Goal: Task Accomplishment & Management: Complete application form

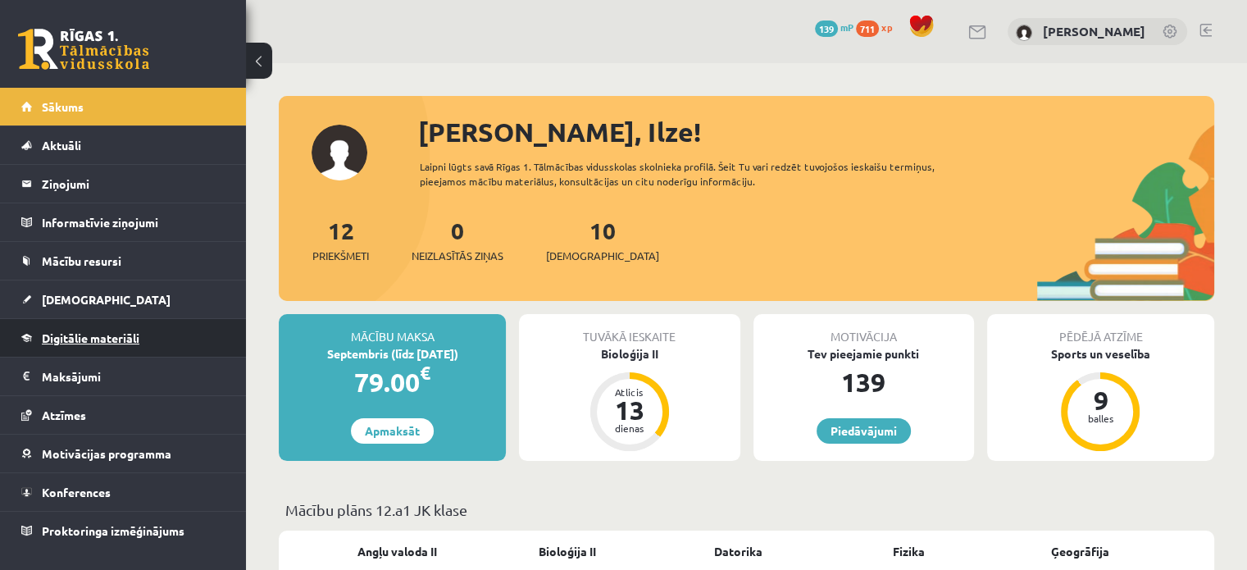
click at [54, 337] on span "Digitālie materiāli" at bounding box center [91, 337] width 98 height 15
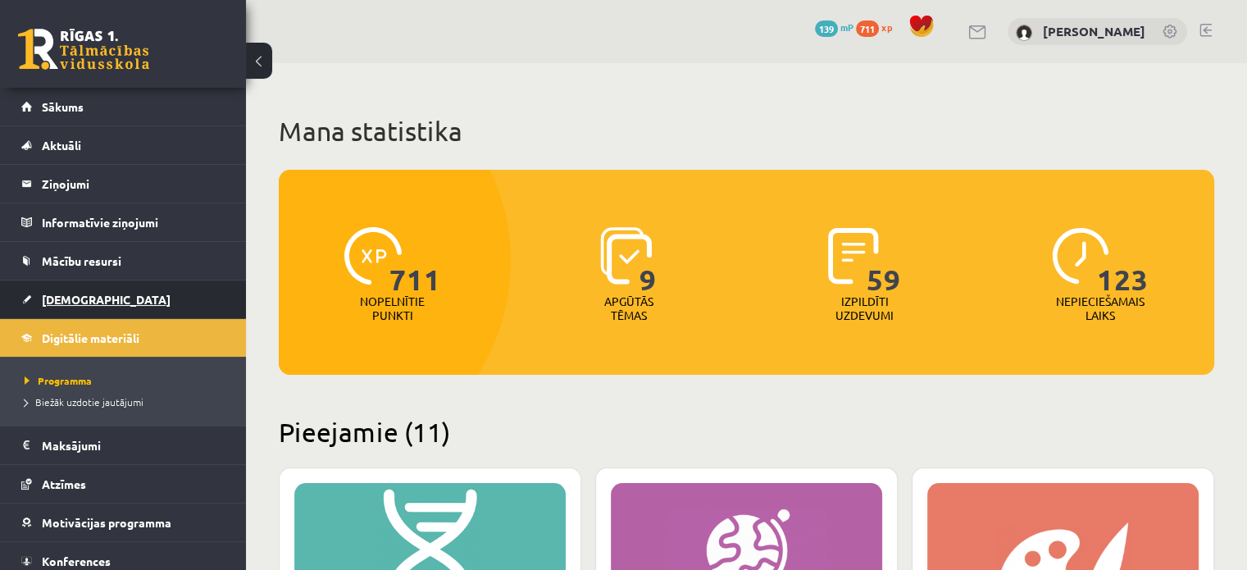
click at [69, 297] on span "[DEMOGRAPHIC_DATA]" at bounding box center [106, 299] width 129 height 15
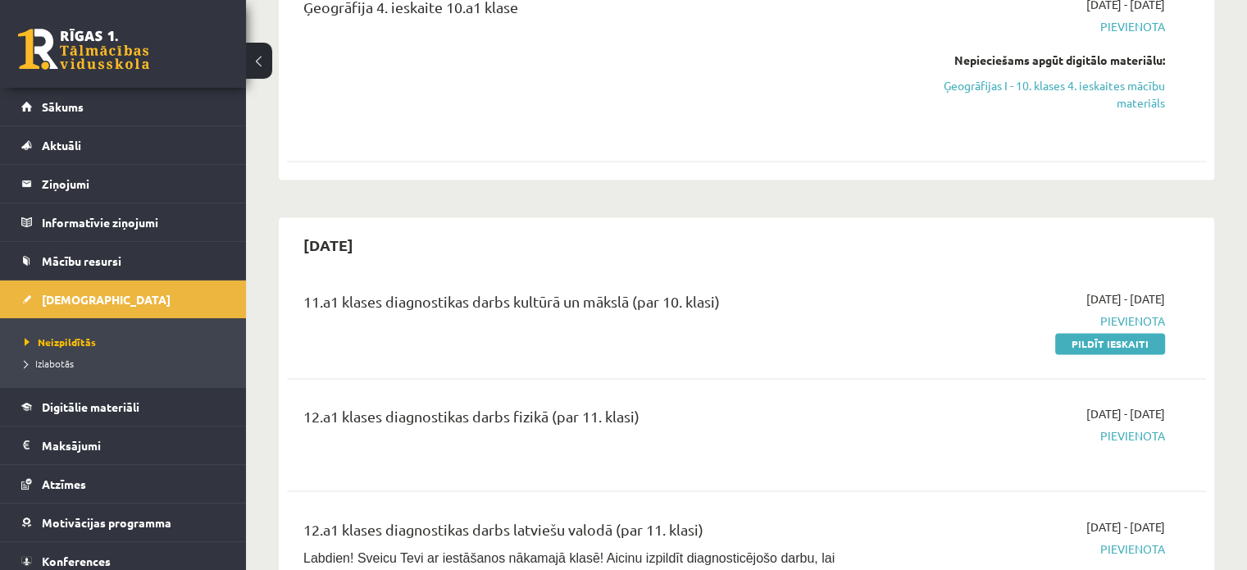
scroll to position [2623, 0]
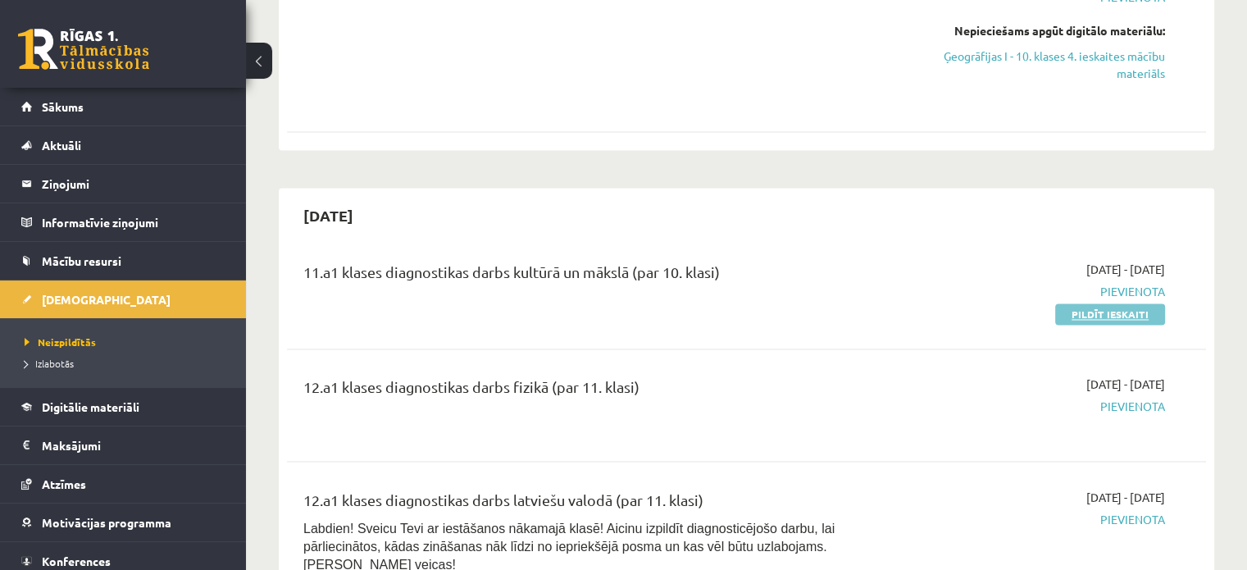
click at [1122, 303] on link "Pildīt ieskaiti" at bounding box center [1110, 313] width 110 height 21
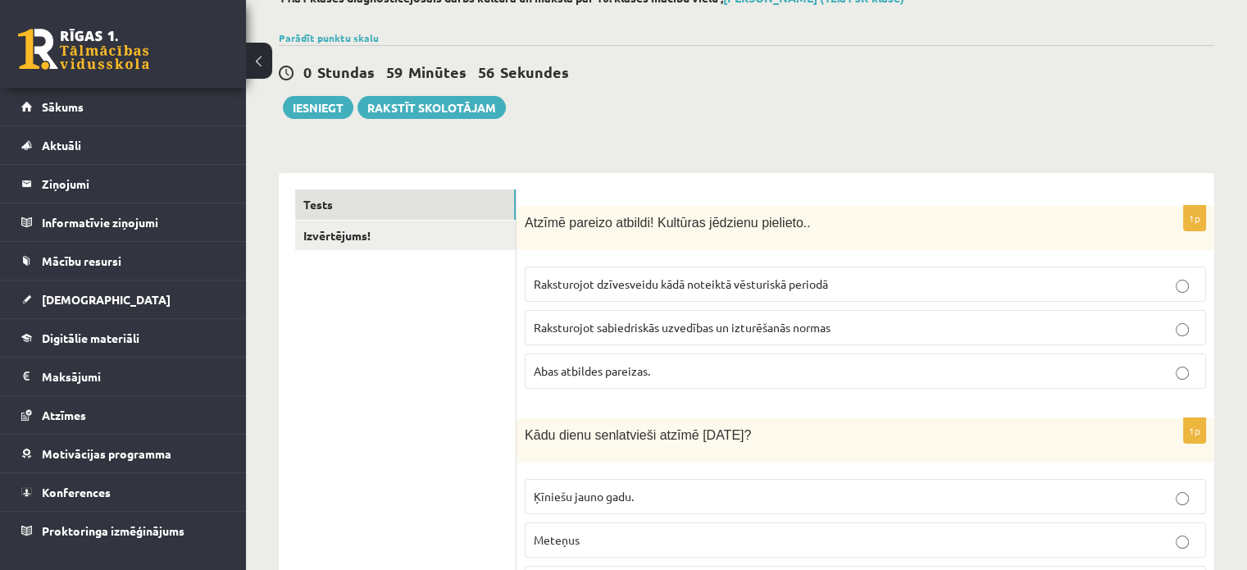
scroll to position [82, 0]
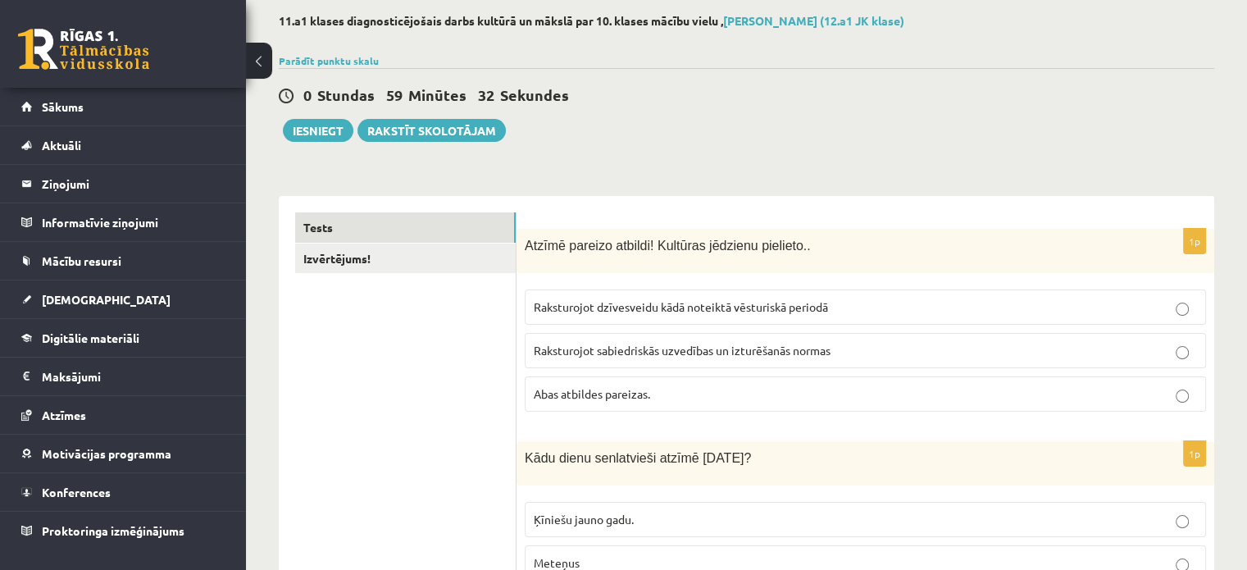
click at [712, 399] on p "Abas atbildes pareizas." at bounding box center [865, 393] width 663 height 17
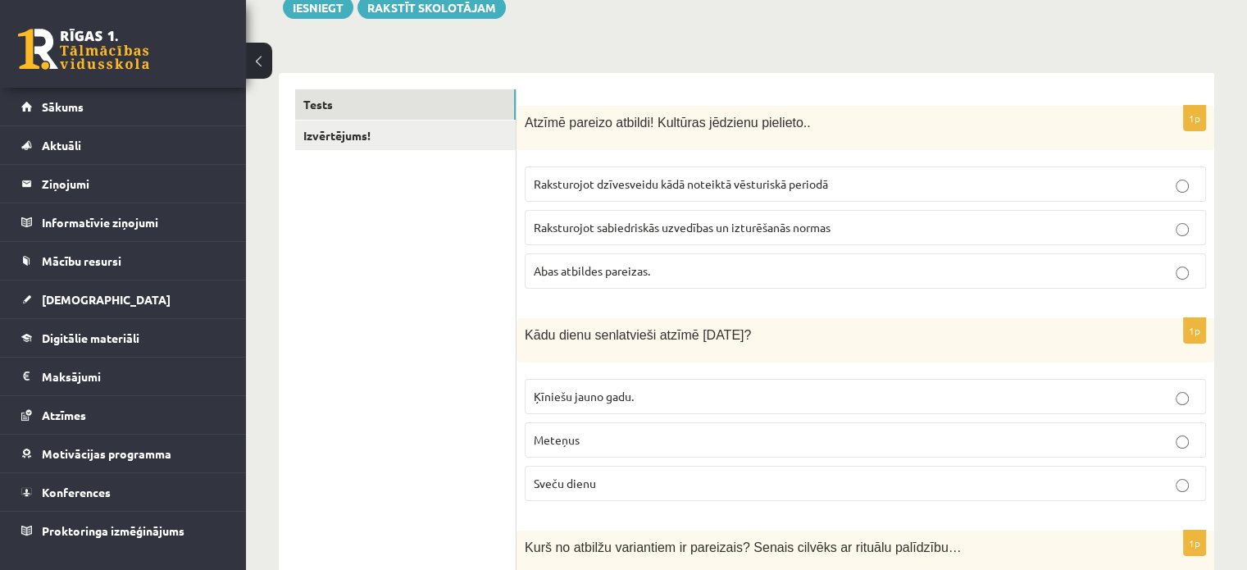
scroll to position [246, 0]
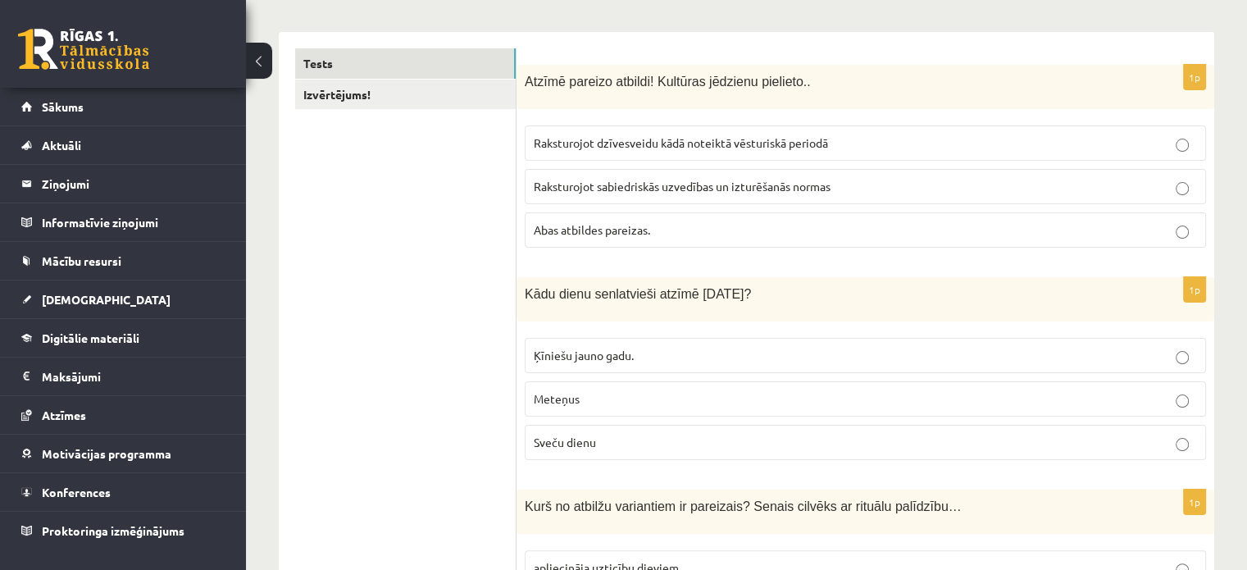
click at [654, 447] on p "Sveču dienu" at bounding box center [865, 442] width 663 height 17
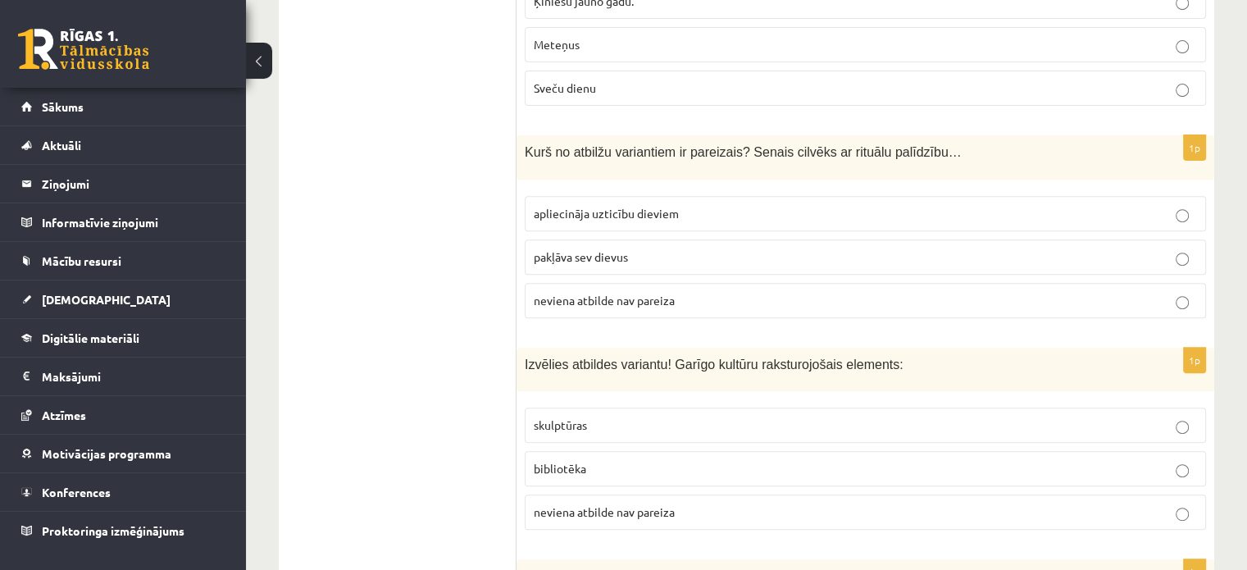
scroll to position [574, 0]
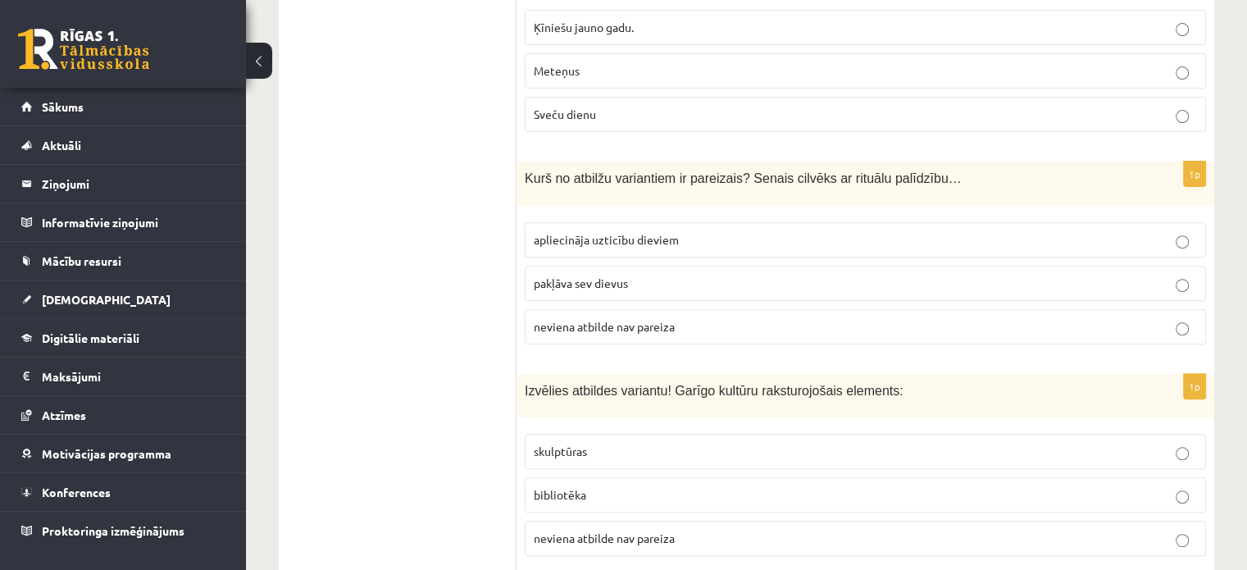
click at [727, 234] on p "apliecināja uzticību dieviem" at bounding box center [865, 239] width 663 height 17
click at [1171, 170] on div "Kurš no atbilžu variantiem ir pareizais? Senais cilvēks ar rituālu palīdzību…" at bounding box center [865, 184] width 698 height 44
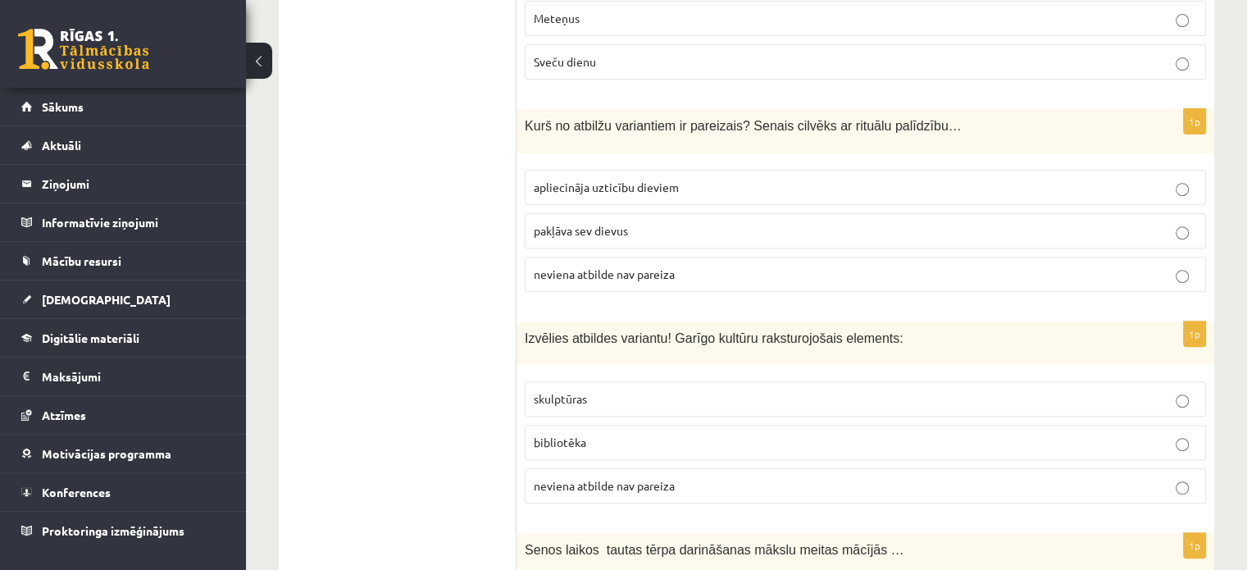
scroll to position [656, 0]
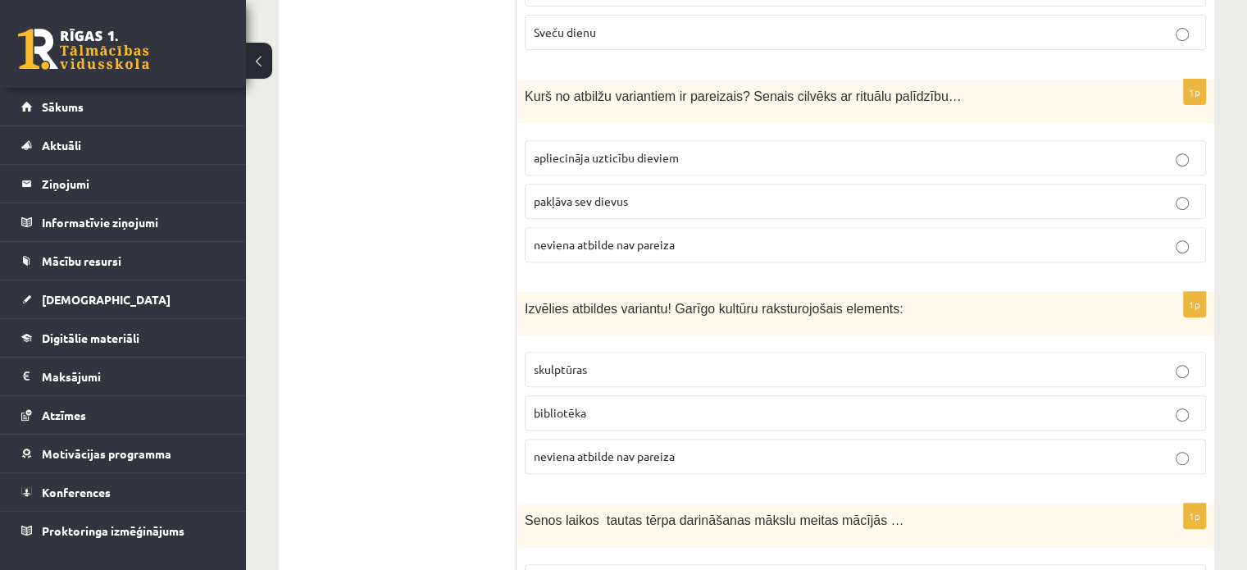
click at [778, 365] on p "skulptūras" at bounding box center [865, 369] width 663 height 17
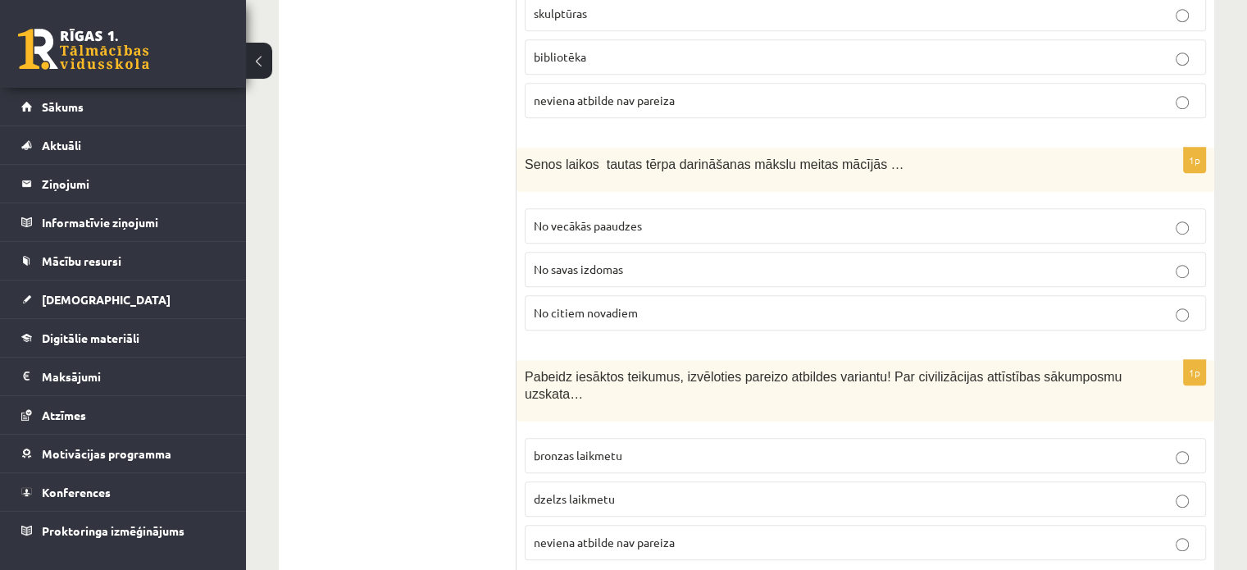
scroll to position [984, 0]
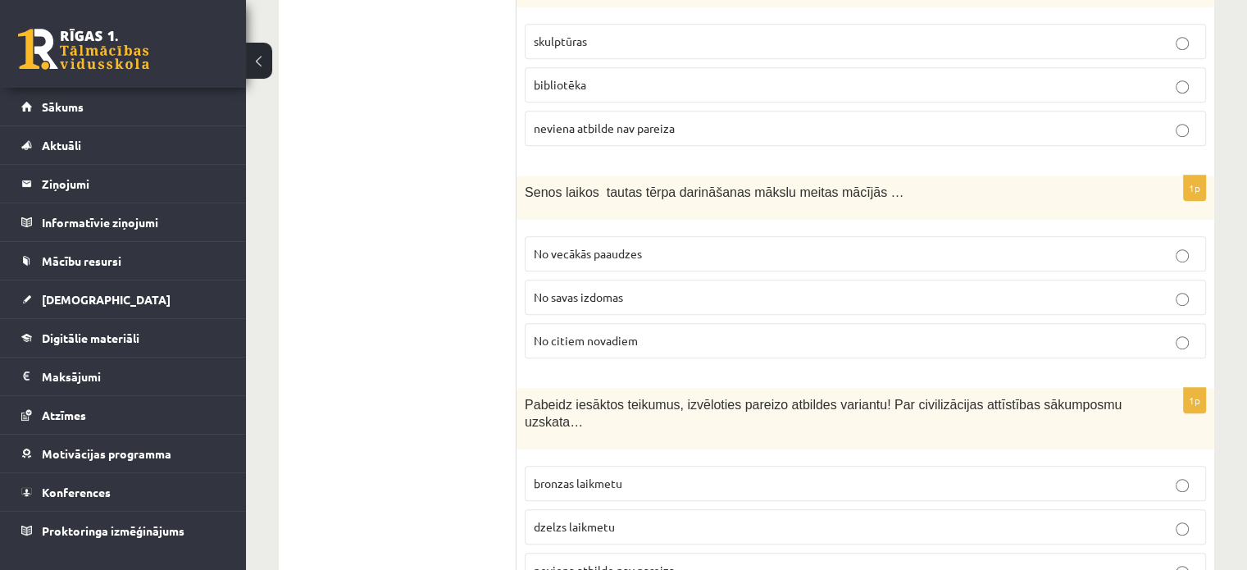
click at [662, 248] on p "No vecākās paaudzes" at bounding box center [865, 253] width 663 height 17
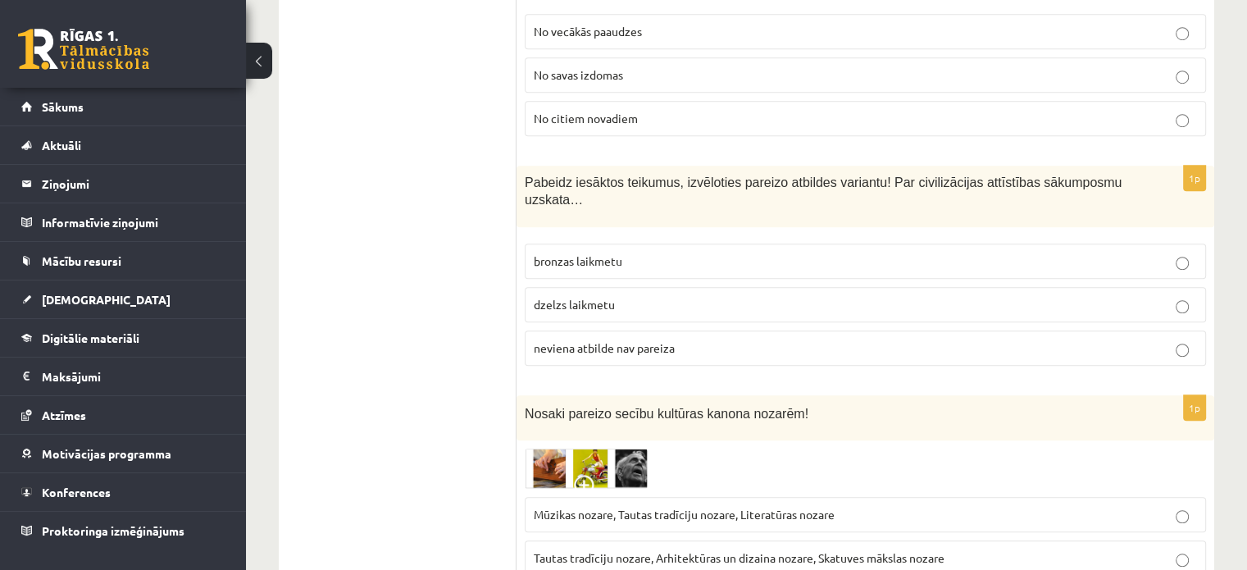
scroll to position [1148, 0]
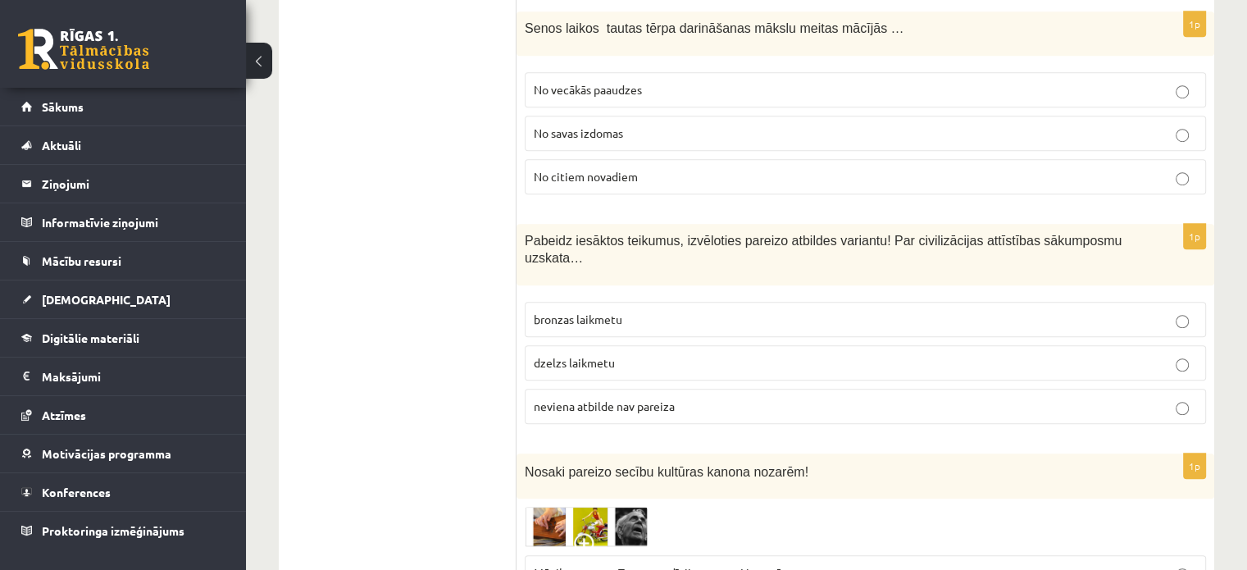
click at [926, 394] on label "neviena atbilde nav pareiza" at bounding box center [865, 406] width 681 height 35
click at [776, 302] on label "bronzas laikmetu" at bounding box center [865, 319] width 681 height 35
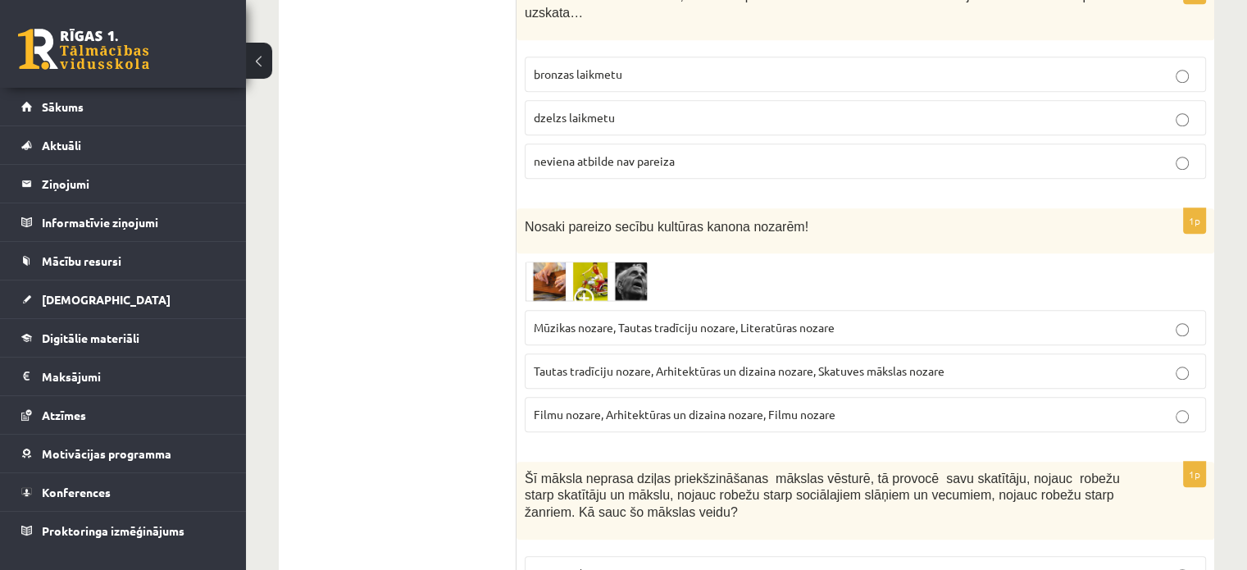
scroll to position [1394, 0]
click at [580, 287] on span at bounding box center [587, 300] width 26 height 26
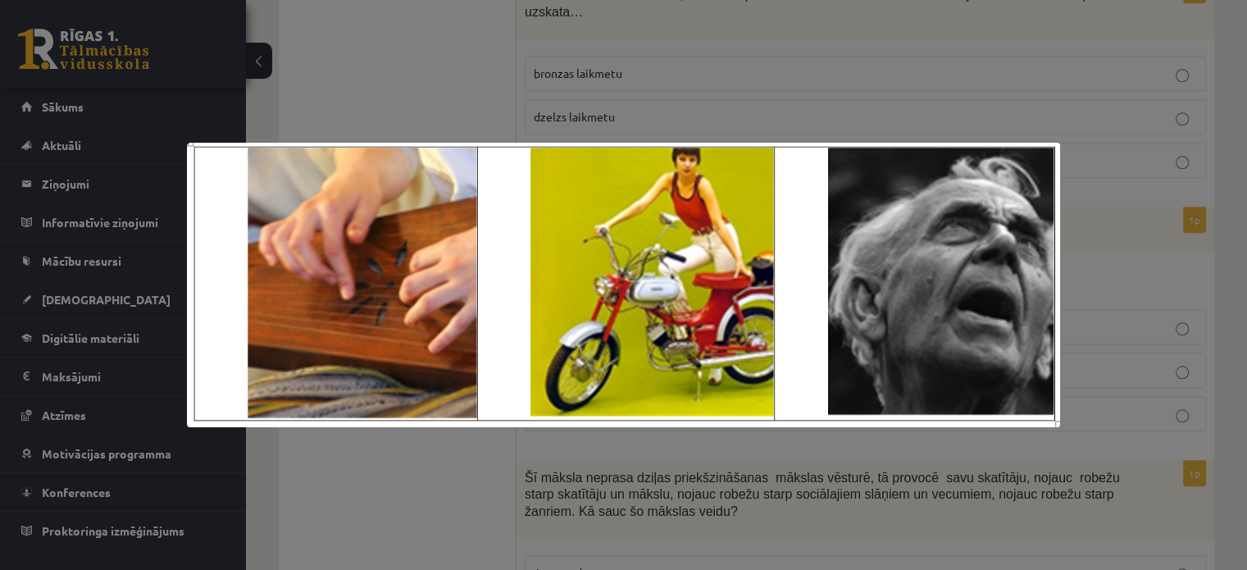
click at [1080, 256] on div at bounding box center [623, 285] width 1247 height 570
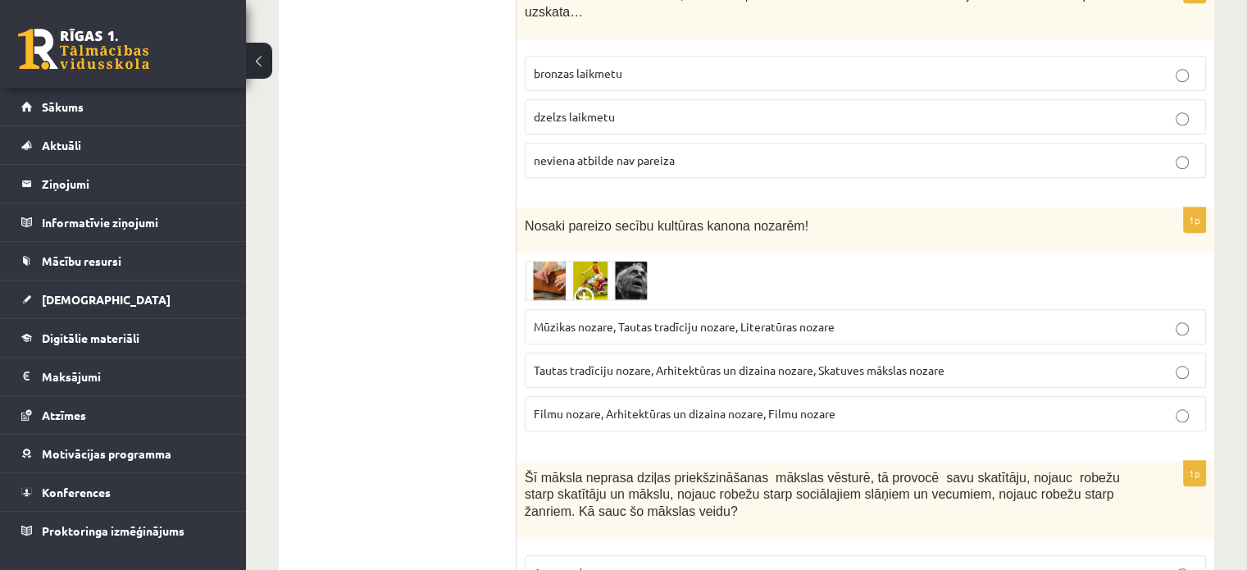
click at [718, 362] on span "Tautas tradīciju nozare, Arhitektūras un dizaina nozare, Skatuves mākslas nozare" at bounding box center [739, 369] width 411 height 15
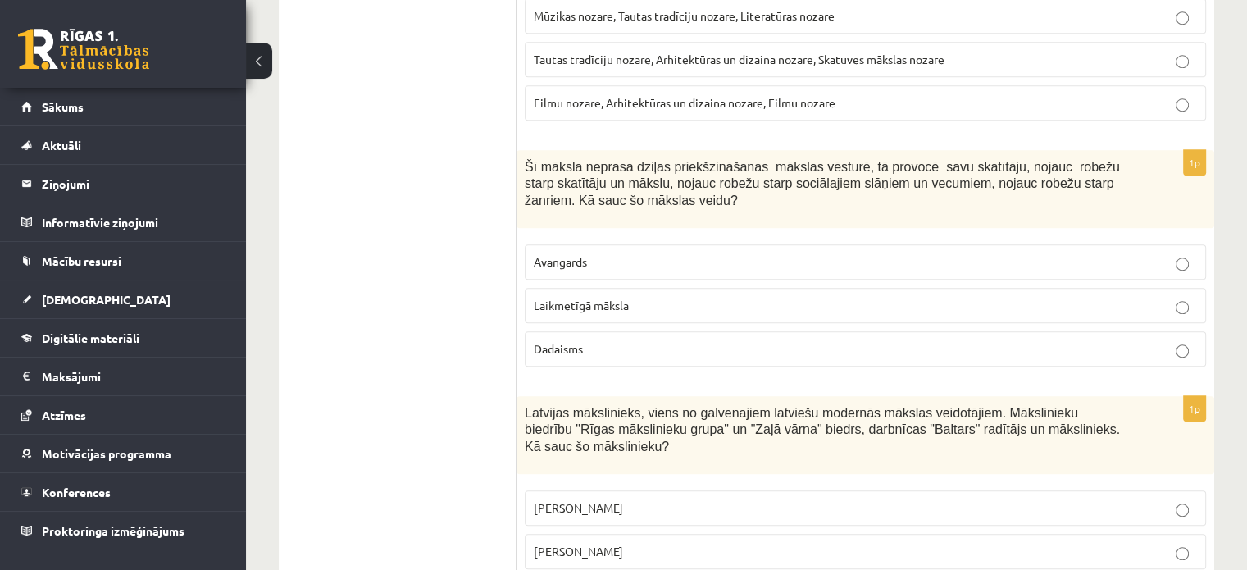
scroll to position [1804, 0]
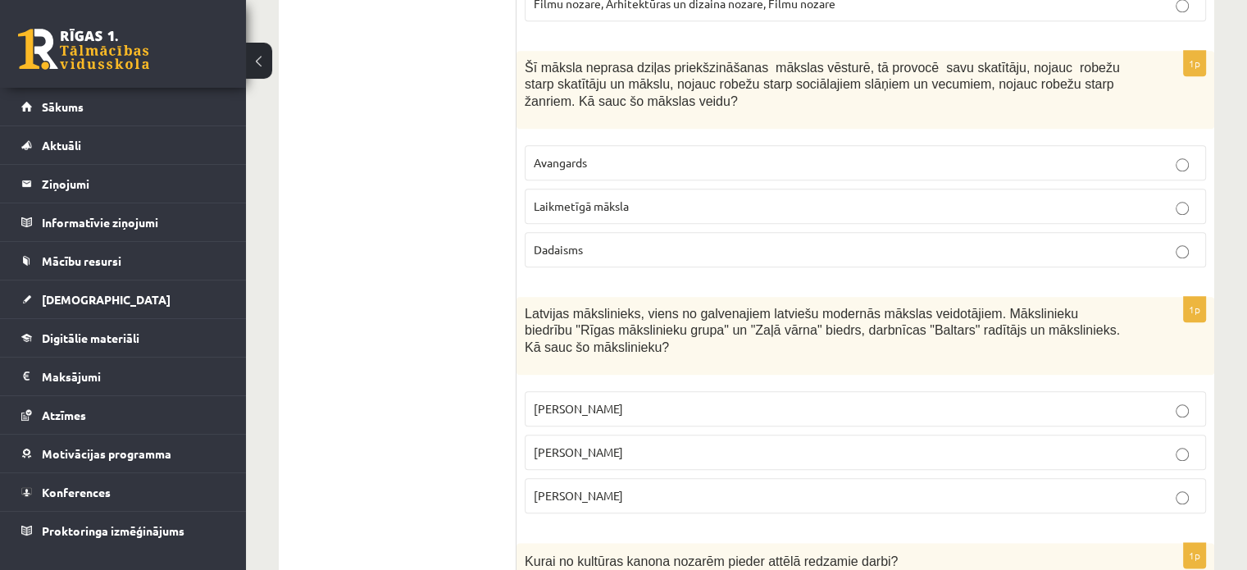
click at [899, 145] on label "Avangards" at bounding box center [865, 162] width 681 height 35
click at [731, 435] on label "Romāns Suta" at bounding box center [865, 452] width 681 height 35
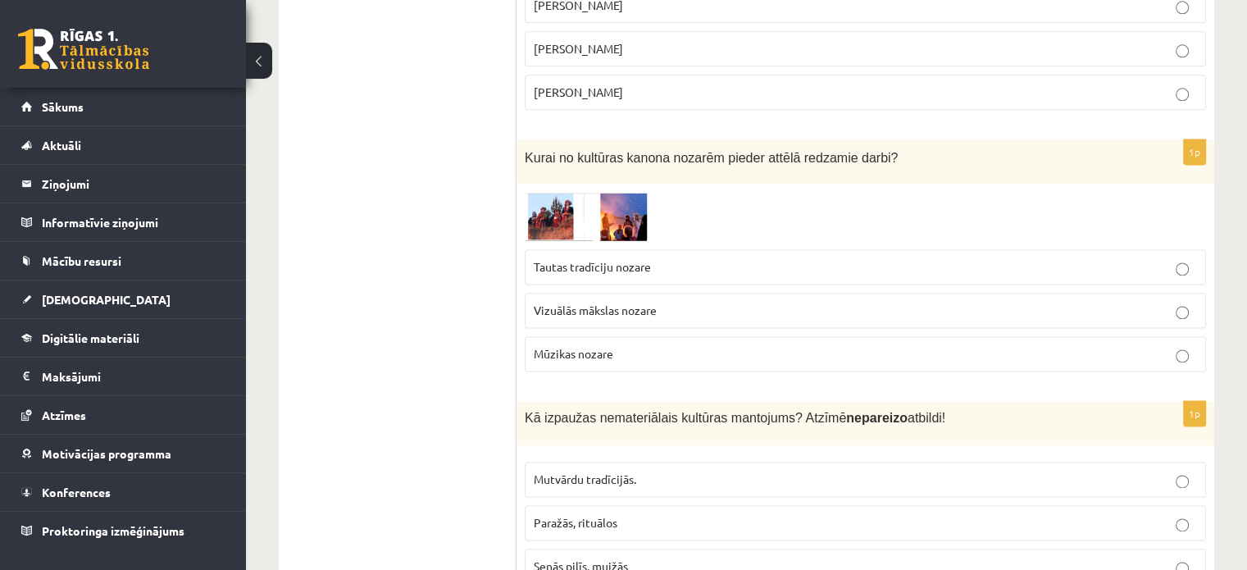
scroll to position [2214, 0]
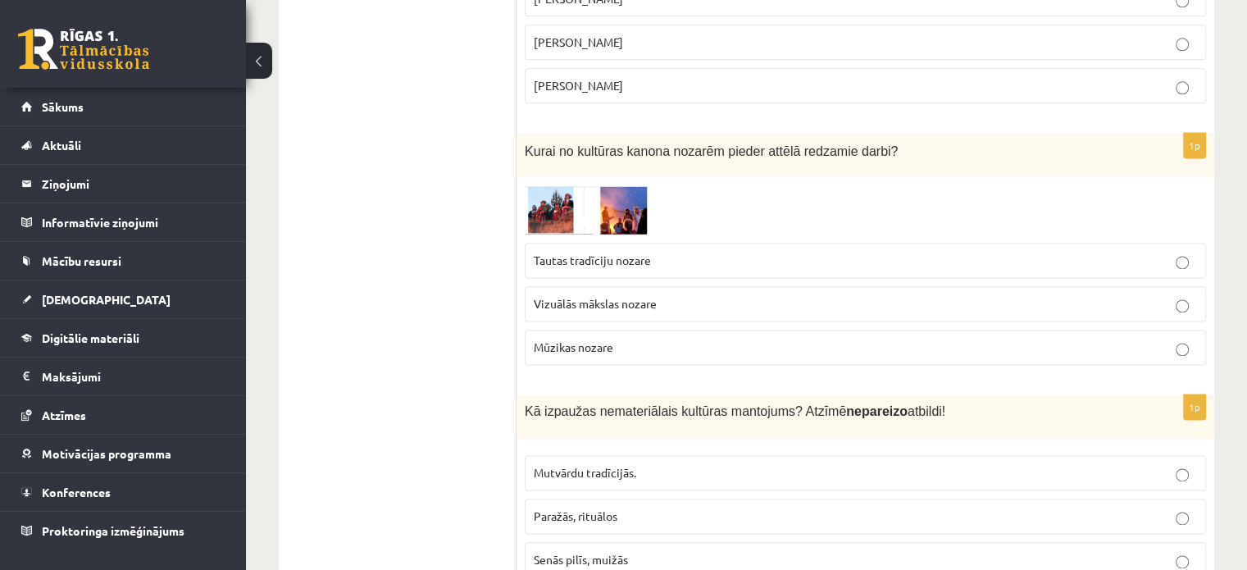
click at [525, 185] on img at bounding box center [586, 209] width 123 height 48
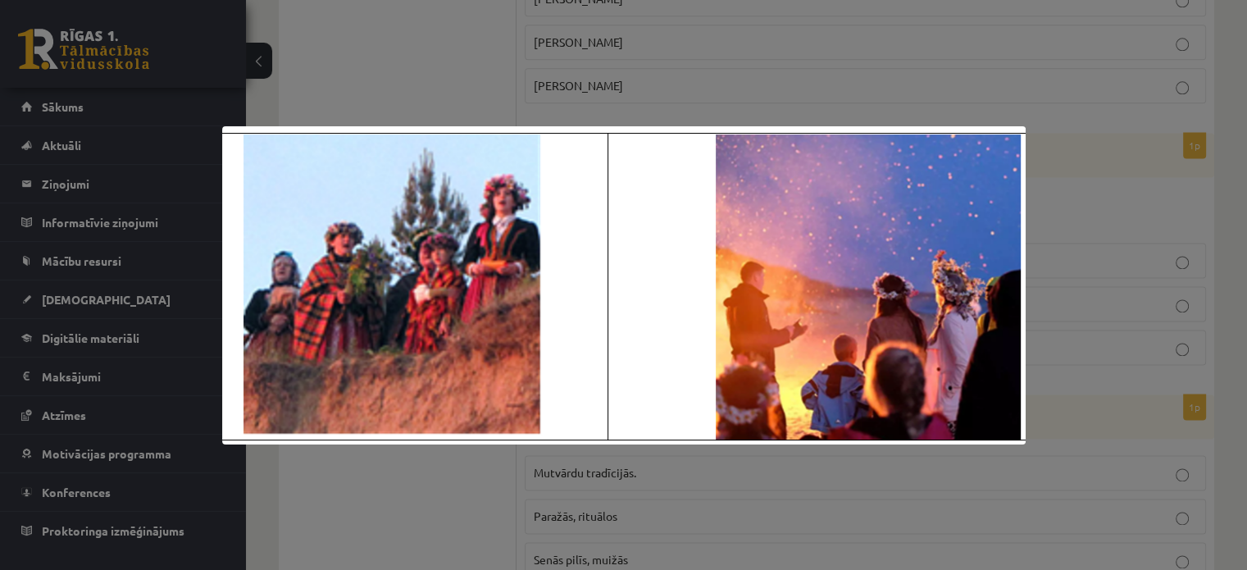
click at [564, 104] on div at bounding box center [623, 285] width 1247 height 570
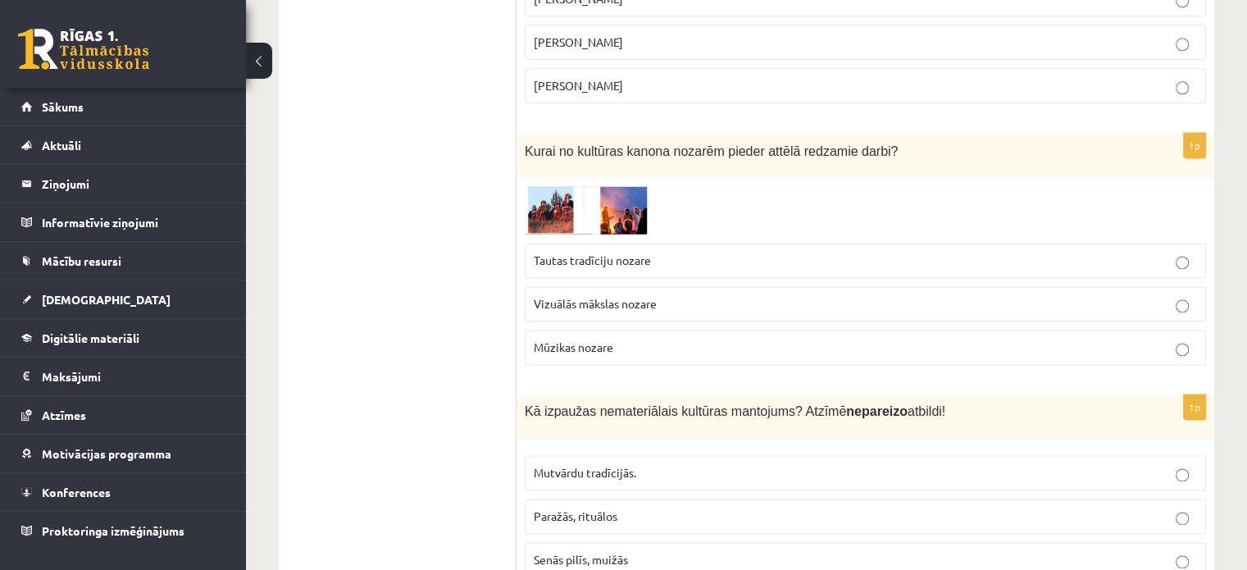
click at [682, 252] on p "Tautas tradīciju nozare" at bounding box center [865, 260] width 663 height 17
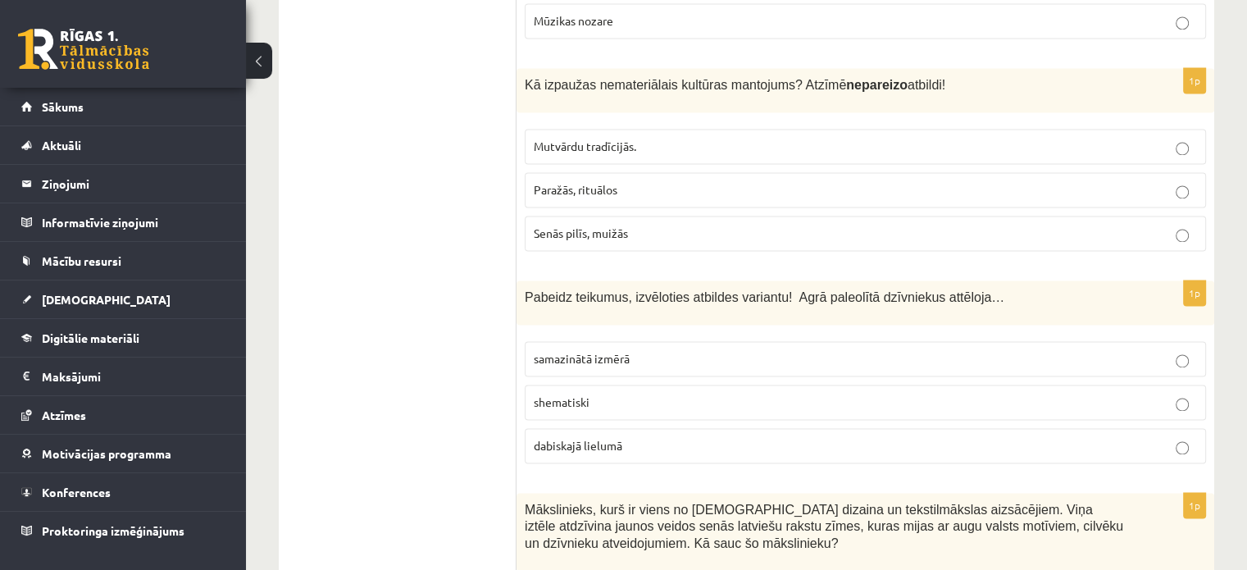
scroll to position [2542, 0]
click at [630, 214] on label "Senās pilīs, muižās" at bounding box center [865, 231] width 681 height 35
click at [623, 435] on p "dabiskajā lielumā" at bounding box center [865, 443] width 663 height 17
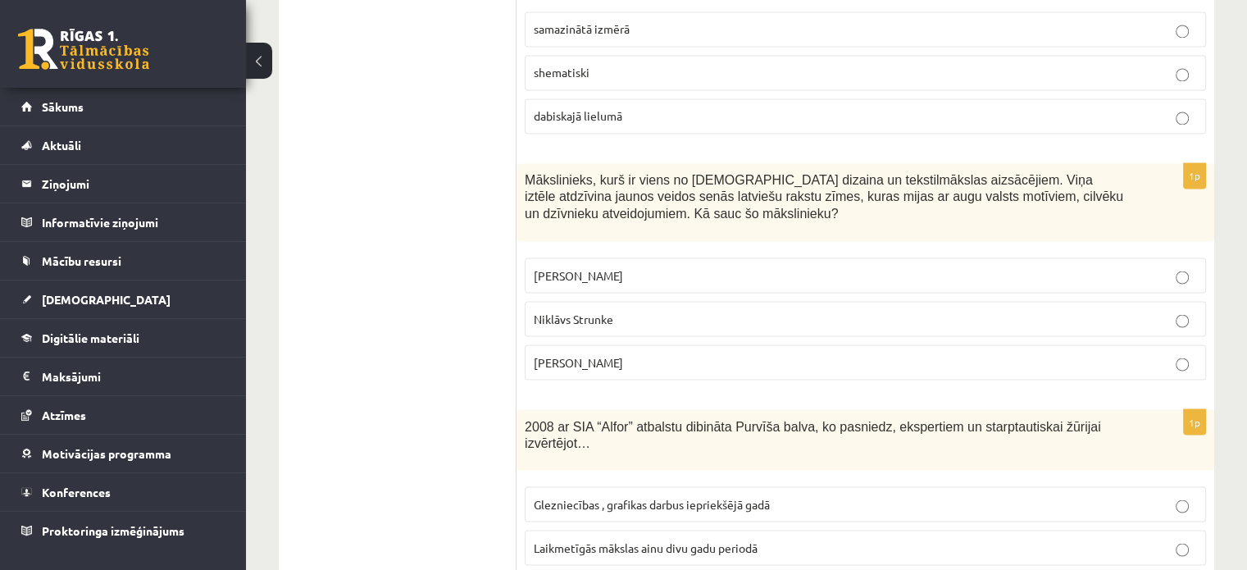
scroll to position [2951, 0]
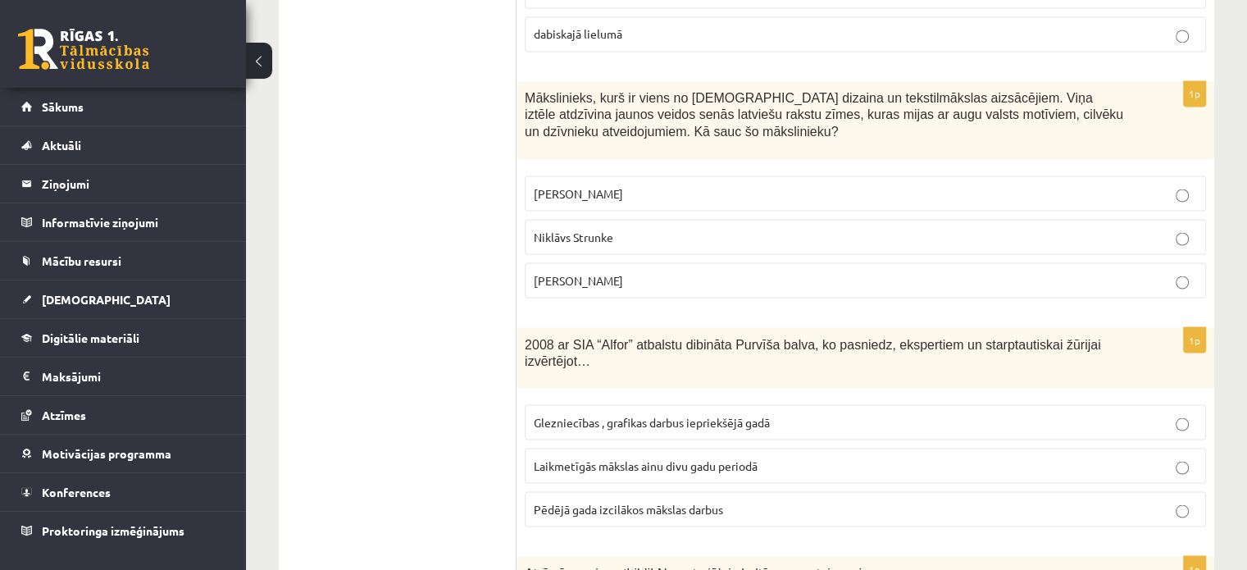
drag, startPoint x: 631, startPoint y: 357, endPoint x: 393, endPoint y: 216, distance: 277.1
click at [615, 184] on p "Ansis Cīrulis" at bounding box center [865, 192] width 663 height 17
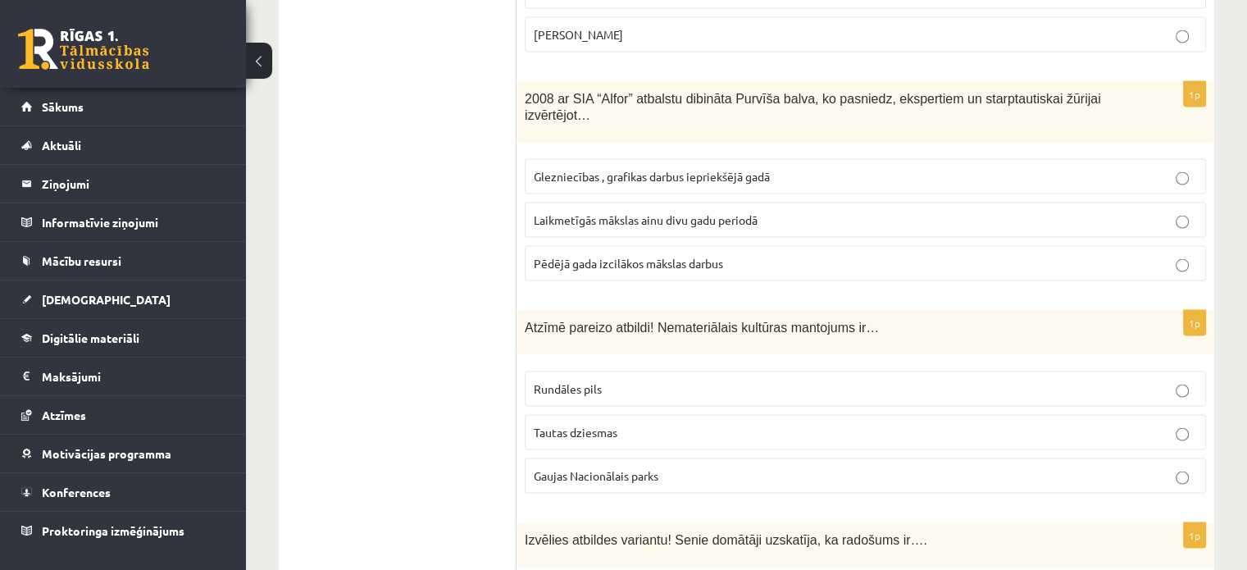
scroll to position [3197, 0]
click at [634, 423] on p "Tautas dziesmas" at bounding box center [865, 431] width 663 height 17
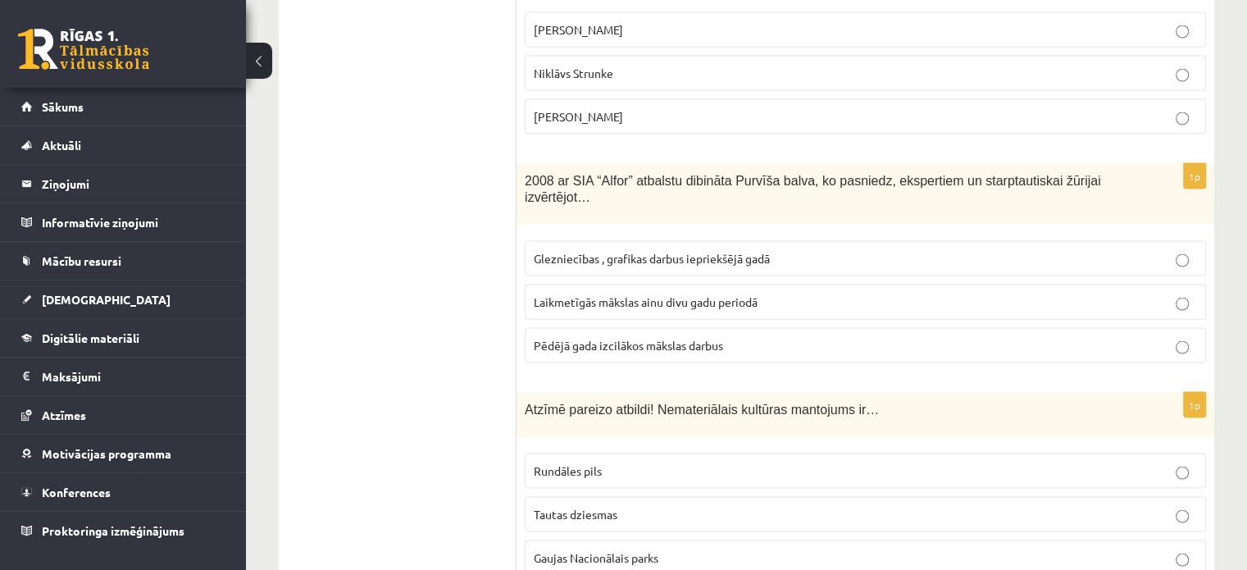
click at [544, 327] on label "Pēdējā gada izcilākos mākslas darbus" at bounding box center [865, 344] width 681 height 35
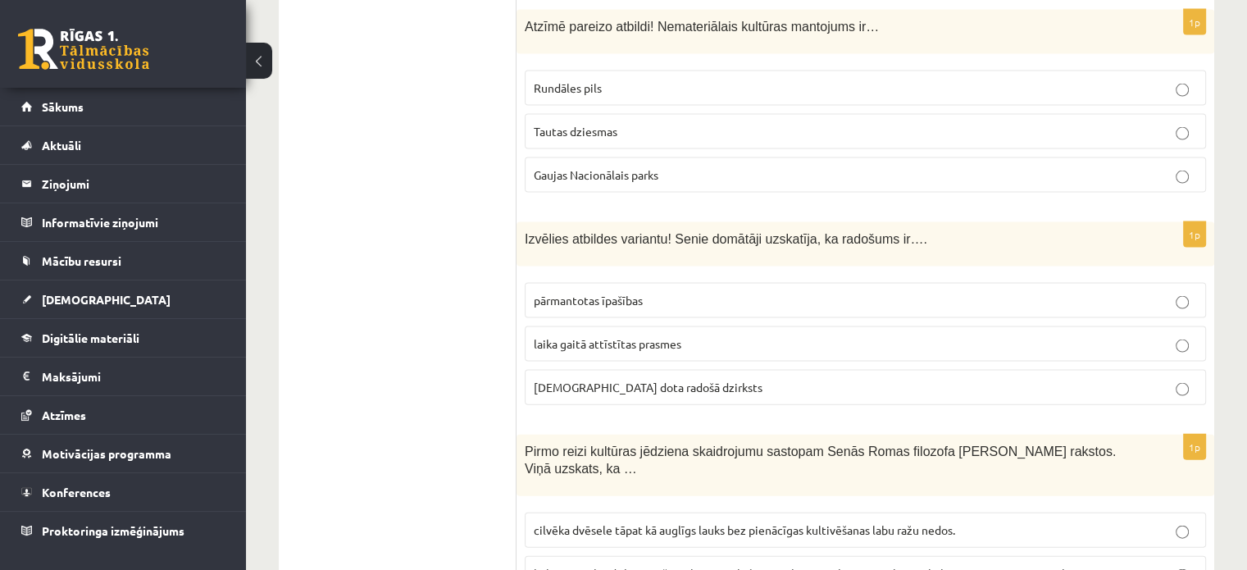
scroll to position [3607, 0]
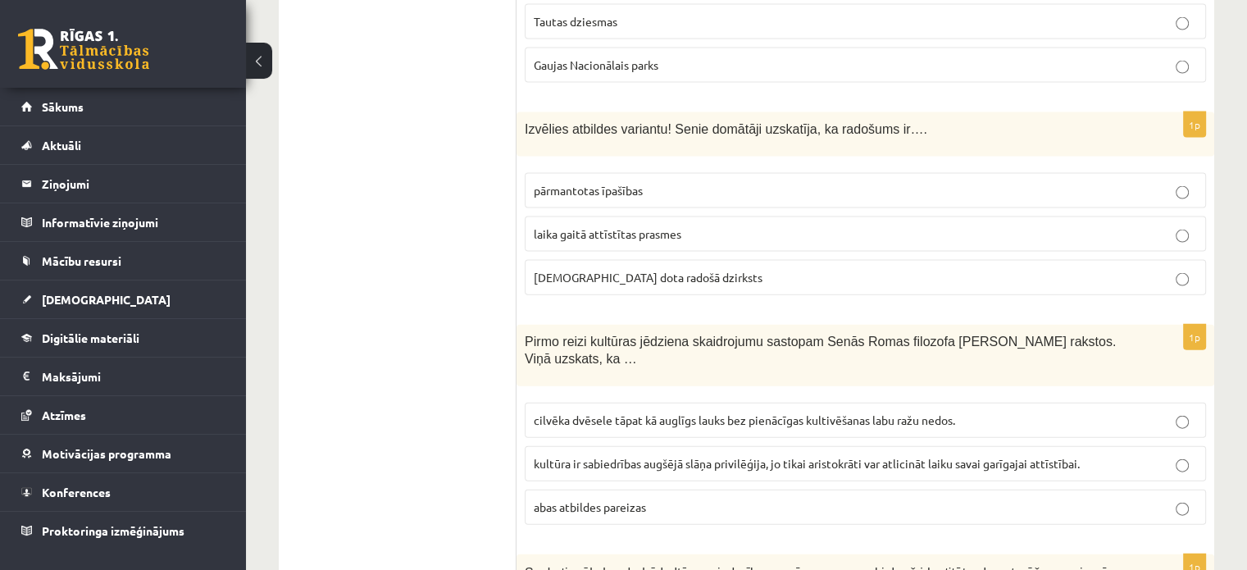
click at [534, 260] on label "dieva dota radošā dzirksts" at bounding box center [865, 277] width 681 height 35
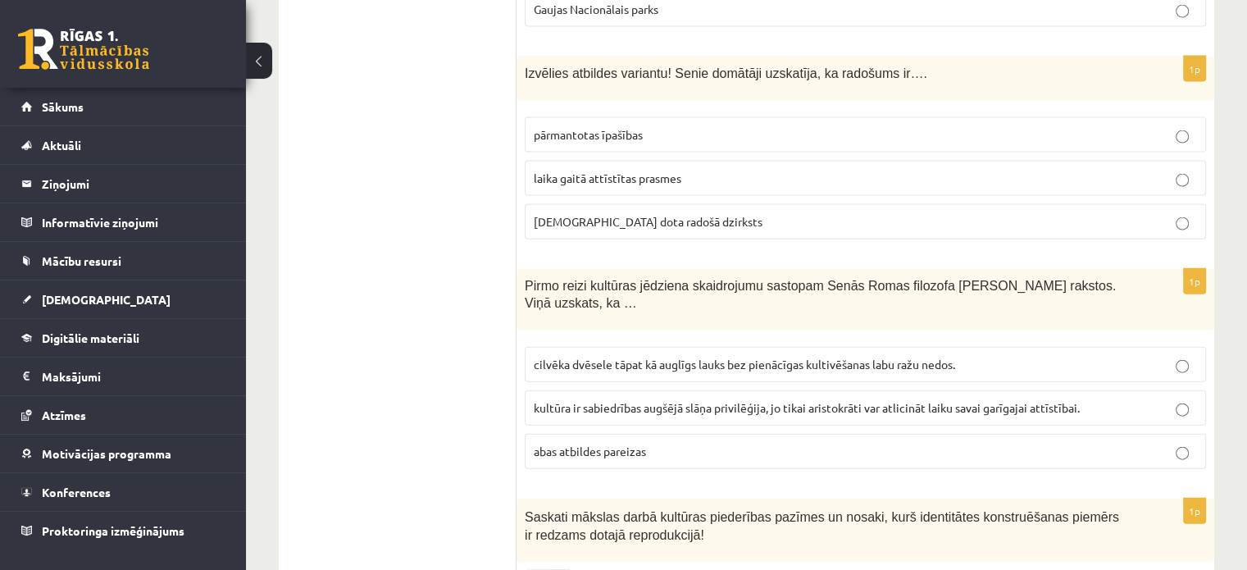
scroll to position [3771, 0]
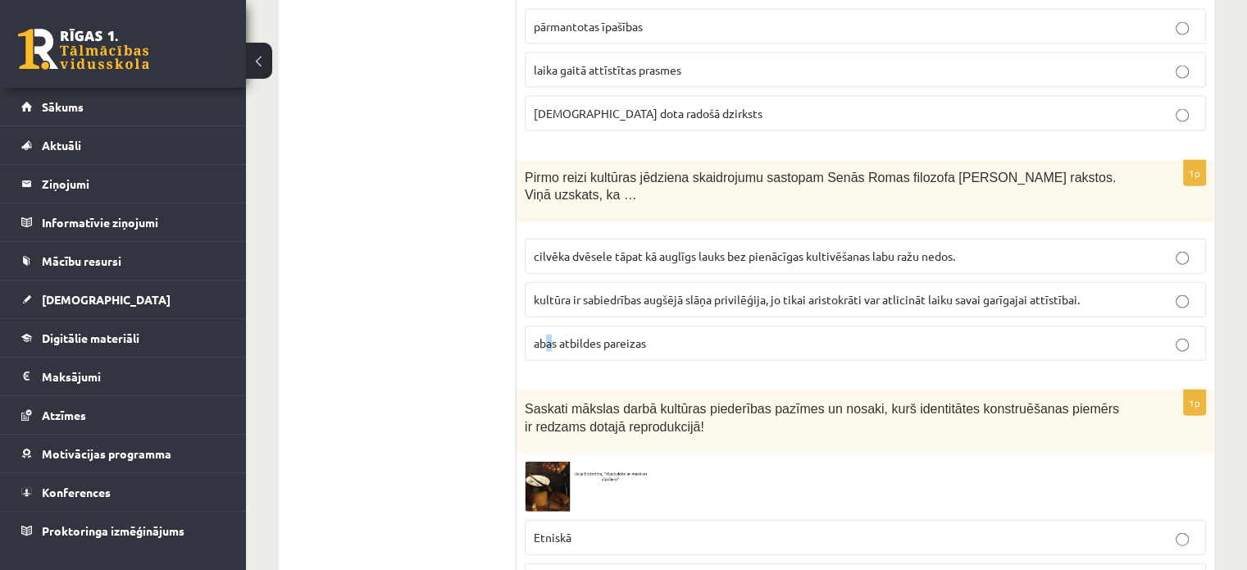
click at [549, 325] on label "abas atbildes pareizas" at bounding box center [865, 342] width 681 height 35
click at [705, 334] on p "abas atbildes pareizas" at bounding box center [865, 342] width 663 height 17
click at [529, 520] on label "Etniskā" at bounding box center [865, 537] width 681 height 35
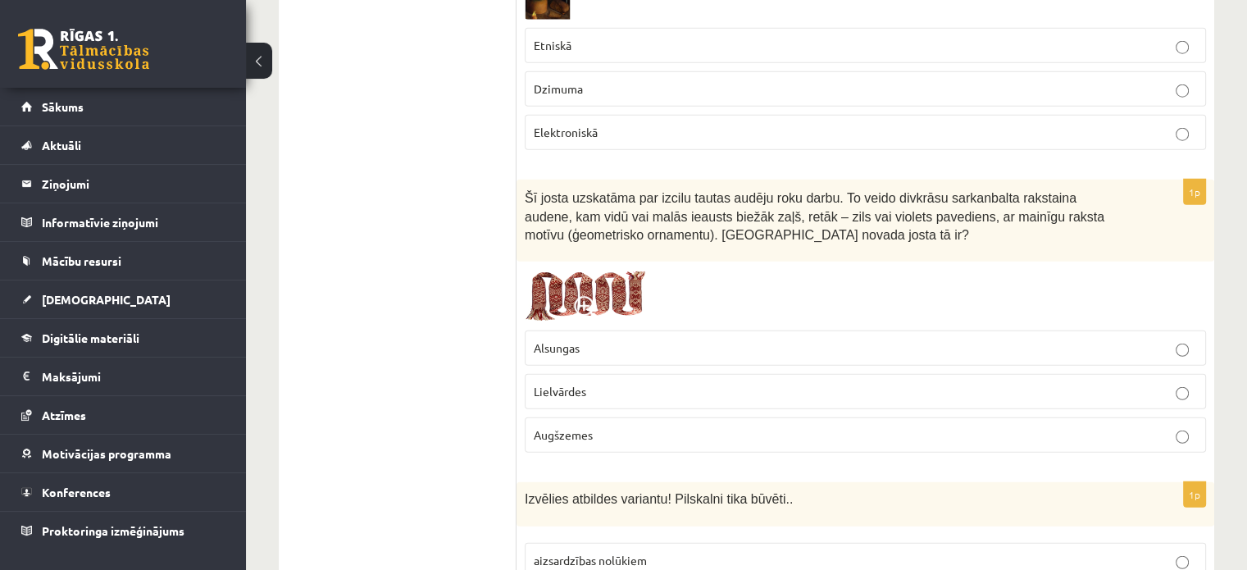
scroll to position [4345, 0]
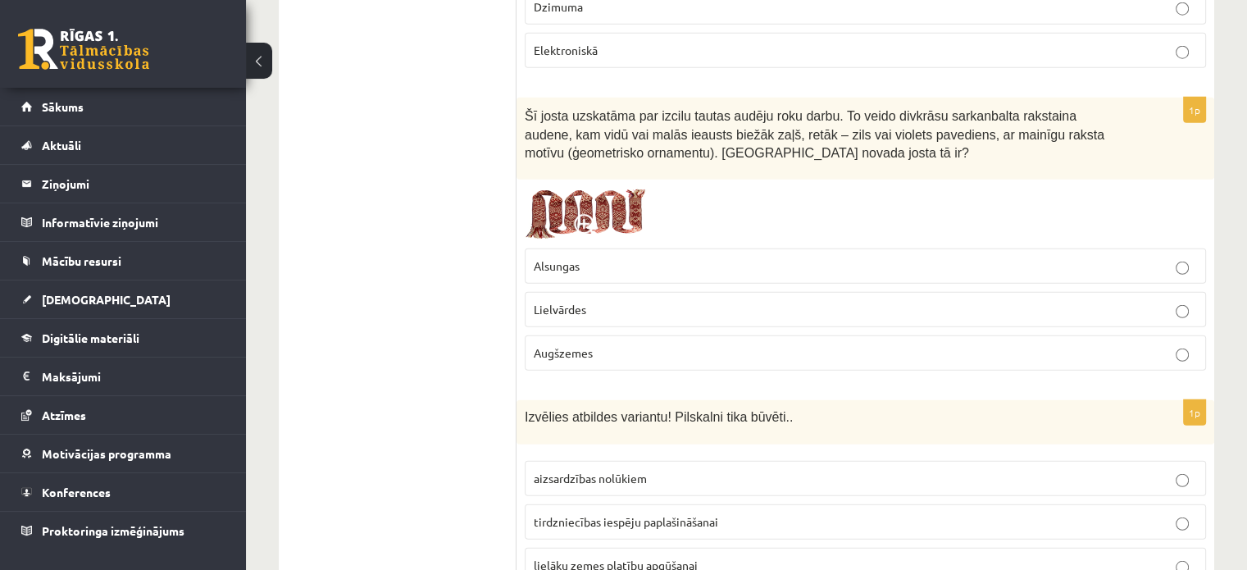
click at [598, 257] on p "Alsungas" at bounding box center [865, 265] width 663 height 17
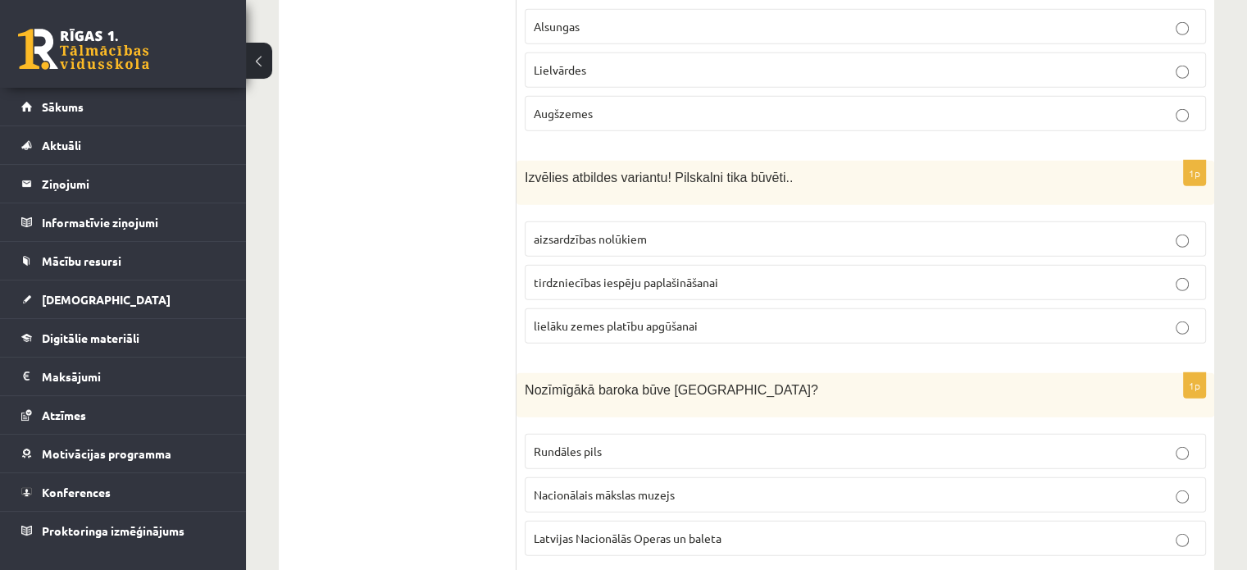
scroll to position [4591, 0]
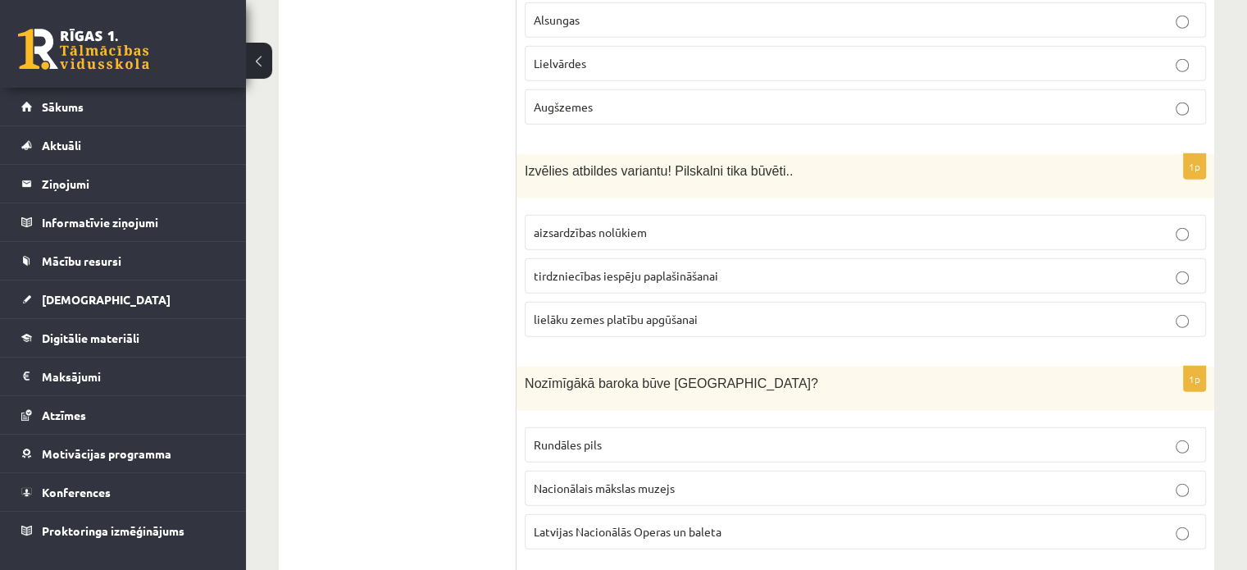
click at [600, 225] on span "aizsardzības nolūkiem" at bounding box center [590, 232] width 113 height 15
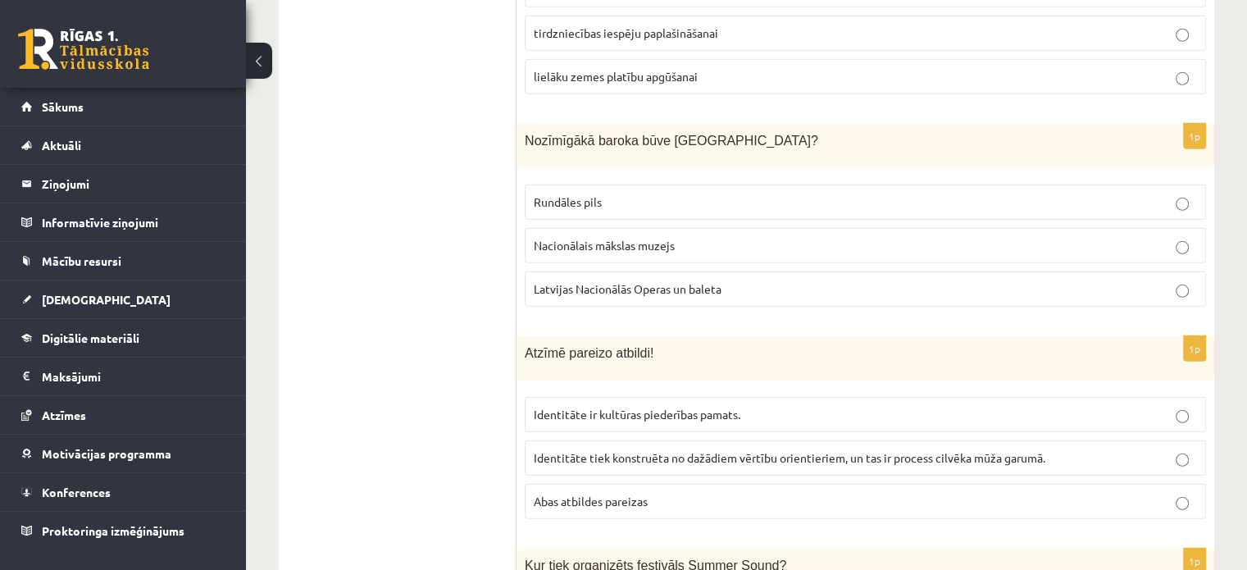
scroll to position [4837, 0]
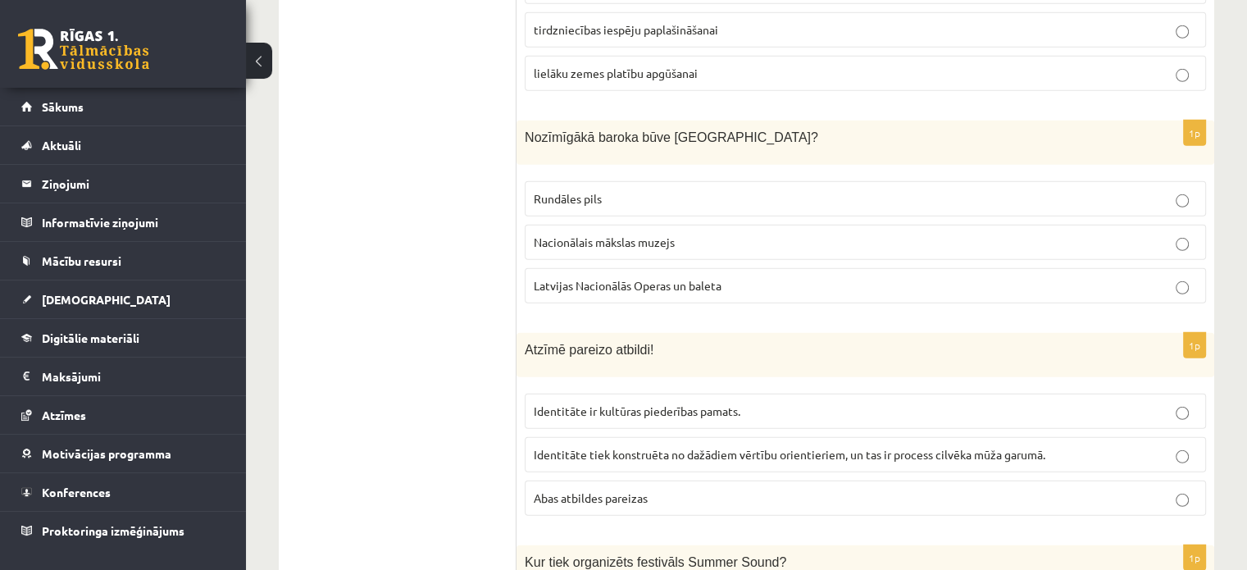
click at [639, 190] on p "Rundāles pils" at bounding box center [865, 198] width 663 height 17
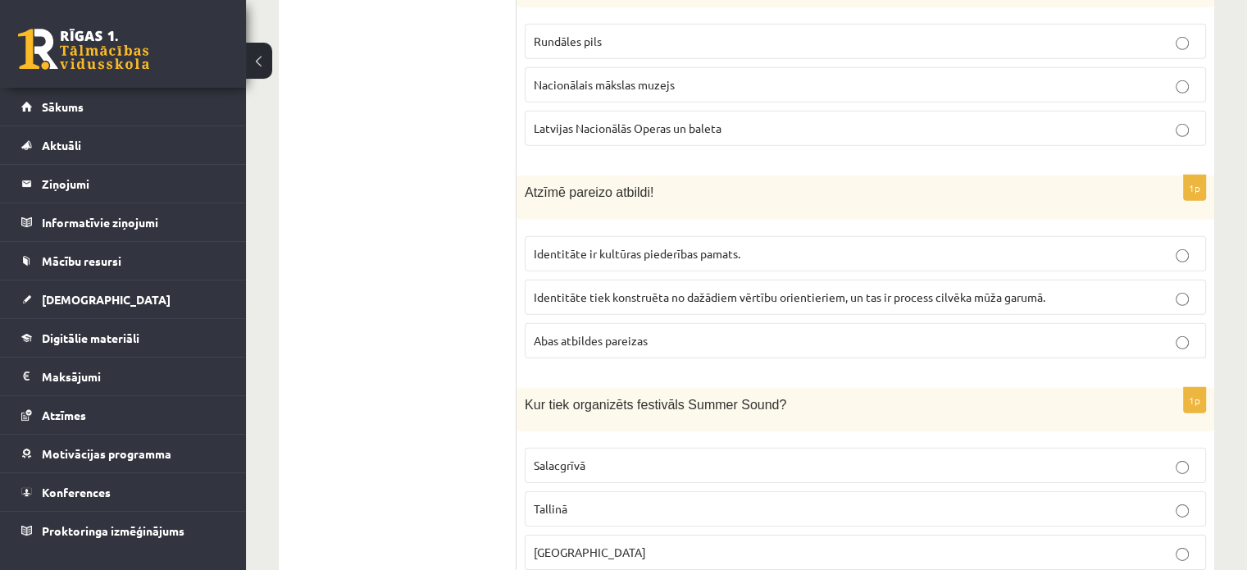
scroll to position [5001, 0]
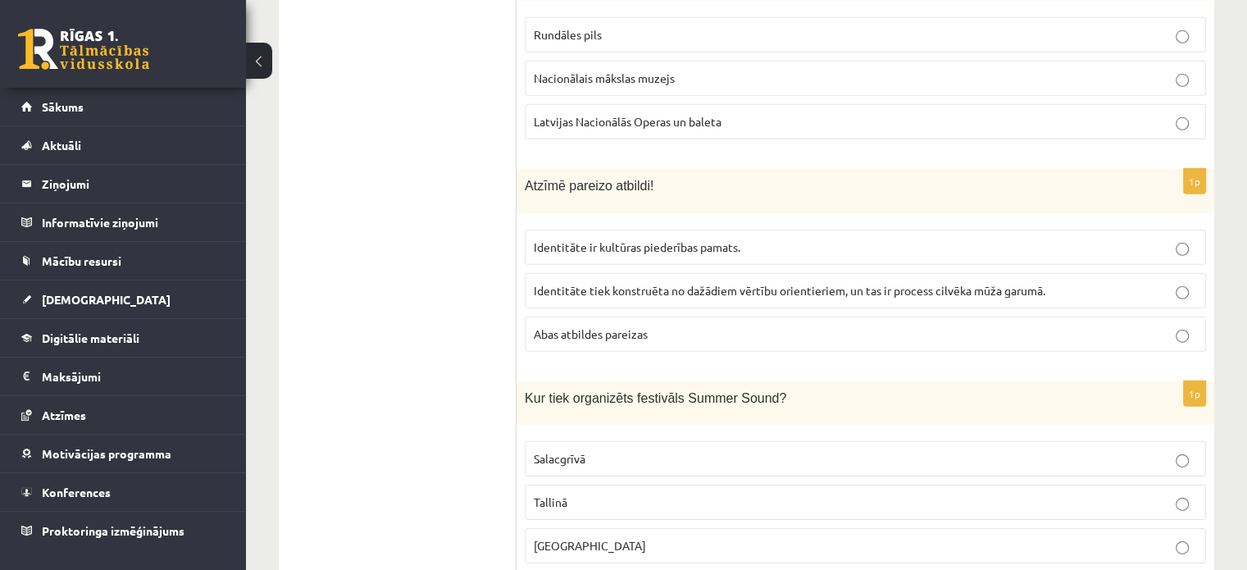
click at [578, 537] on p "Liepājā" at bounding box center [865, 545] width 663 height 17
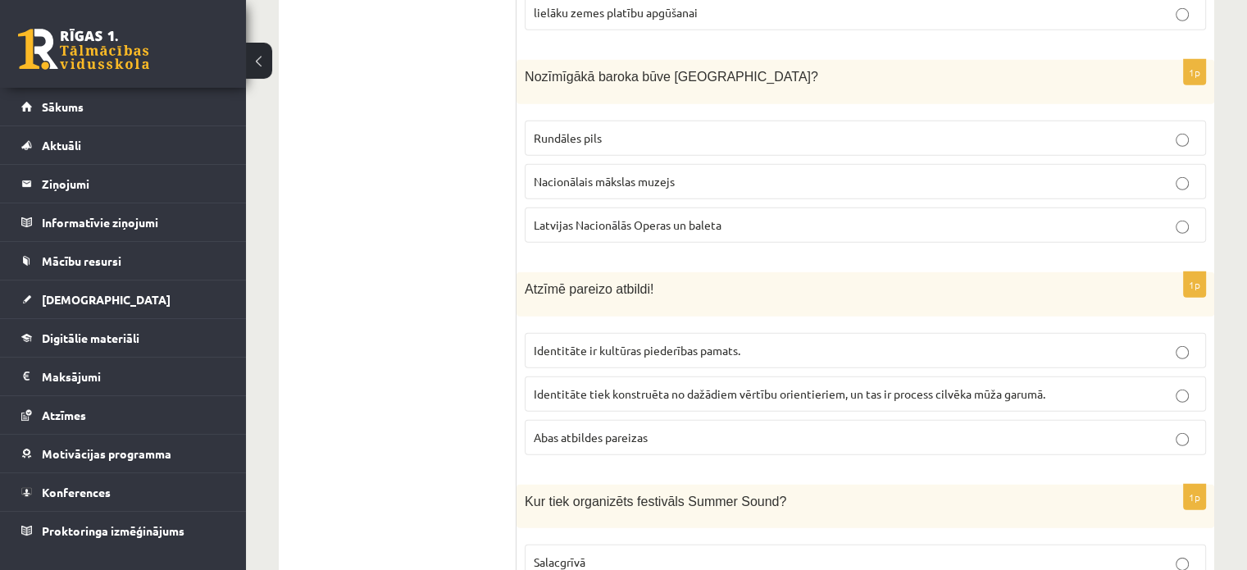
scroll to position [4919, 0]
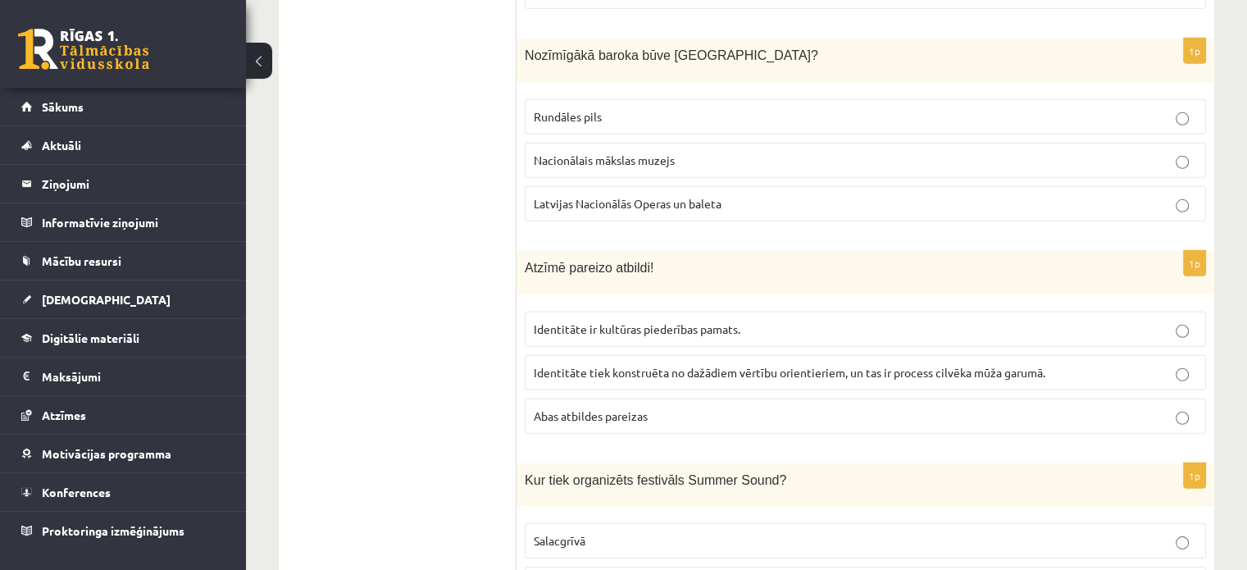
click at [756, 407] on p "Abas atbildes pareizas" at bounding box center [865, 415] width 663 height 17
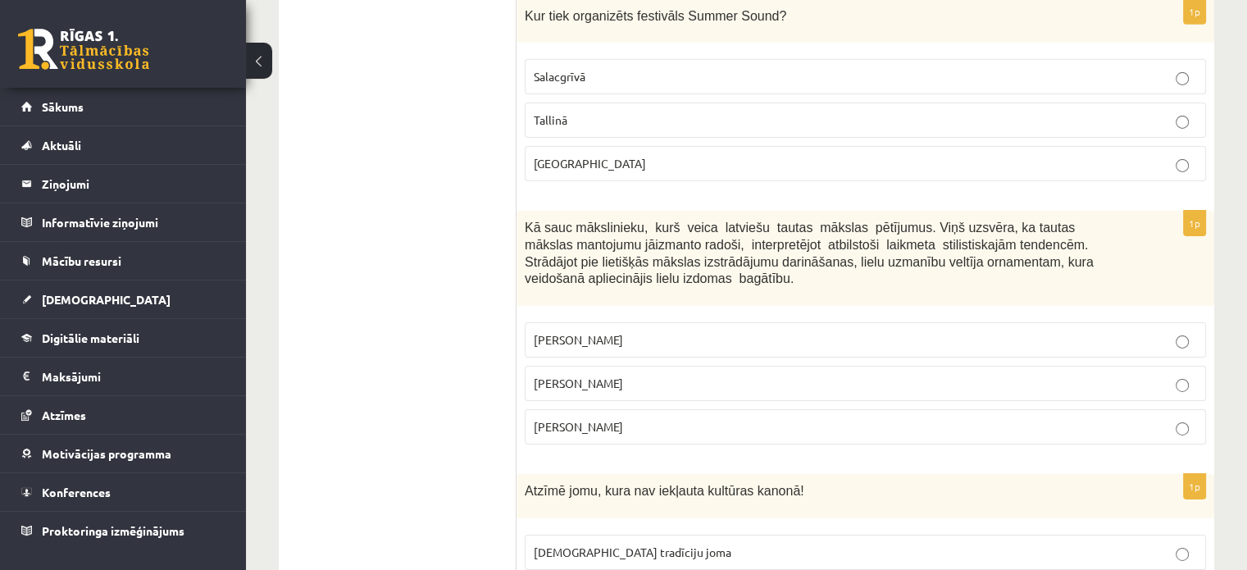
scroll to position [5411, 0]
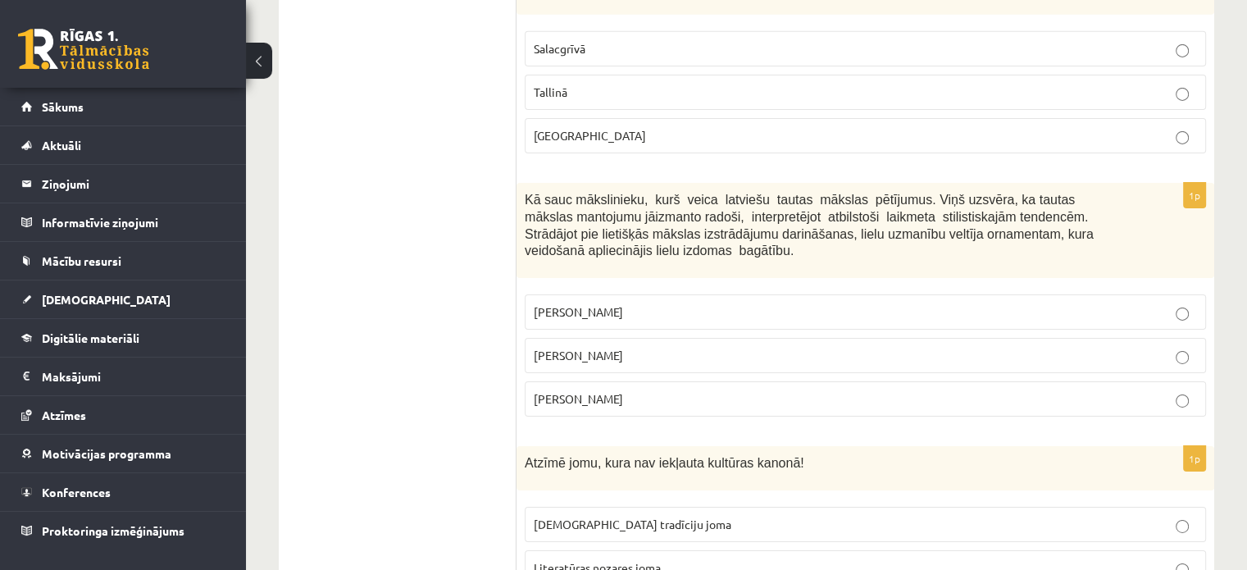
click at [800, 294] on label "Ansis Cīrulis" at bounding box center [865, 311] width 681 height 35
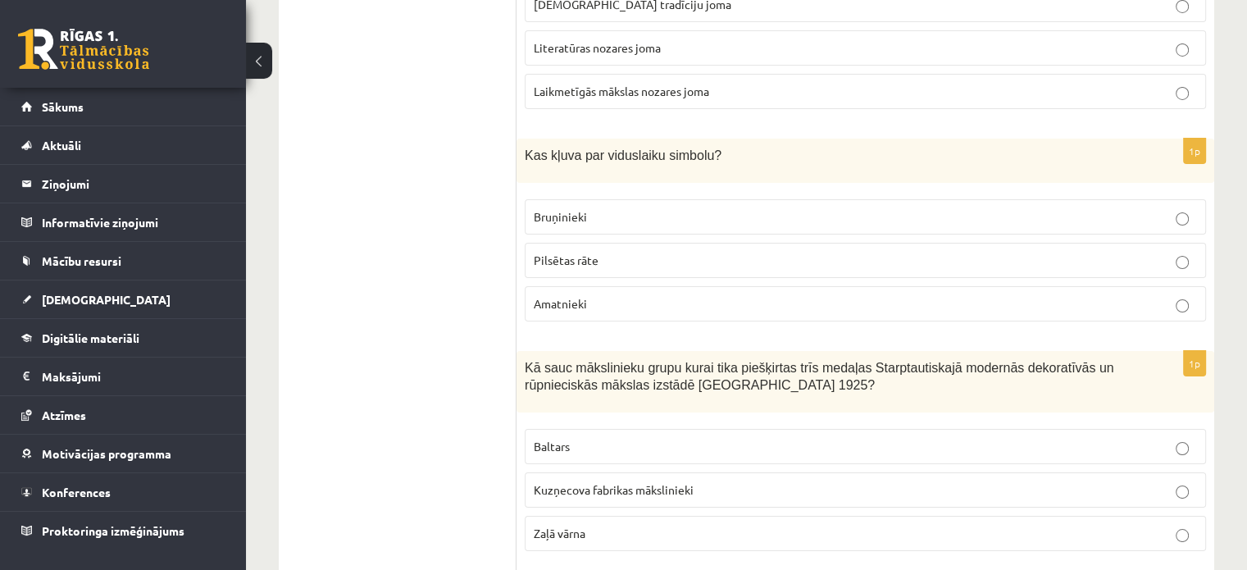
scroll to position [5903, 0]
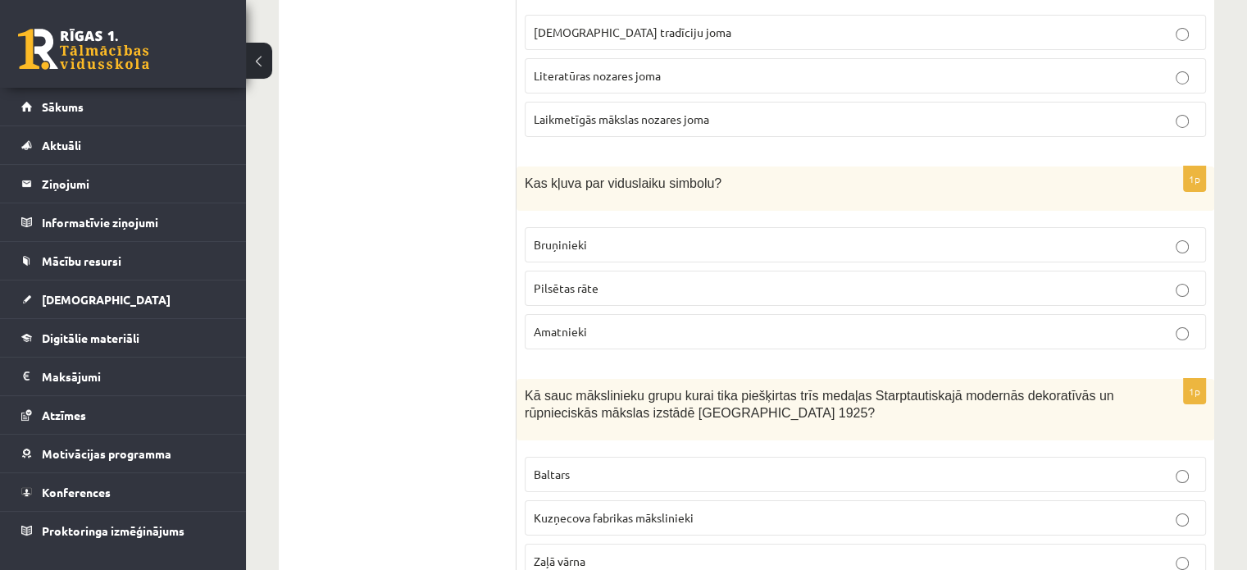
click at [794, 236] on p "Bruņinieki" at bounding box center [865, 244] width 663 height 17
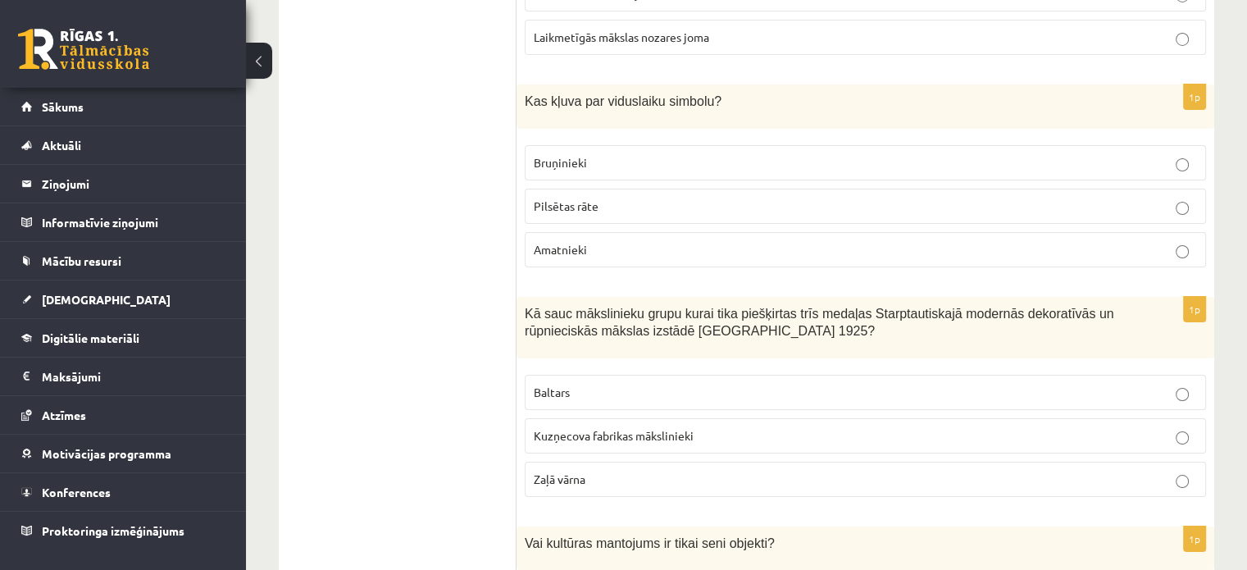
click at [724, 384] on p "Baltars" at bounding box center [865, 392] width 663 height 17
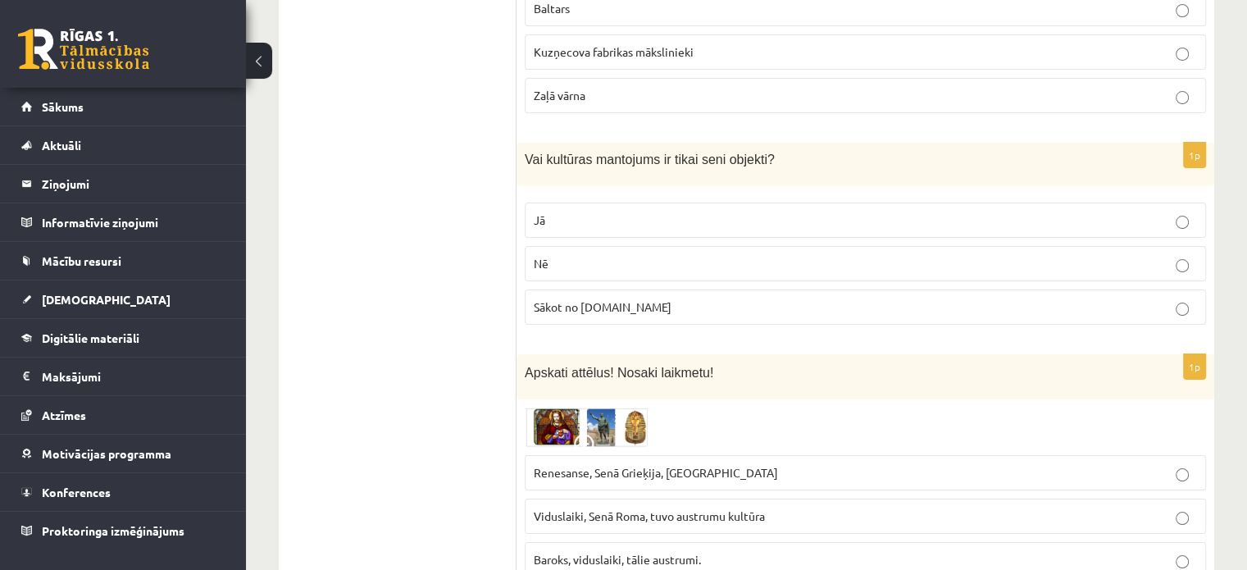
scroll to position [6395, 0]
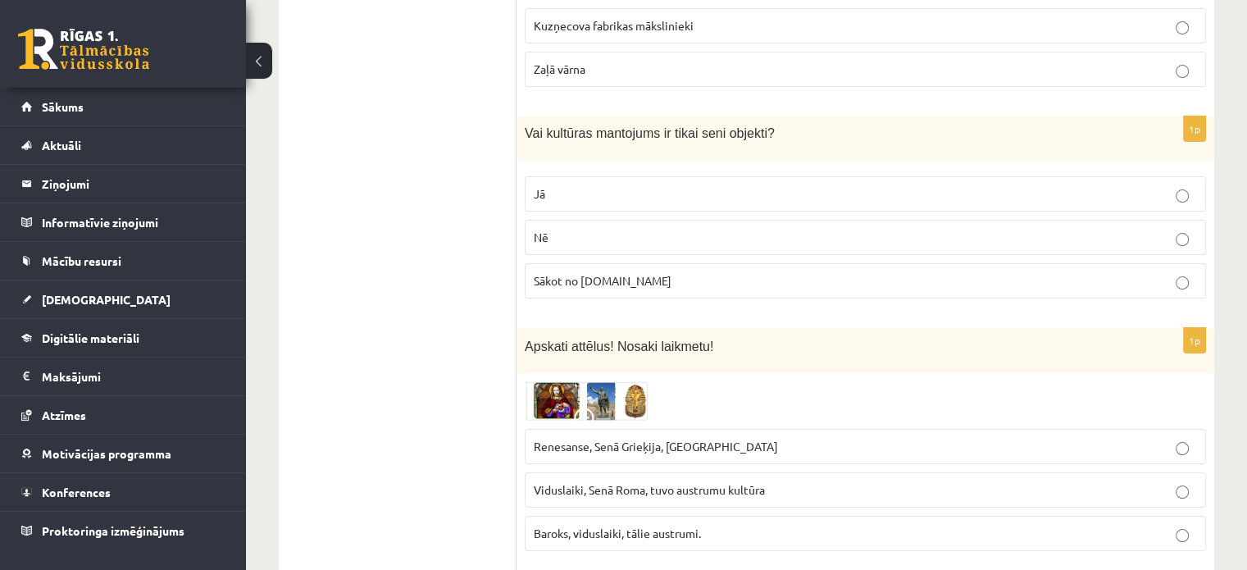
click at [789, 229] on p "Nē" at bounding box center [865, 237] width 663 height 17
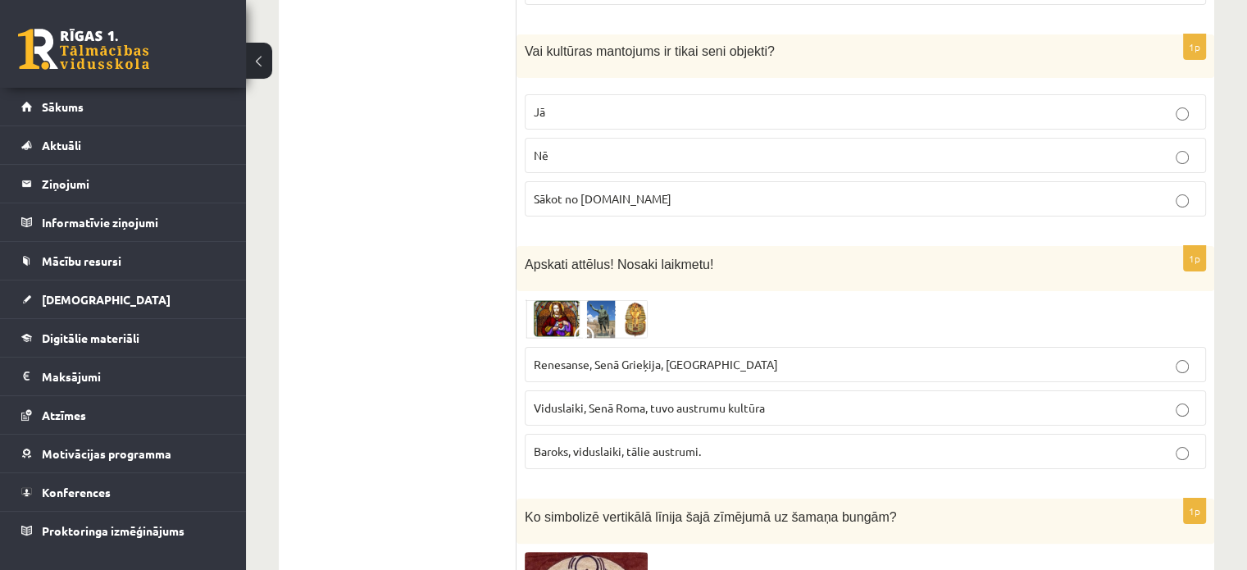
click at [571, 299] on img at bounding box center [586, 318] width 123 height 39
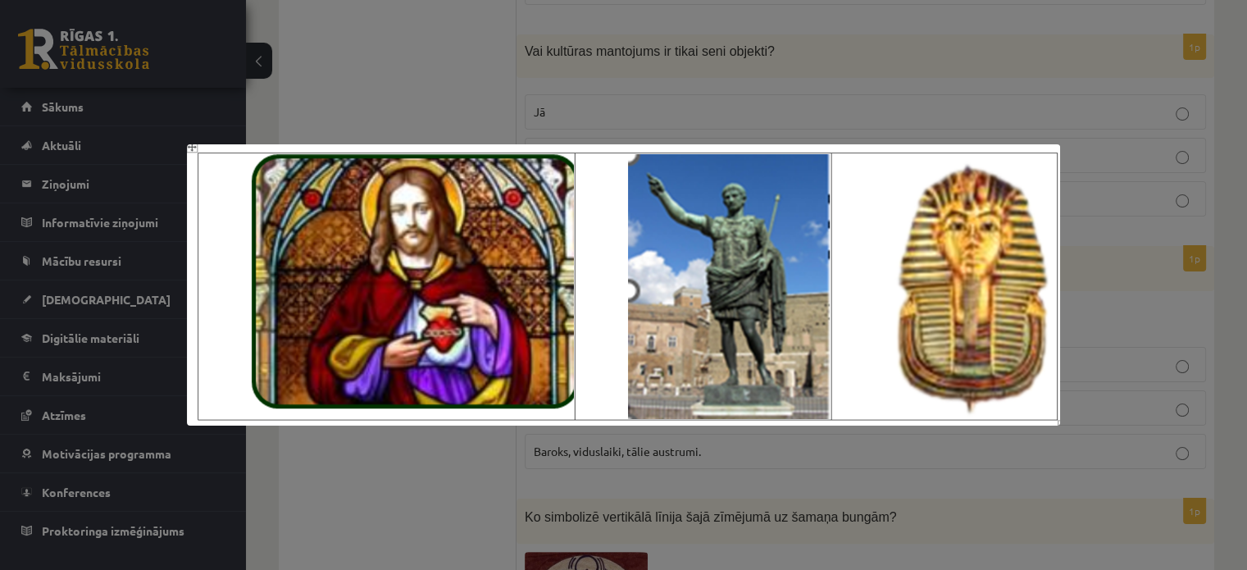
click at [556, 104] on div at bounding box center [623, 285] width 1247 height 570
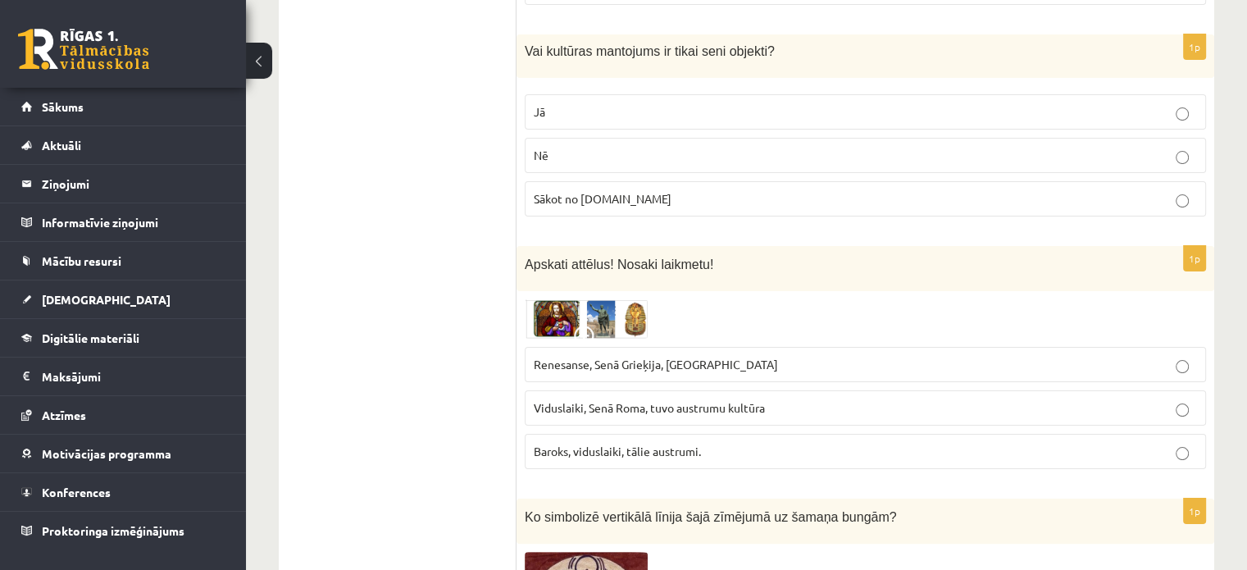
click at [554, 390] on label "Viduslaiki, Senā Roma, tuvo austrumu kultūra" at bounding box center [865, 407] width 681 height 35
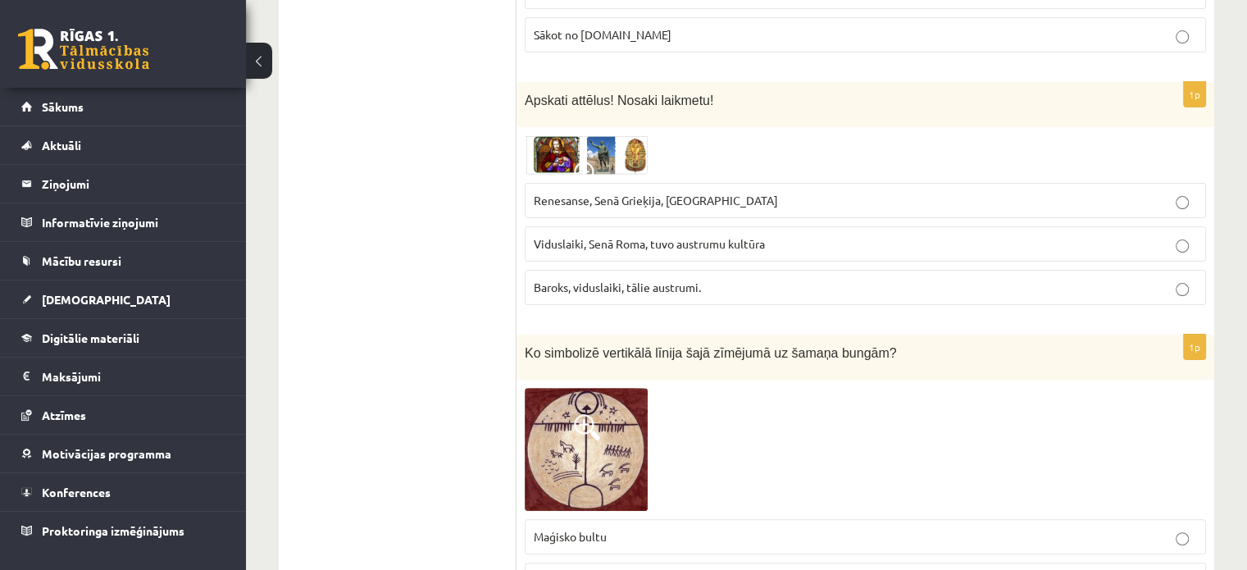
scroll to position [6673, 0]
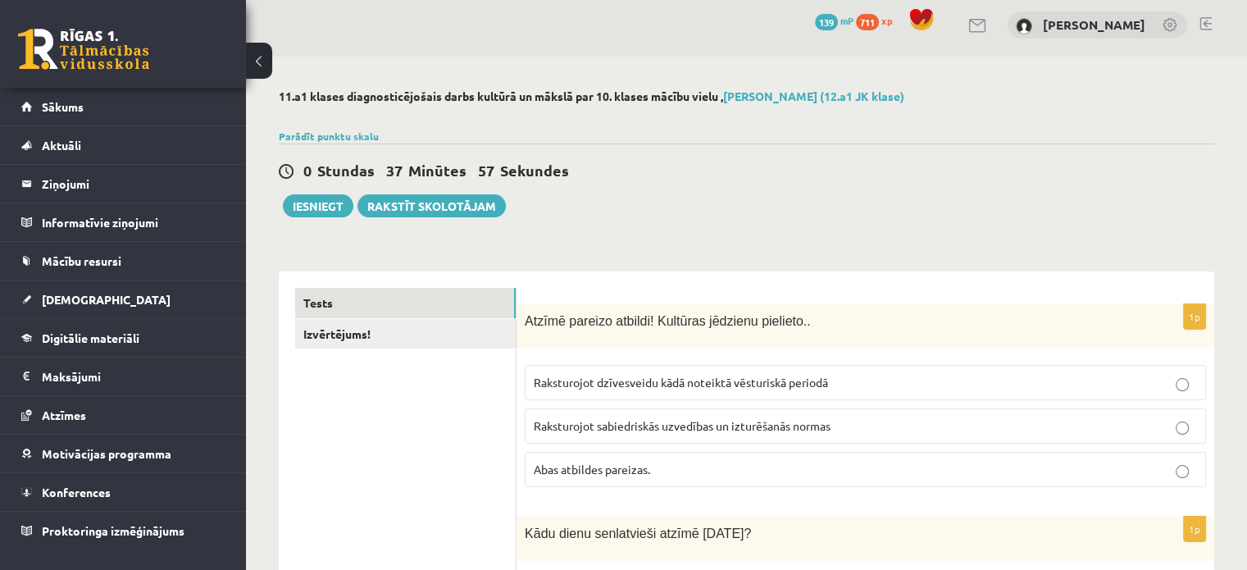
scroll to position [0, 0]
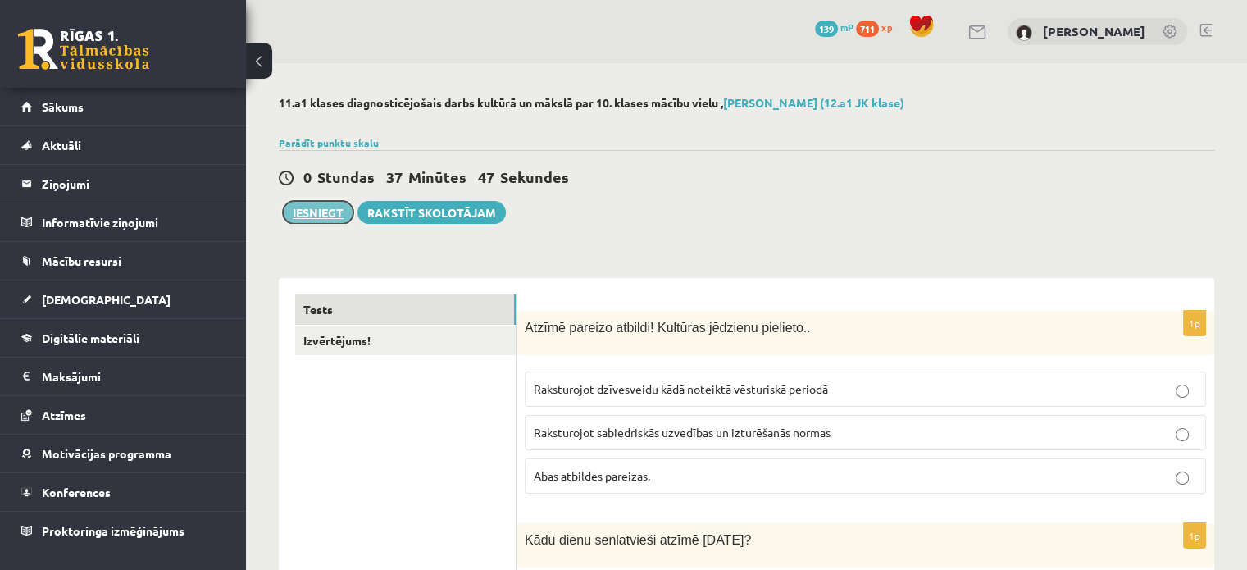
click at [322, 216] on button "Iesniegt" at bounding box center [318, 212] width 71 height 23
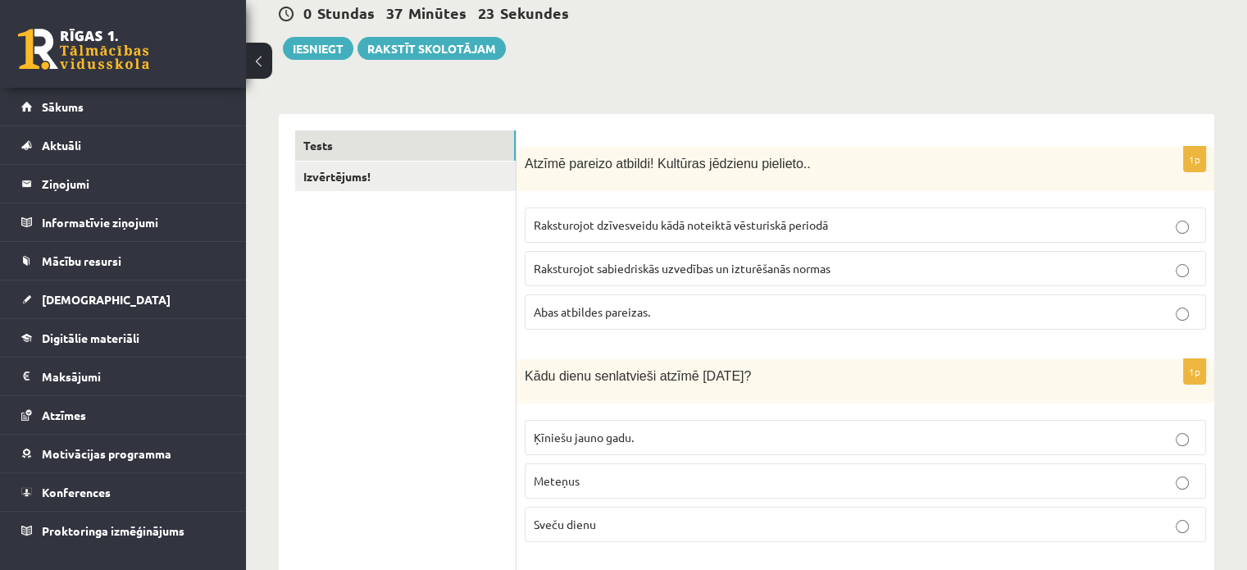
scroll to position [82, 0]
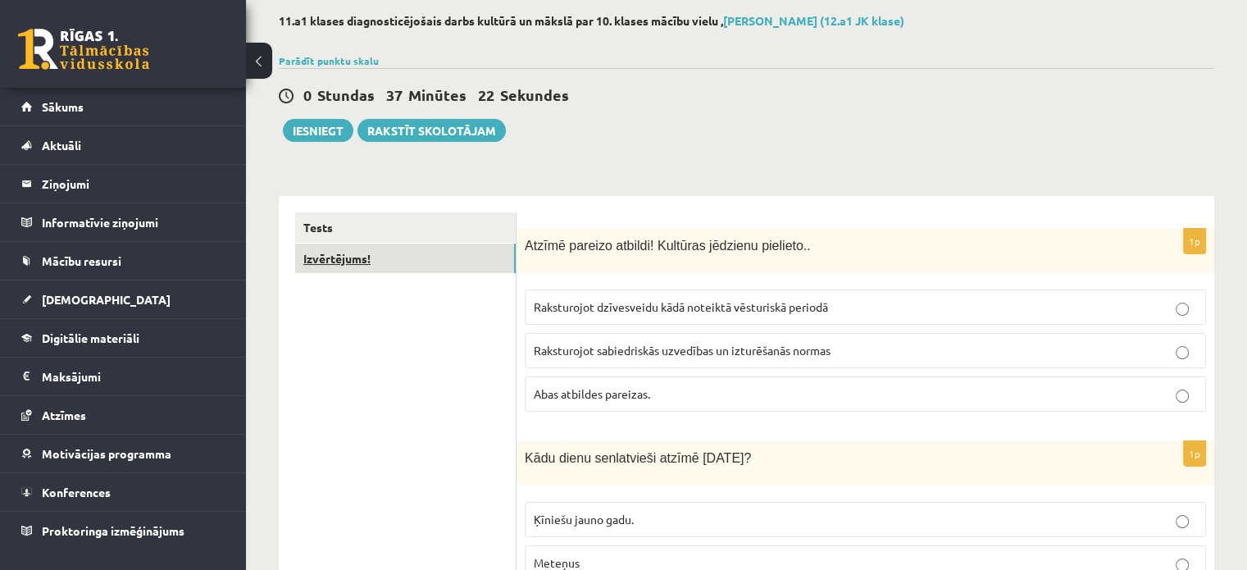
click at [449, 257] on link "Izvērtējums!" at bounding box center [405, 258] width 221 height 30
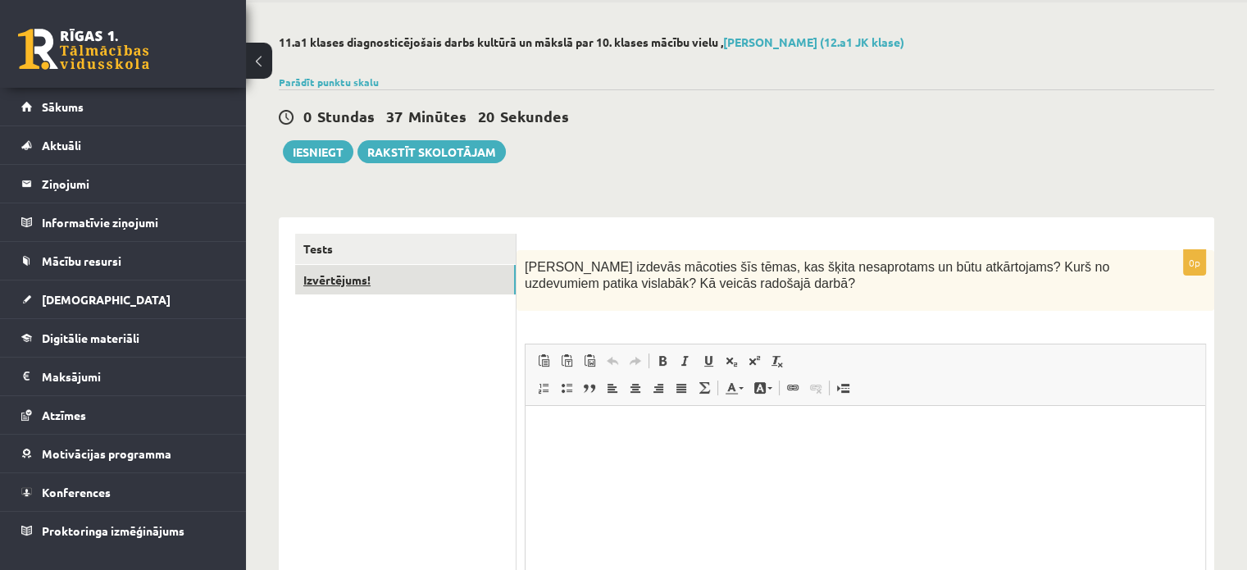
scroll to position [0, 0]
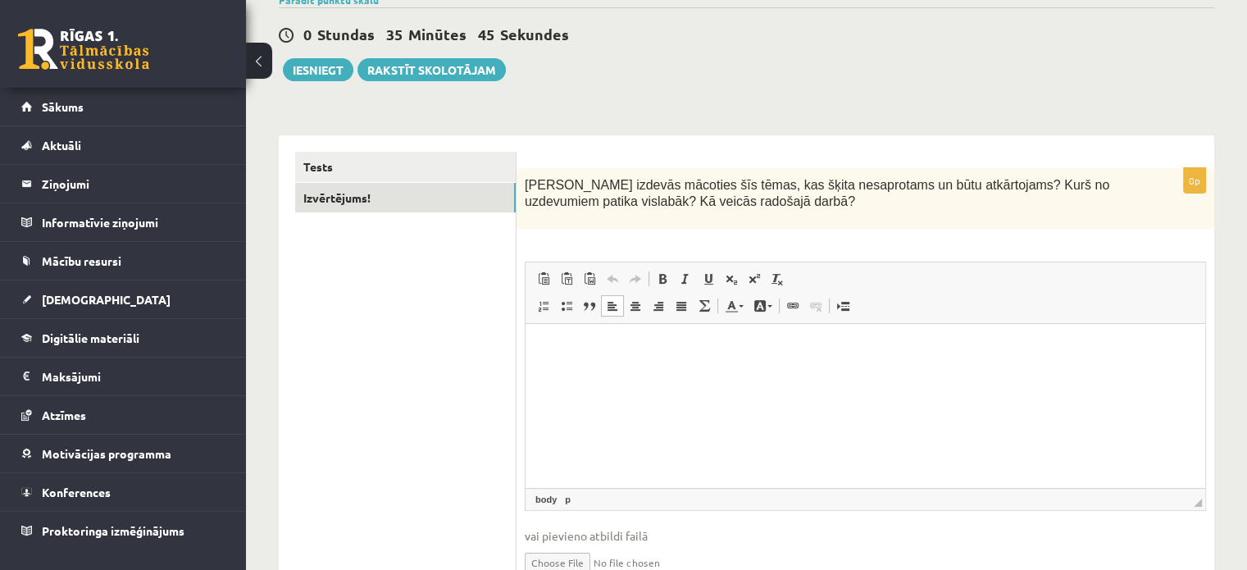
click at [749, 374] on html at bounding box center [866, 349] width 680 height 50
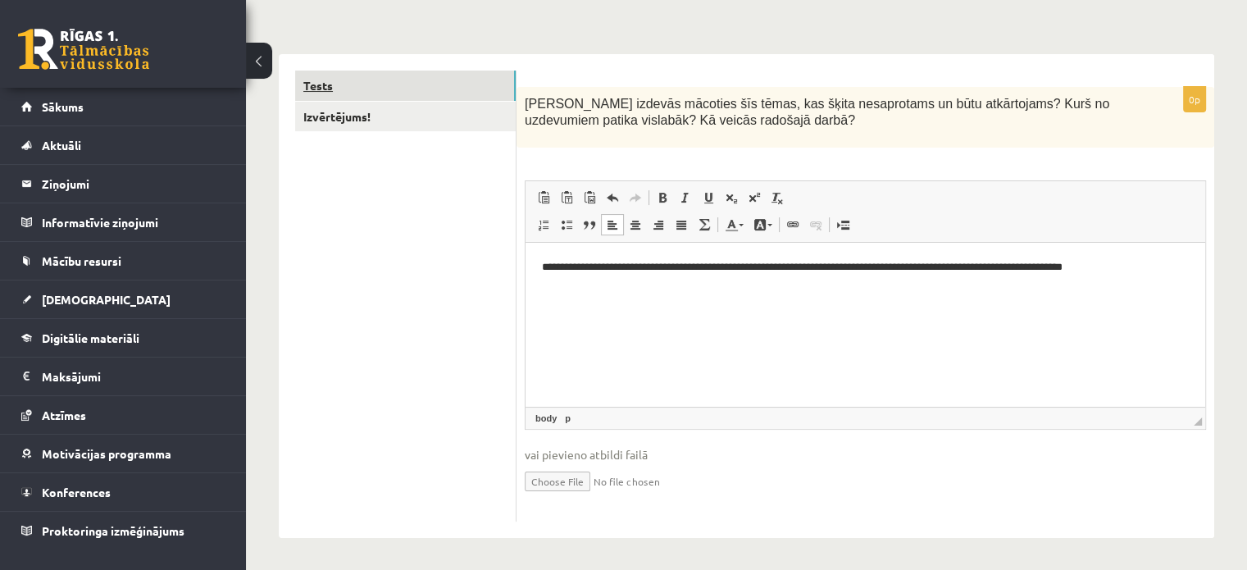
click at [435, 84] on link "Tests" at bounding box center [405, 86] width 221 height 30
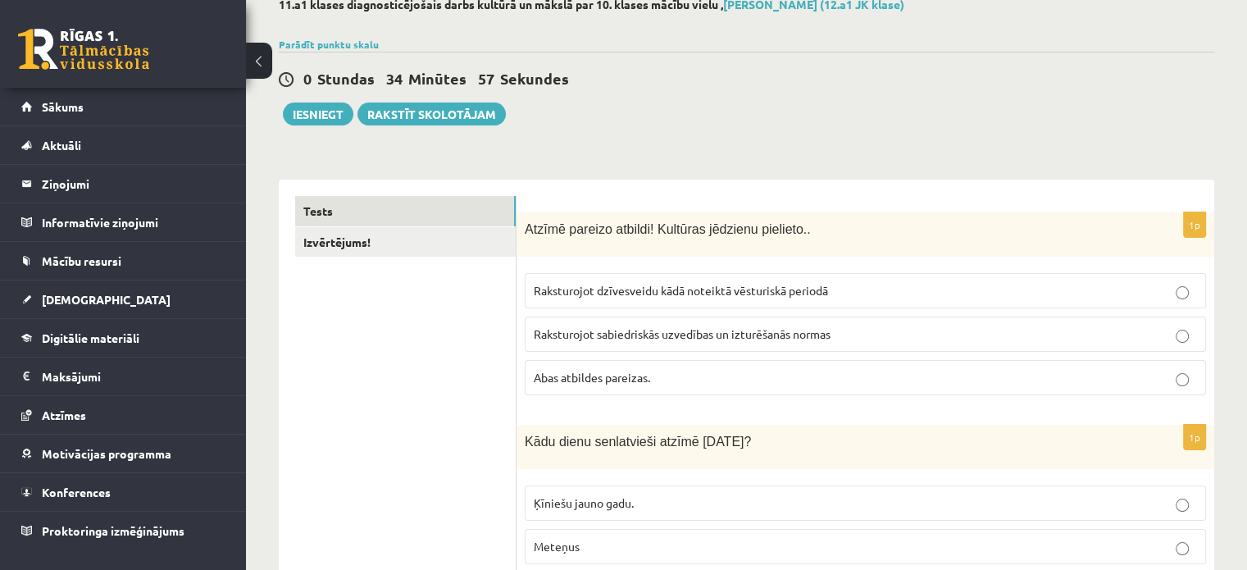
scroll to position [0, 0]
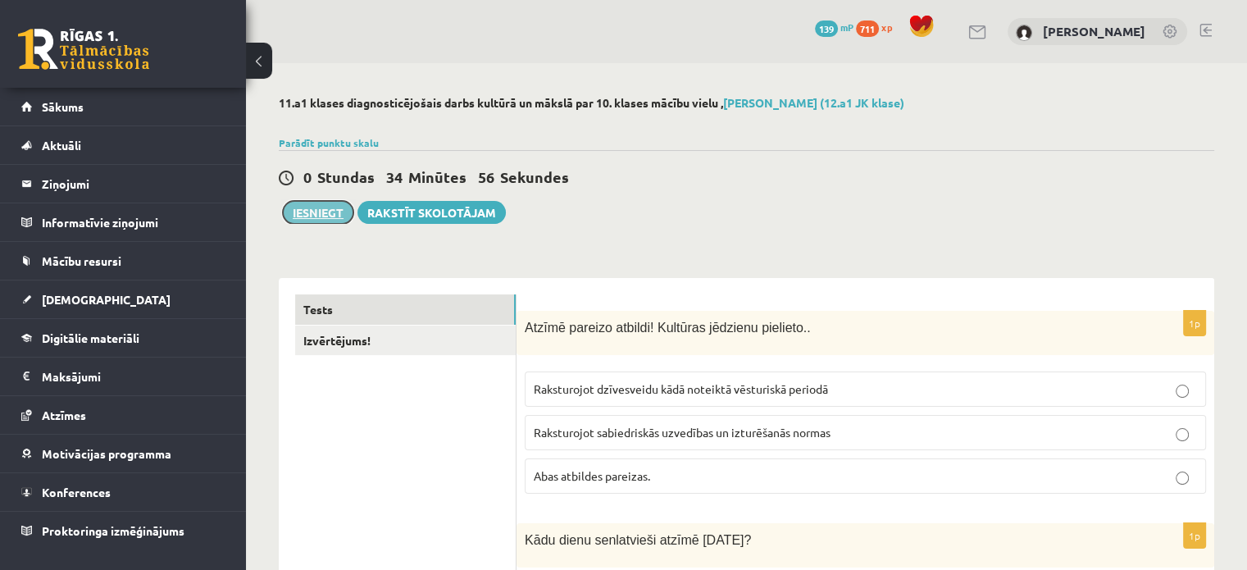
click at [330, 219] on button "Iesniegt" at bounding box center [318, 212] width 71 height 23
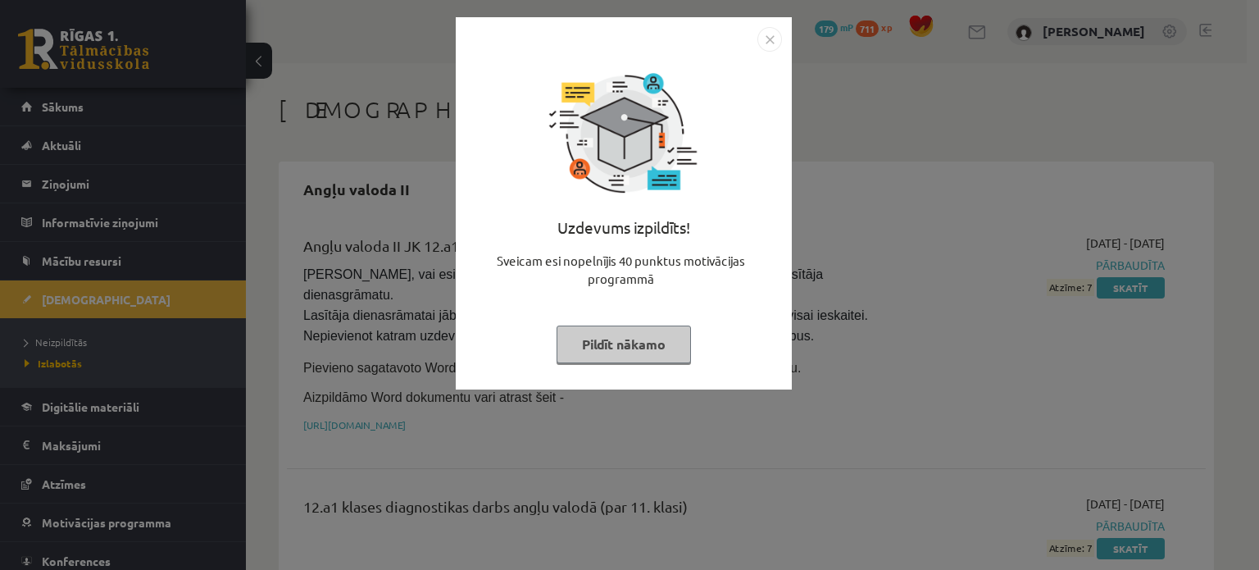
click at [626, 344] on button "Pildīt nākamo" at bounding box center [624, 344] width 134 height 38
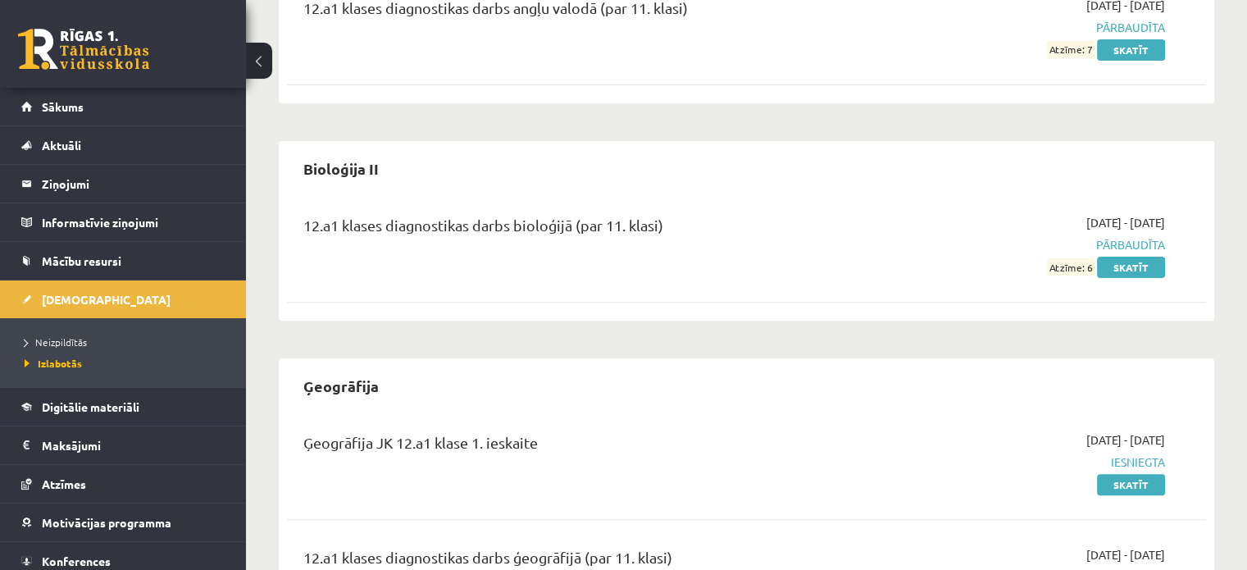
scroll to position [430, 0]
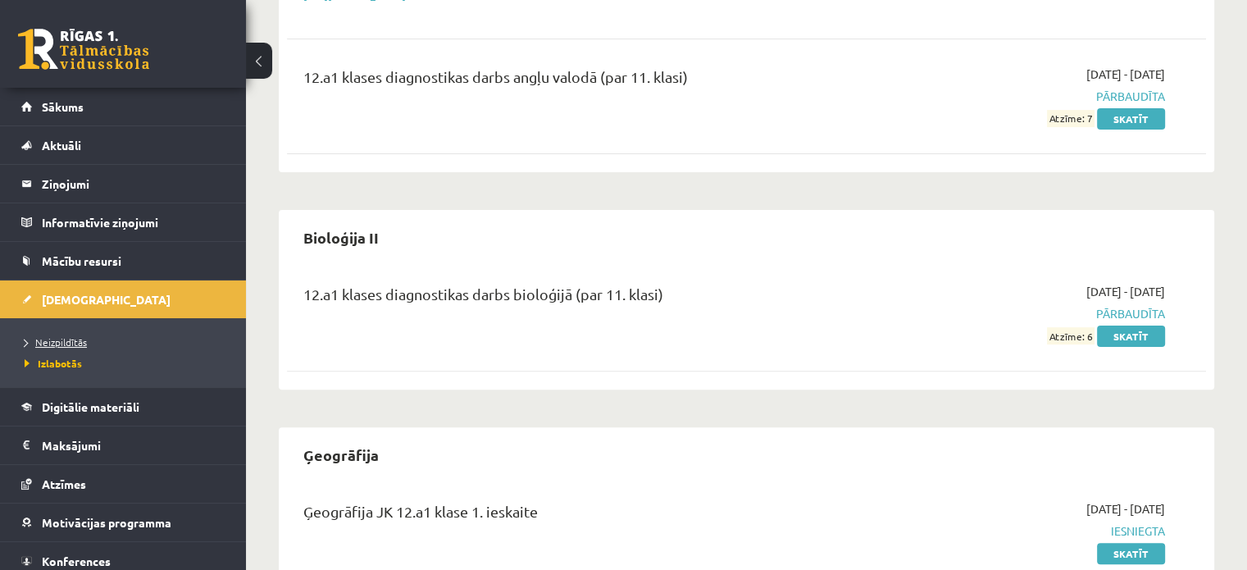
click at [82, 336] on span "Neizpildītās" at bounding box center [56, 341] width 62 height 13
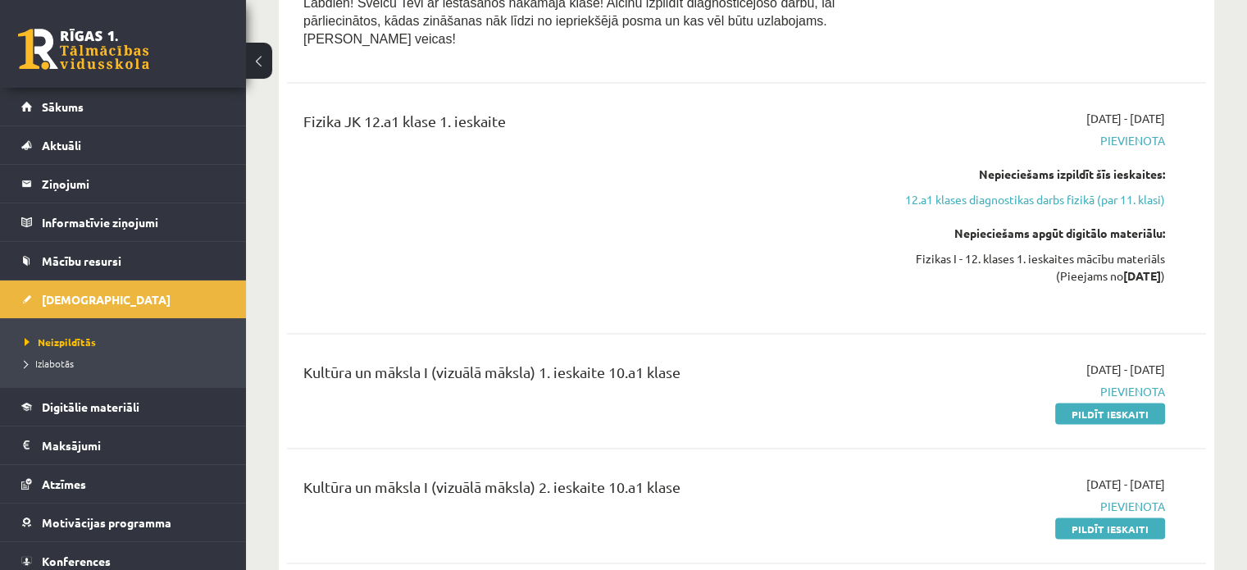
scroll to position [3115, 0]
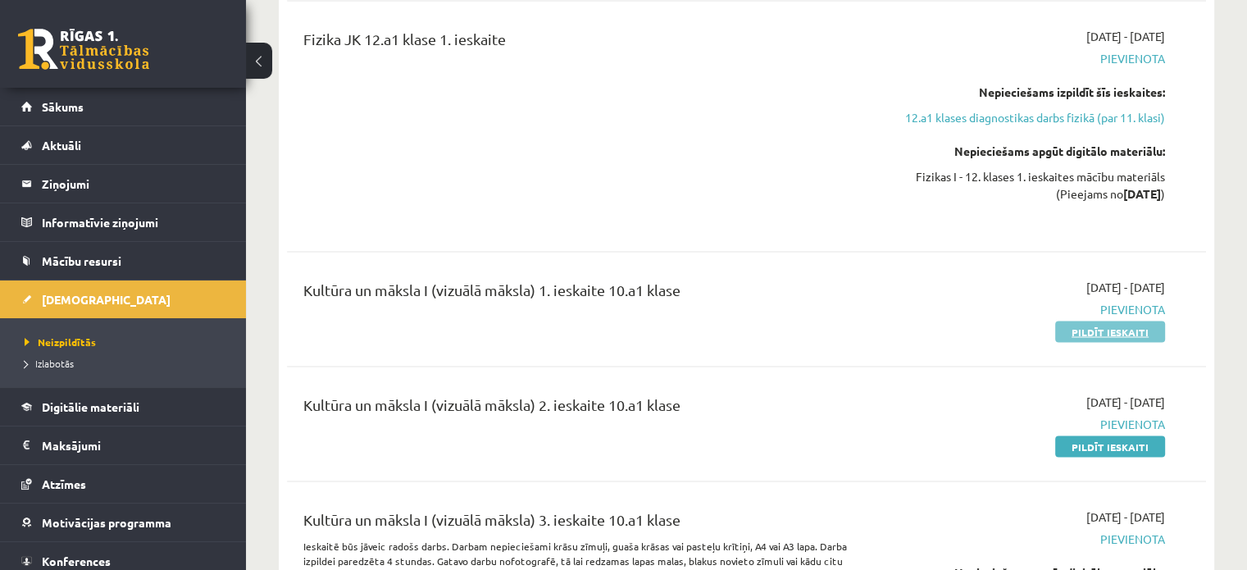
click at [1090, 321] on link "Pildīt ieskaiti" at bounding box center [1110, 331] width 110 height 21
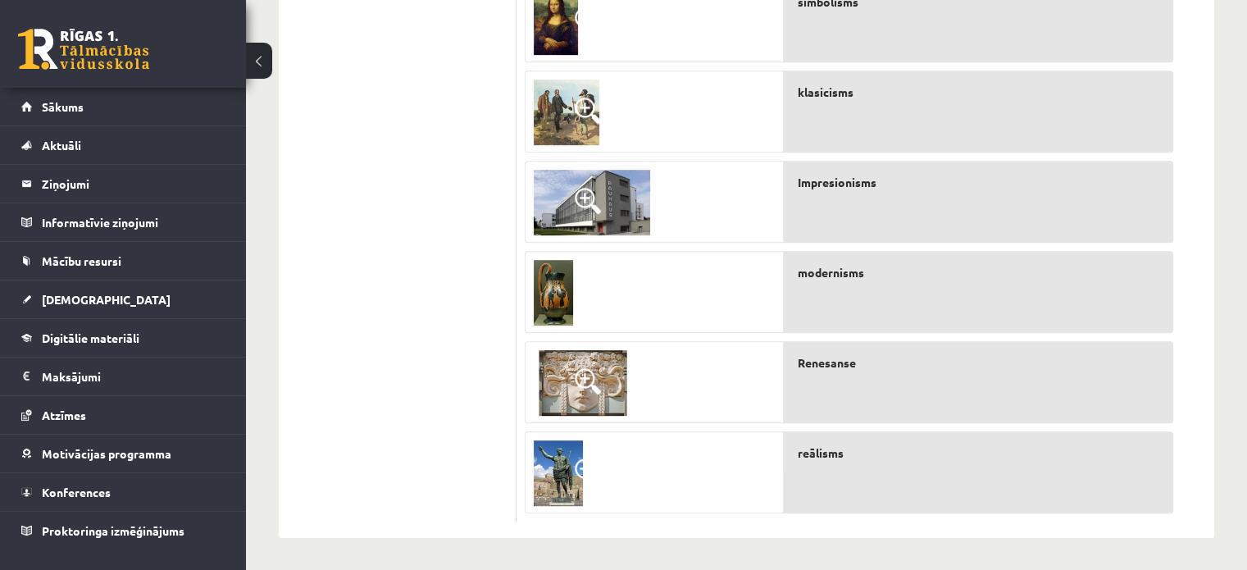
scroll to position [286, 0]
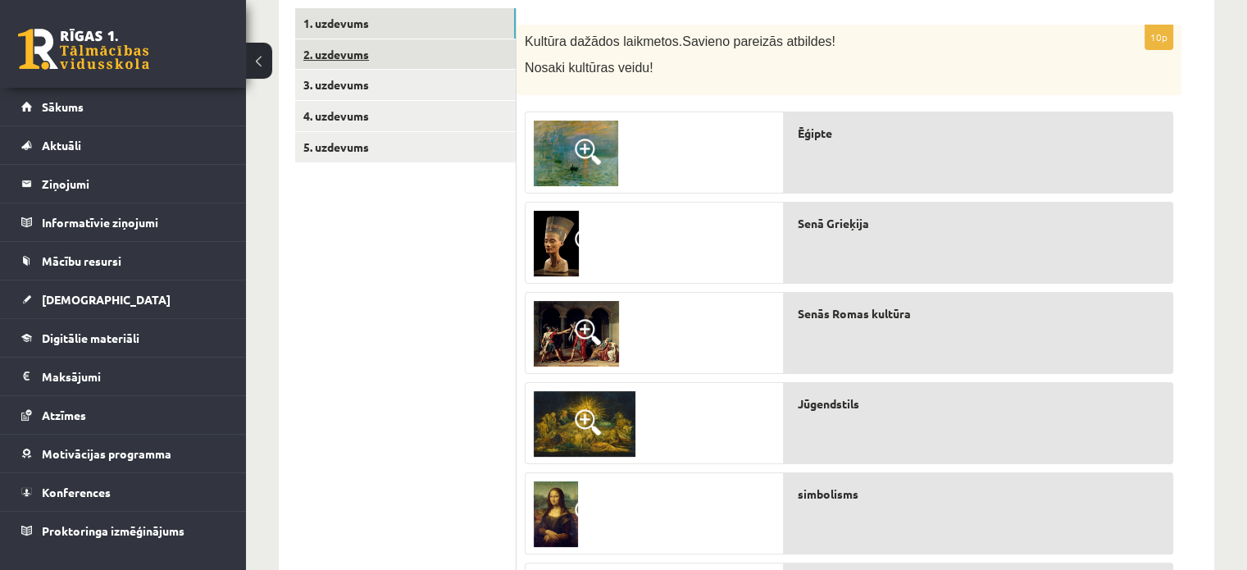
click at [353, 57] on link "2. uzdevums" at bounding box center [405, 54] width 221 height 30
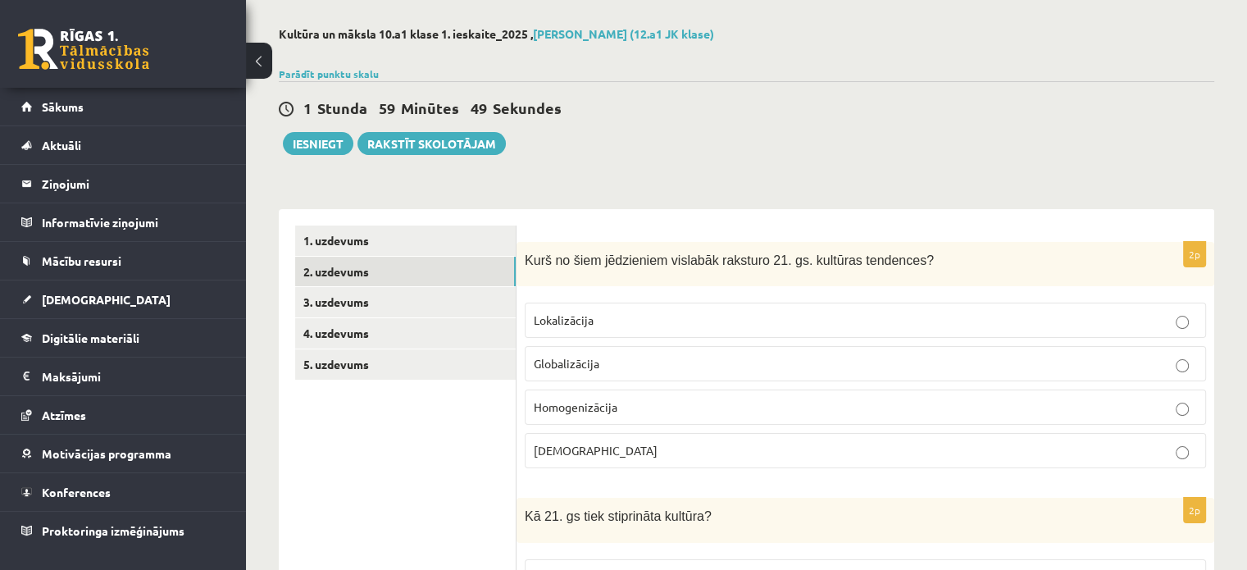
scroll to position [0, 0]
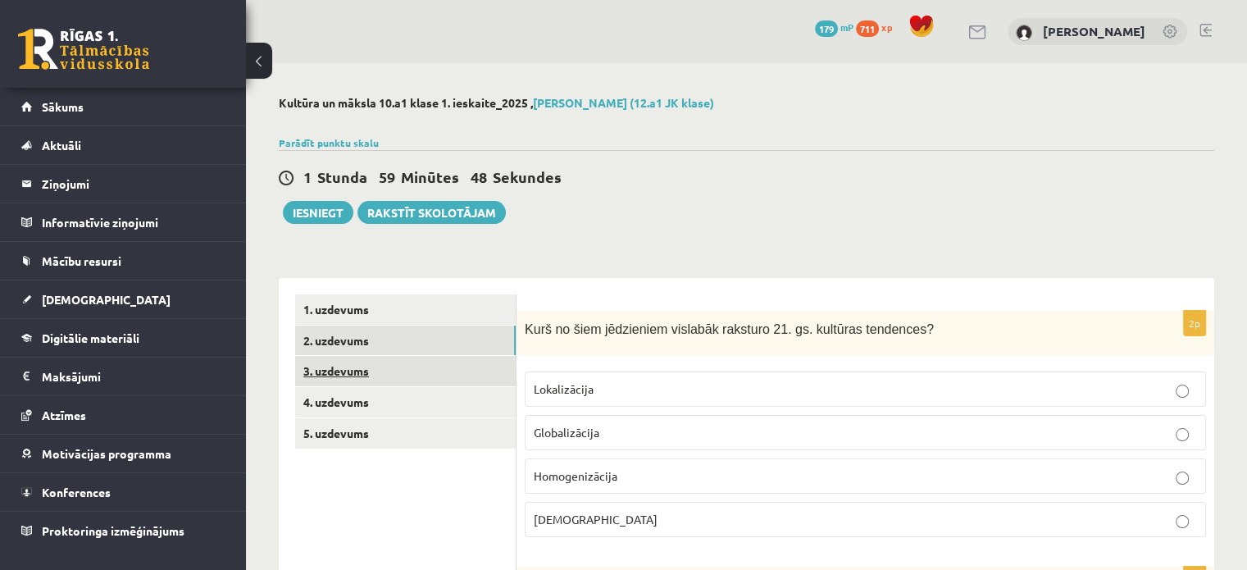
click at [384, 382] on link "3. uzdevums" at bounding box center [405, 371] width 221 height 30
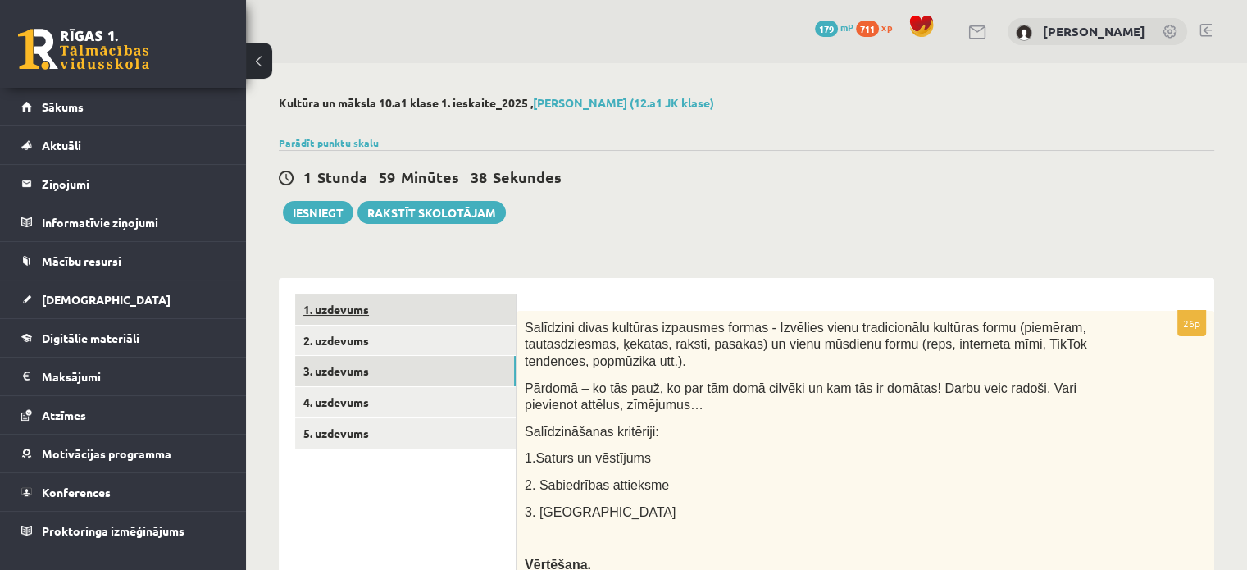
click at [400, 307] on link "1. uzdevums" at bounding box center [405, 309] width 221 height 30
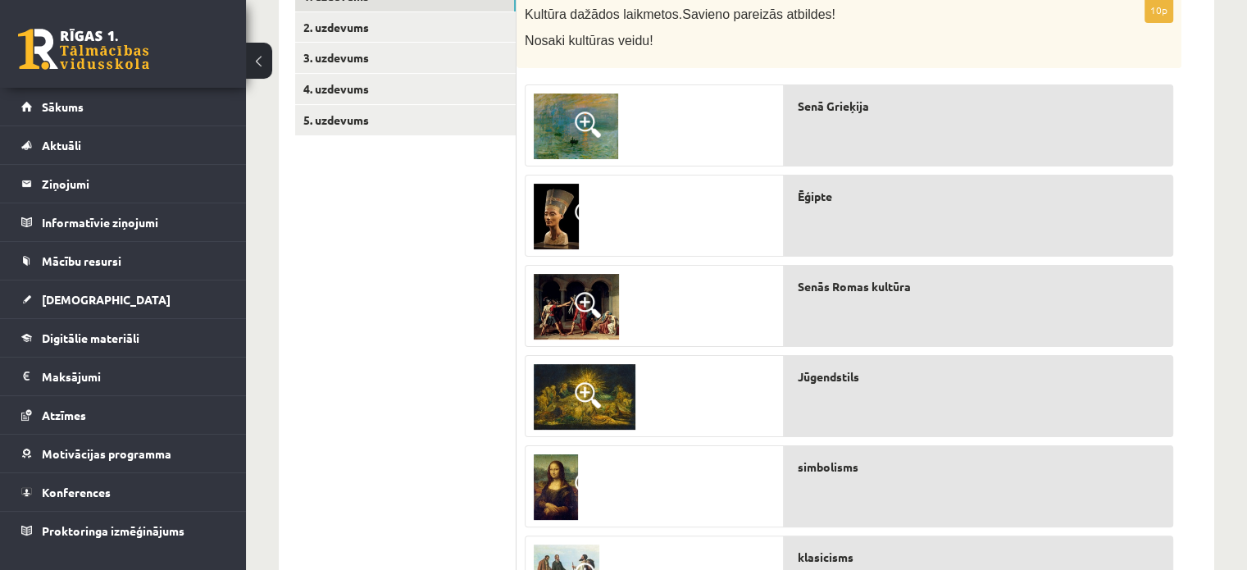
scroll to position [288, 0]
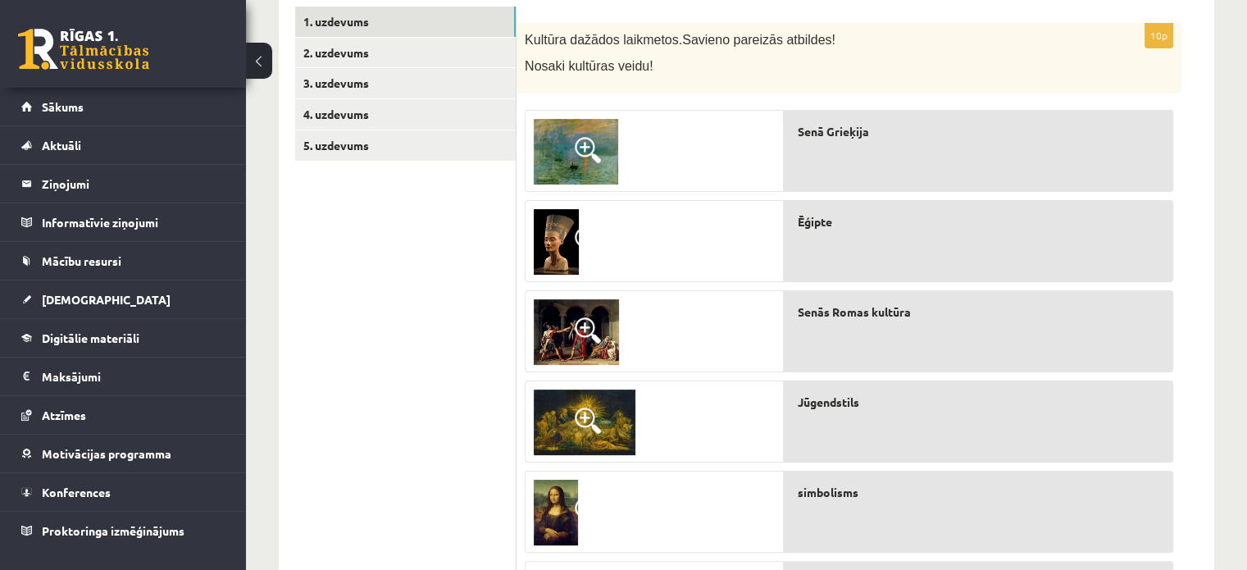
click at [594, 164] on img at bounding box center [576, 152] width 84 height 66
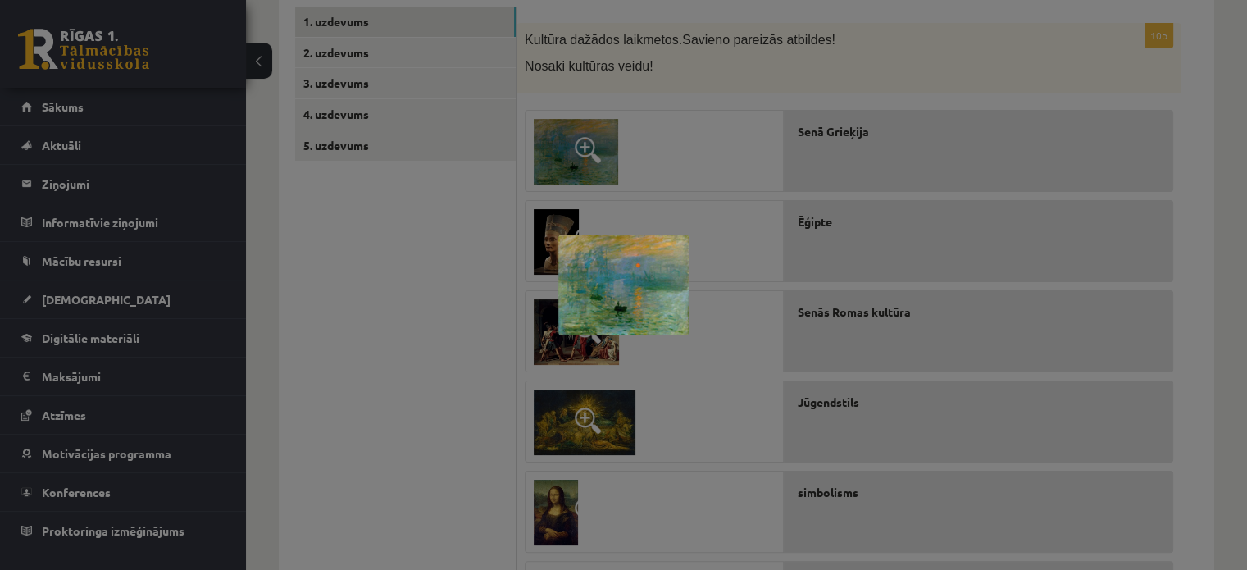
click at [594, 164] on div at bounding box center [623, 285] width 1247 height 570
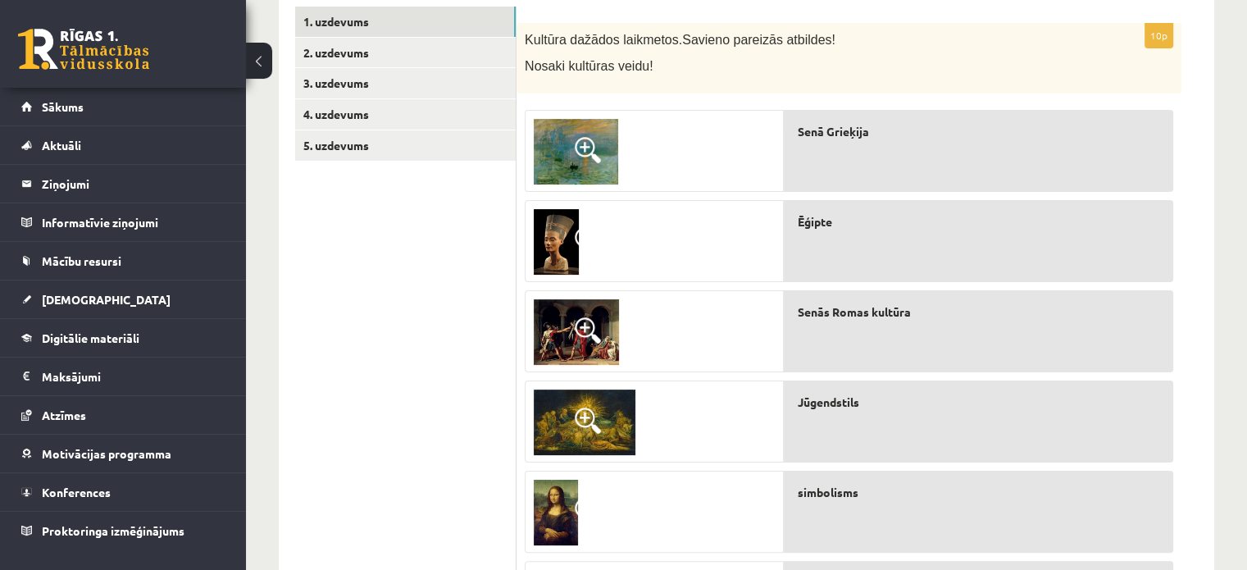
click at [590, 324] on span at bounding box center [588, 330] width 26 height 26
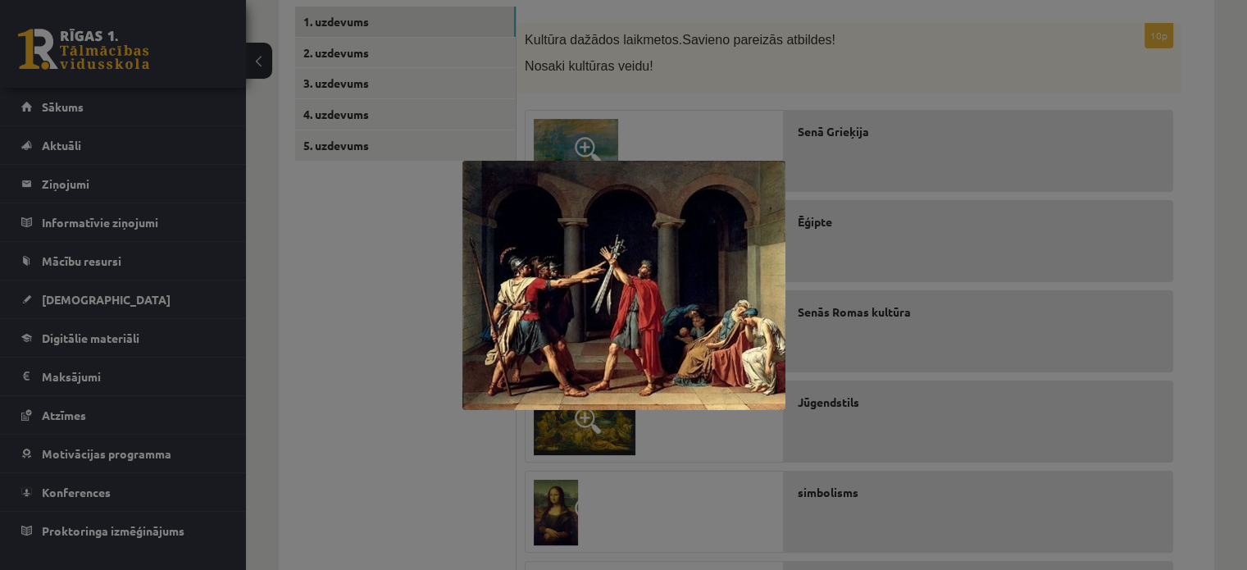
click at [866, 316] on div at bounding box center [623, 285] width 1247 height 570
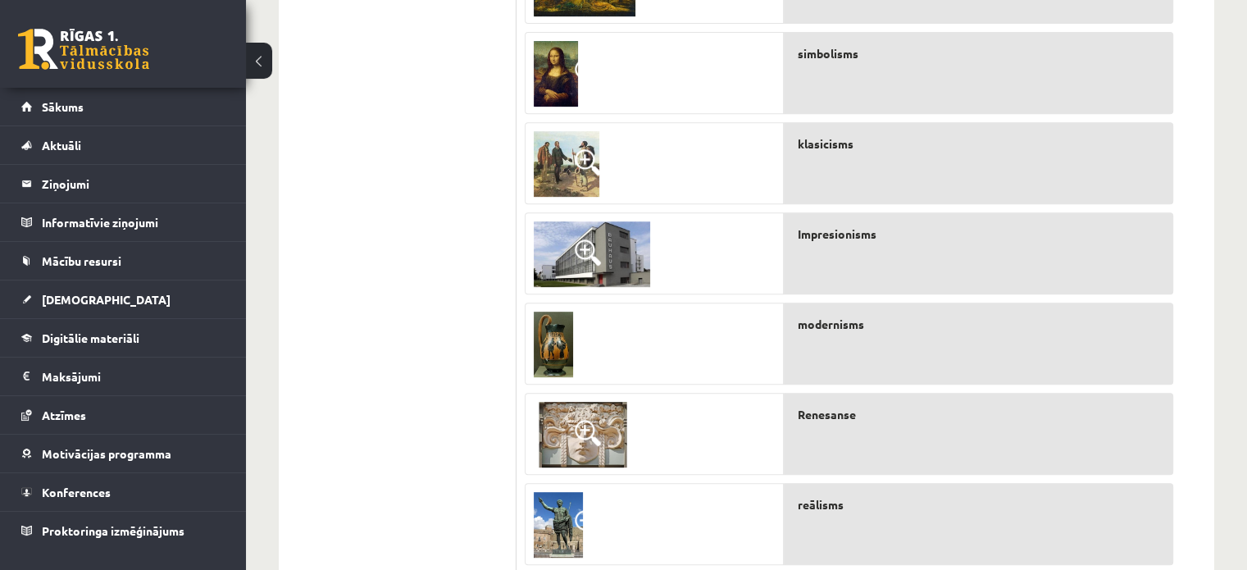
scroll to position [698, 0]
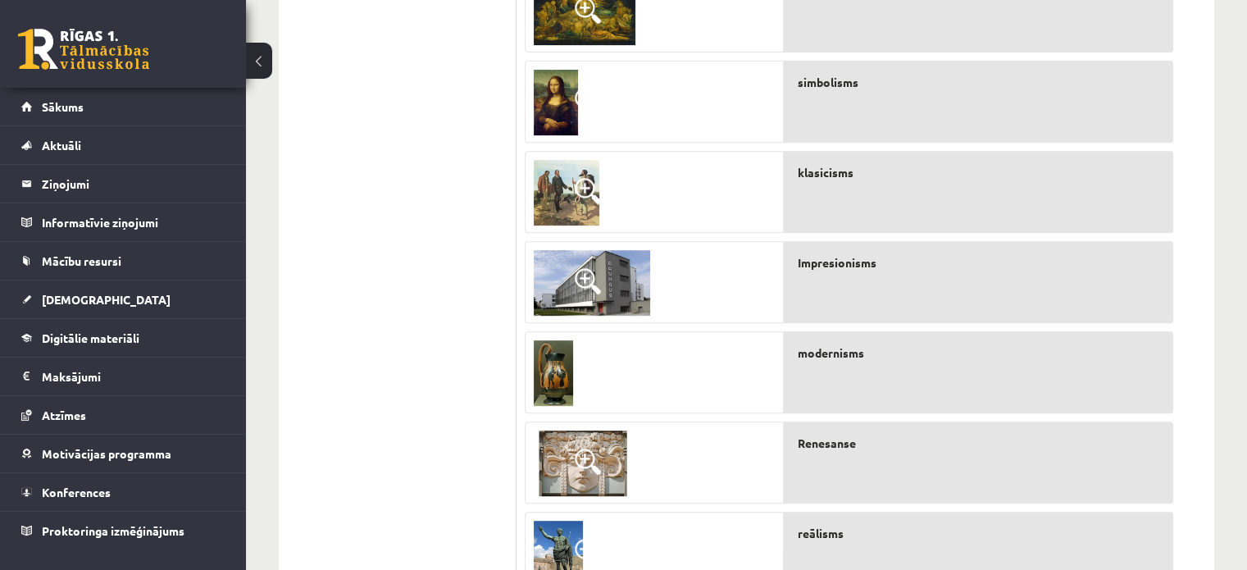
click at [871, 400] on div "modernisms" at bounding box center [978, 372] width 389 height 82
click at [544, 377] on img at bounding box center [553, 373] width 39 height 66
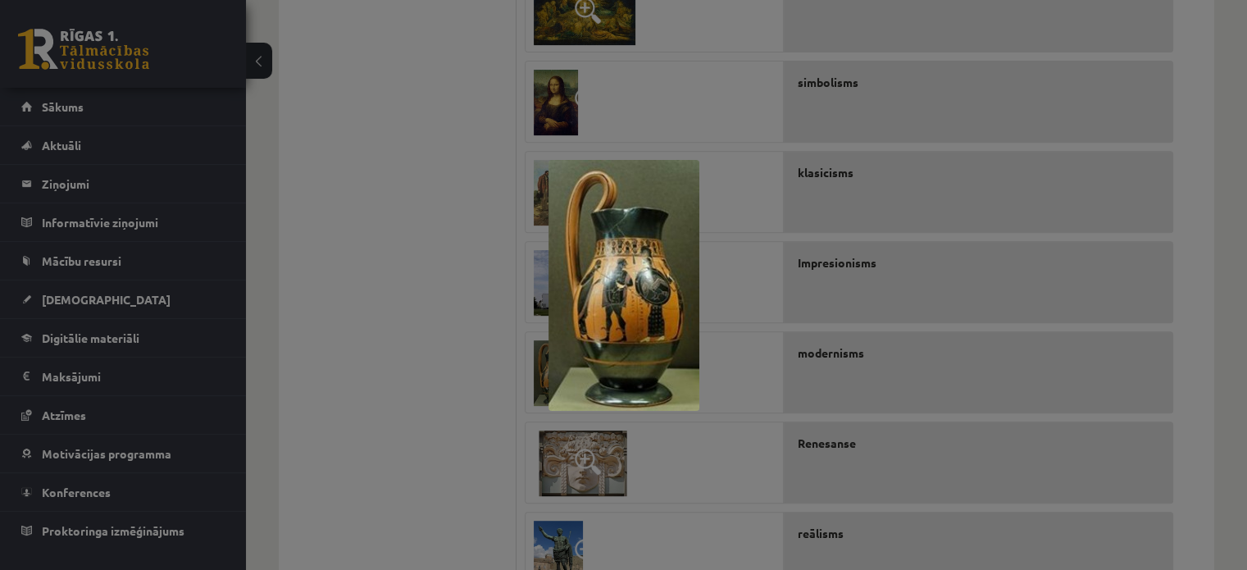
click at [513, 363] on div at bounding box center [623, 285] width 1247 height 570
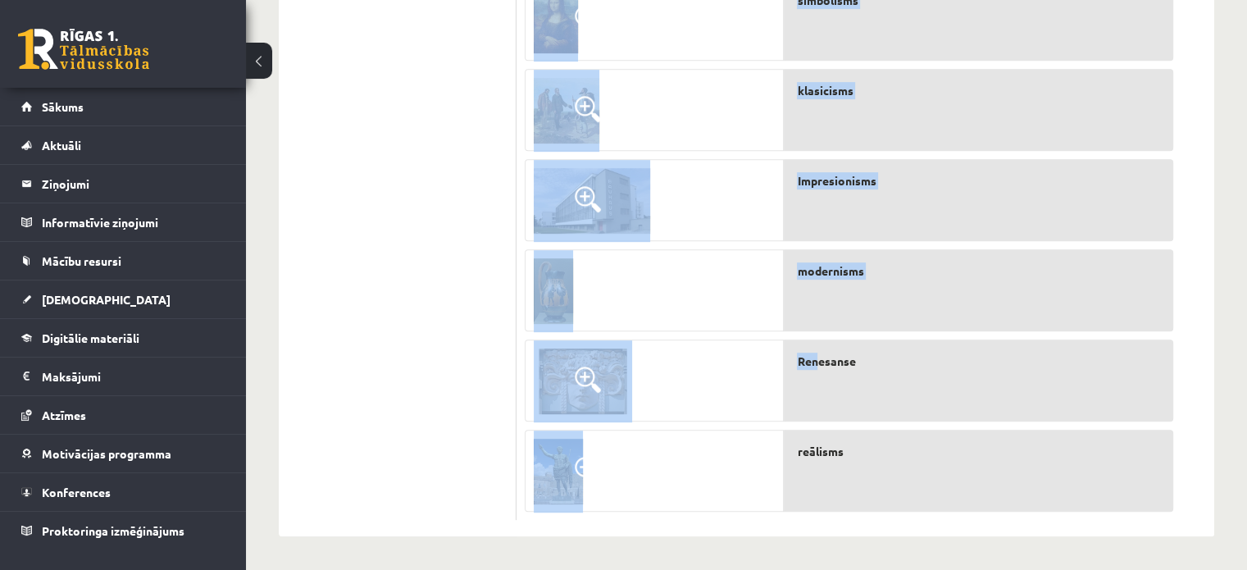
scroll to position [780, 0]
drag, startPoint x: 526, startPoint y: 144, endPoint x: 869, endPoint y: 476, distance: 477.2
click at [869, 476] on div "10p Kultūra dažādos laikmetos. Savieno pareizās atbildes! Nosaki kultūras veidu…" at bounding box center [848, 25] width 665 height 989
copy div "Nosaki kultūras veidu! Senā Grieķija Ēģipte Senās Romas kultūra Jūgendstils sim…"
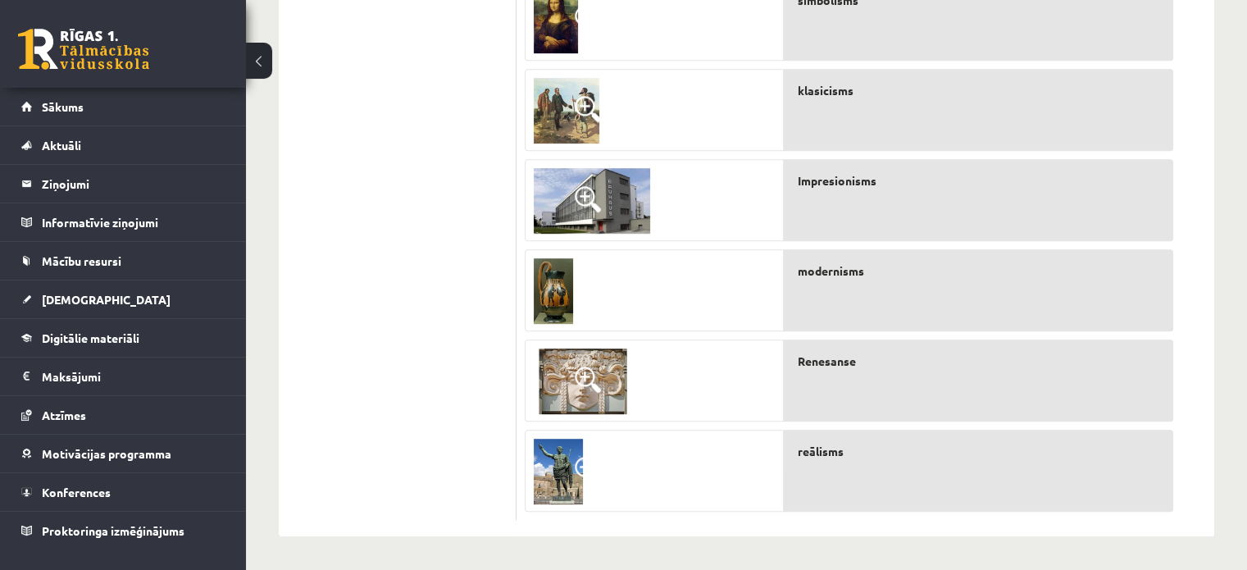
click at [958, 275] on p "modernisms" at bounding box center [984, 270] width 375 height 17
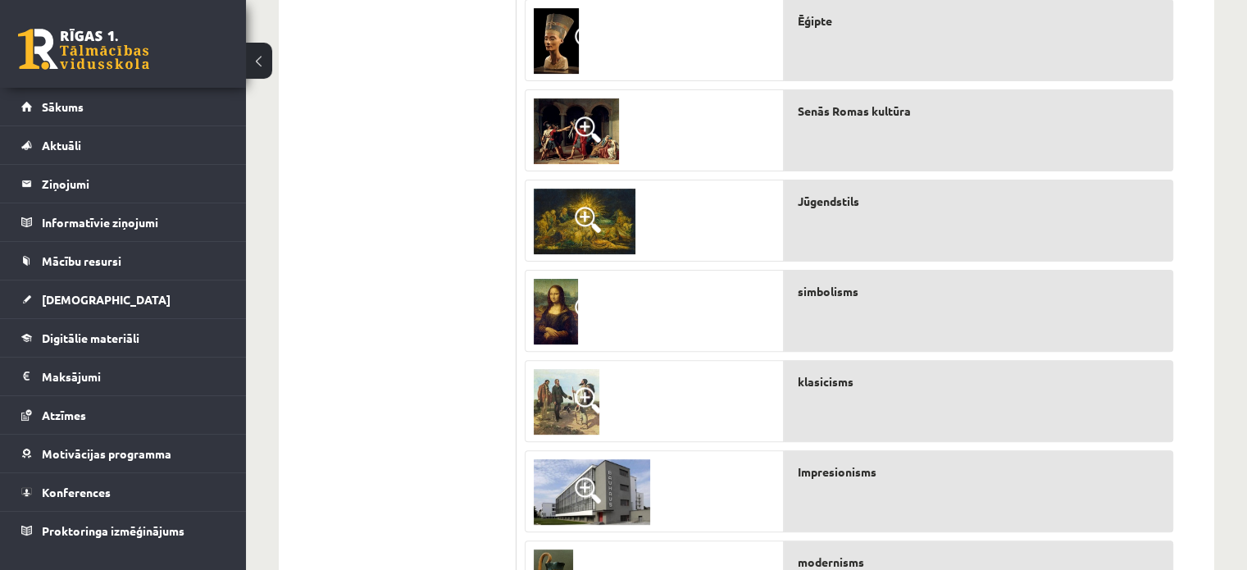
scroll to position [124, 0]
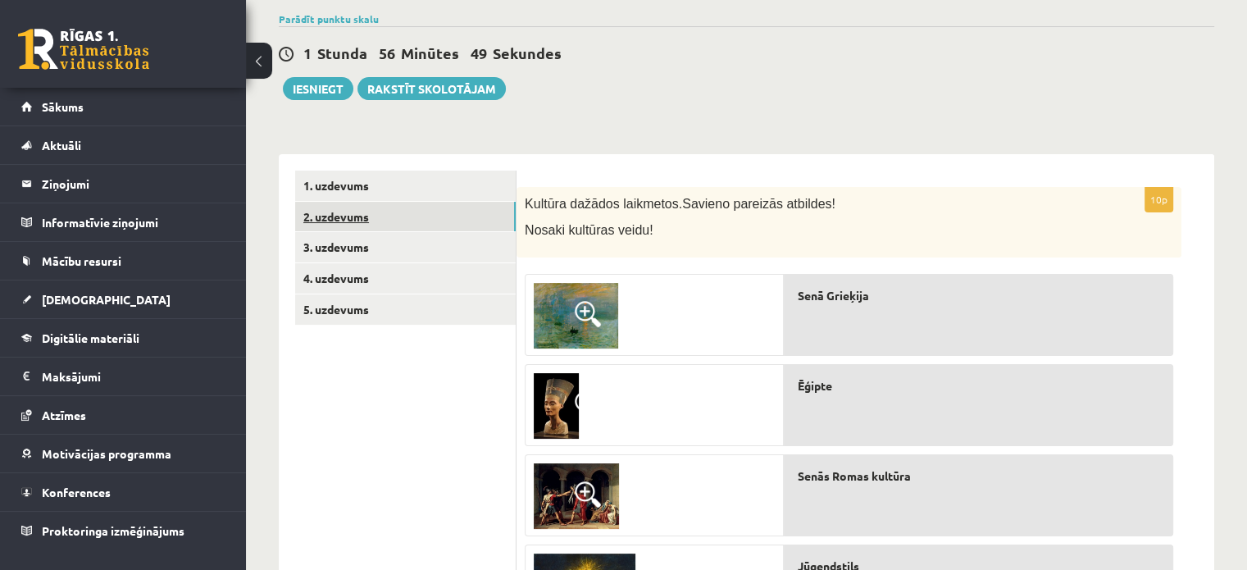
click at [361, 216] on link "2. uzdevums" at bounding box center [405, 217] width 221 height 30
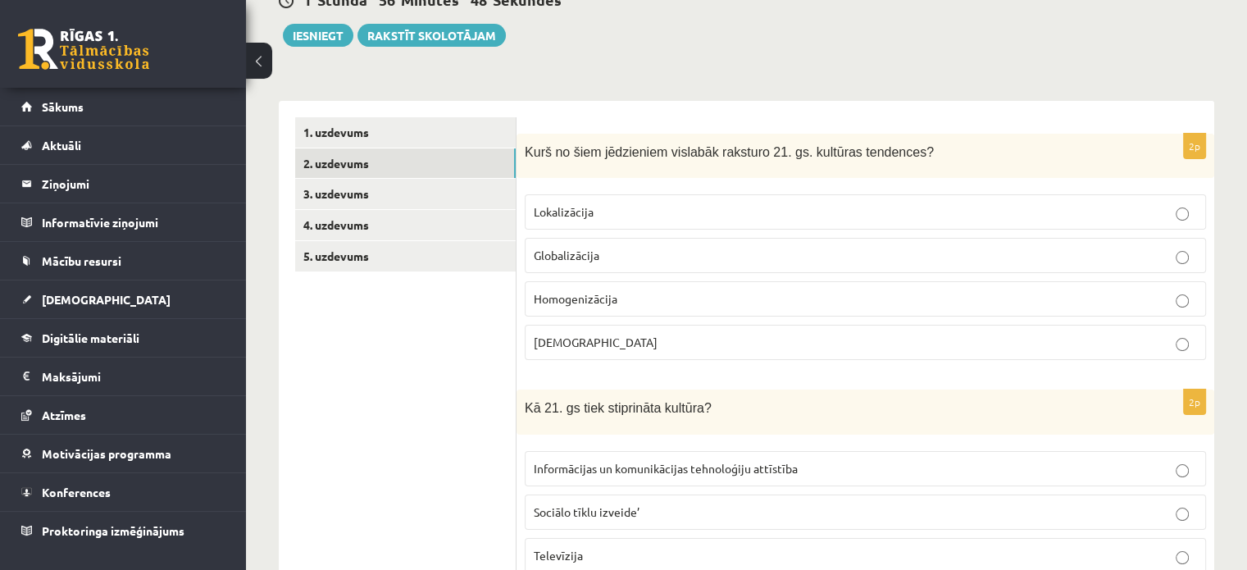
scroll to position [206, 0]
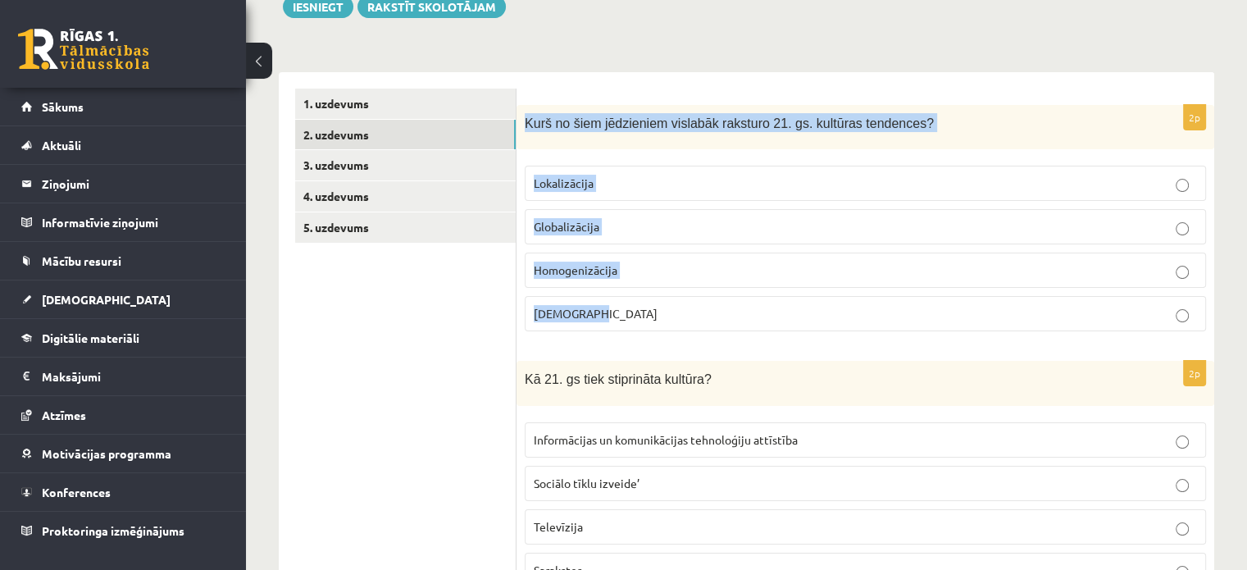
drag, startPoint x: 526, startPoint y: 118, endPoint x: 675, endPoint y: 317, distance: 248.4
click at [675, 317] on div "2p Kurš no šiem jēdzieniem vislabāk raksturo 21. gs. kultūras tendences? Lokali…" at bounding box center [865, 225] width 698 height 240
copy div "Kurš no šiem jēdzieniem vislabāk raksturo 21. gs. kultūras tendences? Lokalizāc…"
click at [1195, 222] on p "Globalizācija" at bounding box center [865, 226] width 663 height 17
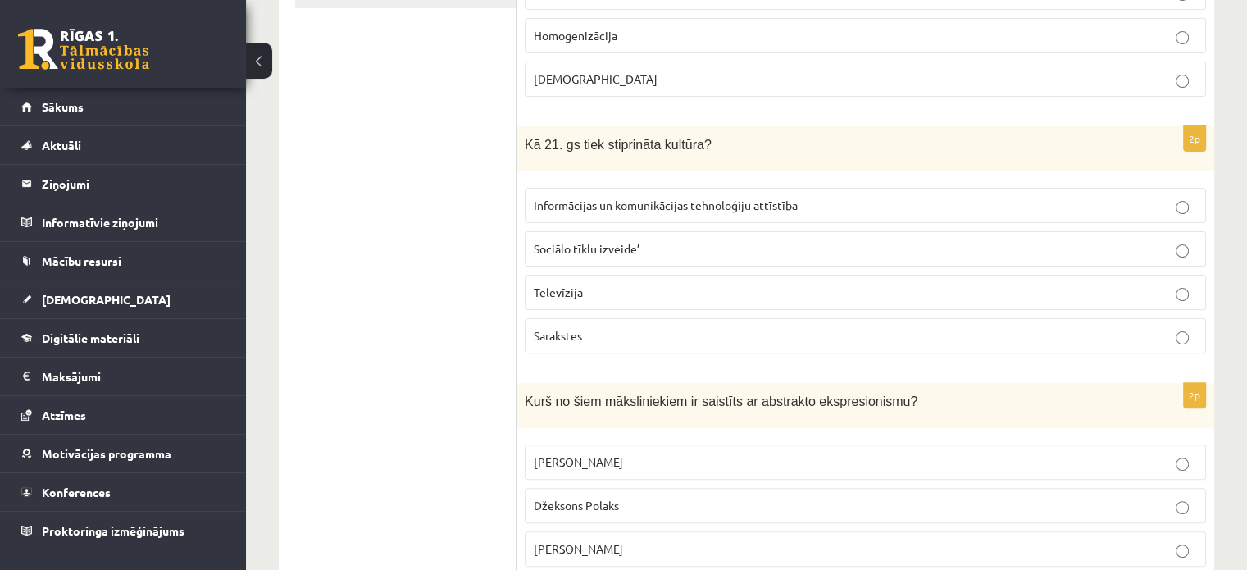
scroll to position [452, 0]
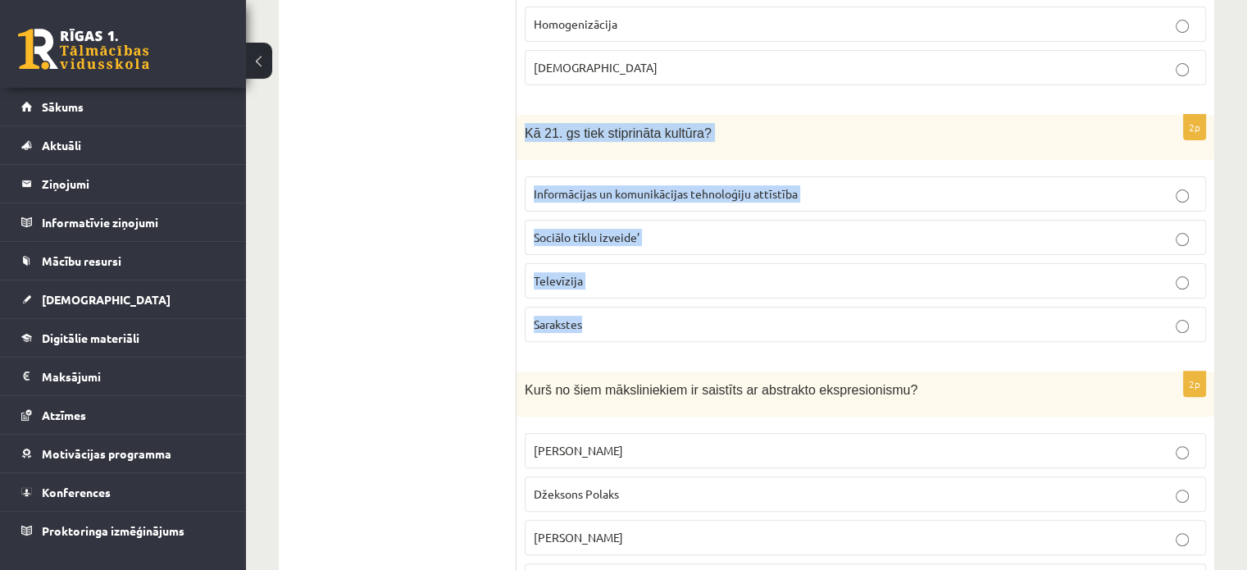
drag, startPoint x: 518, startPoint y: 130, endPoint x: 716, endPoint y: 309, distance: 266.4
click at [716, 309] on div "2p Kā 21. gs tiek stiprināta kultūra? Informācijas un komunikācijas tehnoloģiju…" at bounding box center [865, 235] width 698 height 240
copy div "Kā 21. gs tiek stiprināta kultūra? Informācijas un komunikācijas tehnoloģiju at…"
click at [1193, 194] on p "Informācijas un komunikācijas tehnoloģiju attīstība" at bounding box center [865, 193] width 663 height 17
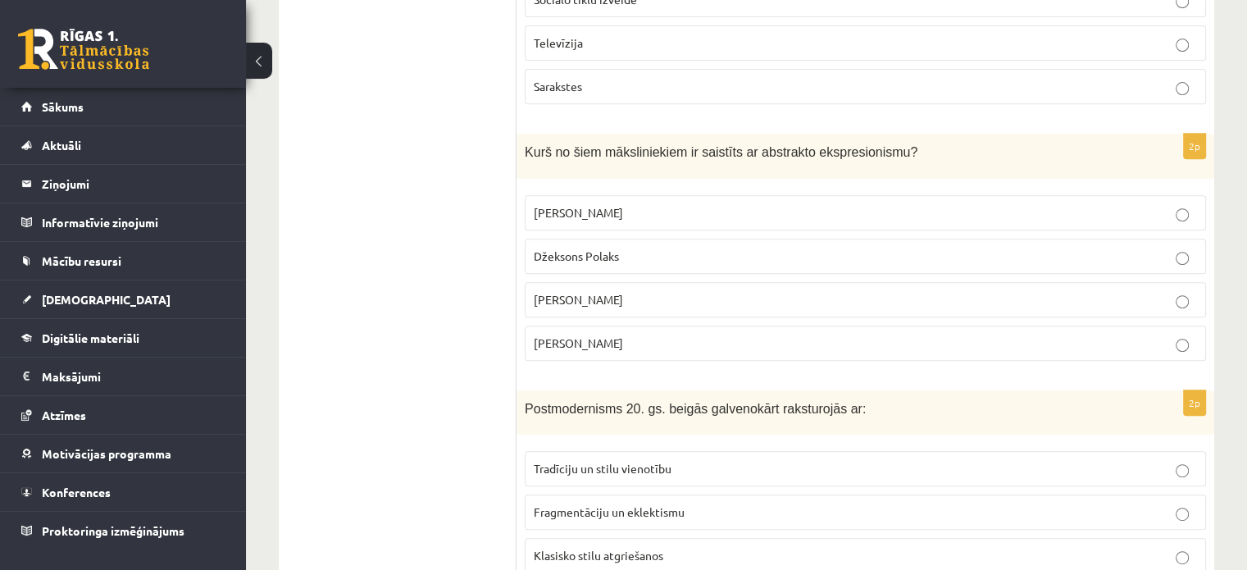
scroll to position [698, 0]
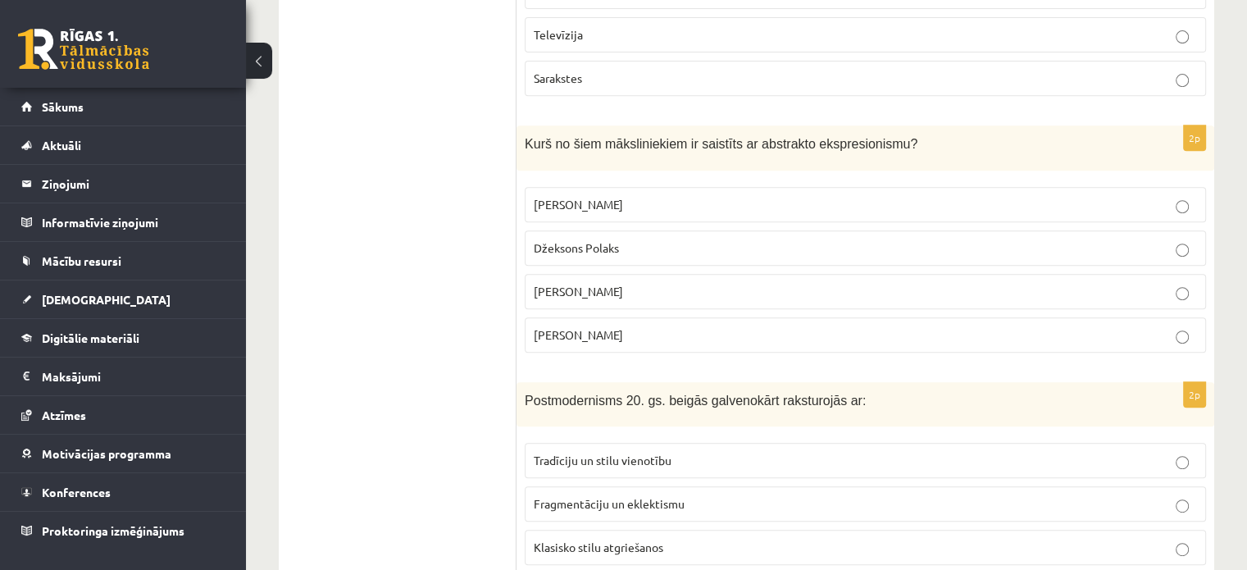
drag, startPoint x: 521, startPoint y: 143, endPoint x: 648, endPoint y: 334, distance: 229.9
click at [648, 334] on div "2p Kurš no šiem māksliniekiem ir saistīts ar abstrakto ekspresionismu? Pablo Pi…" at bounding box center [865, 245] width 698 height 240
copy div "Kurš no šiem māksliniekiem ir saistīts ar abstrakto ekspresionismu? Pablo Pikas…"
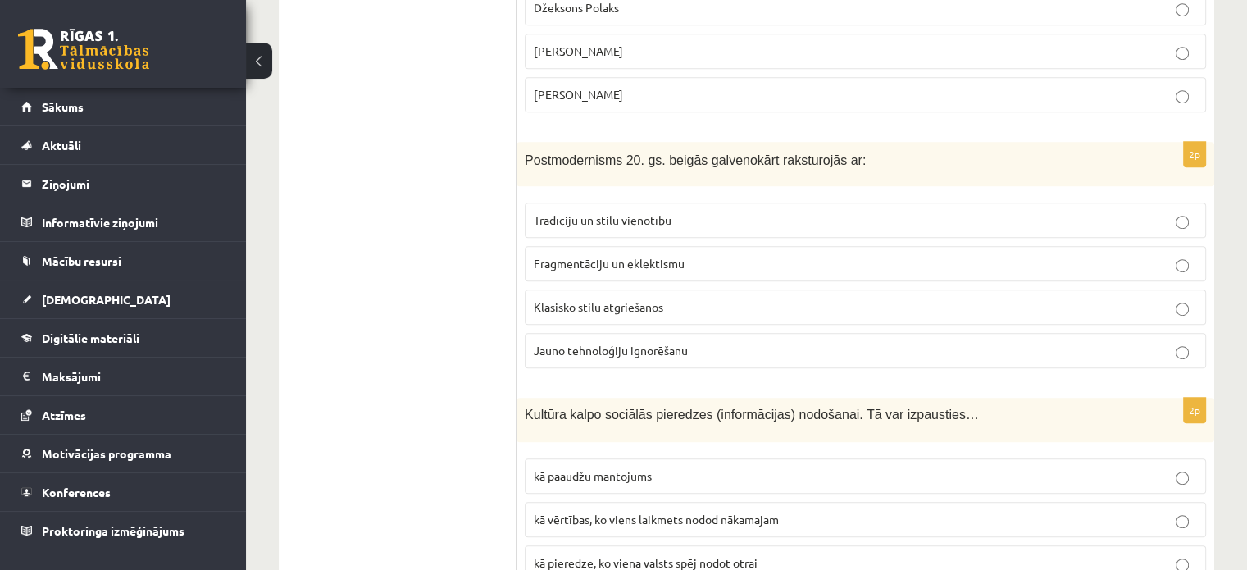
scroll to position [944, 0]
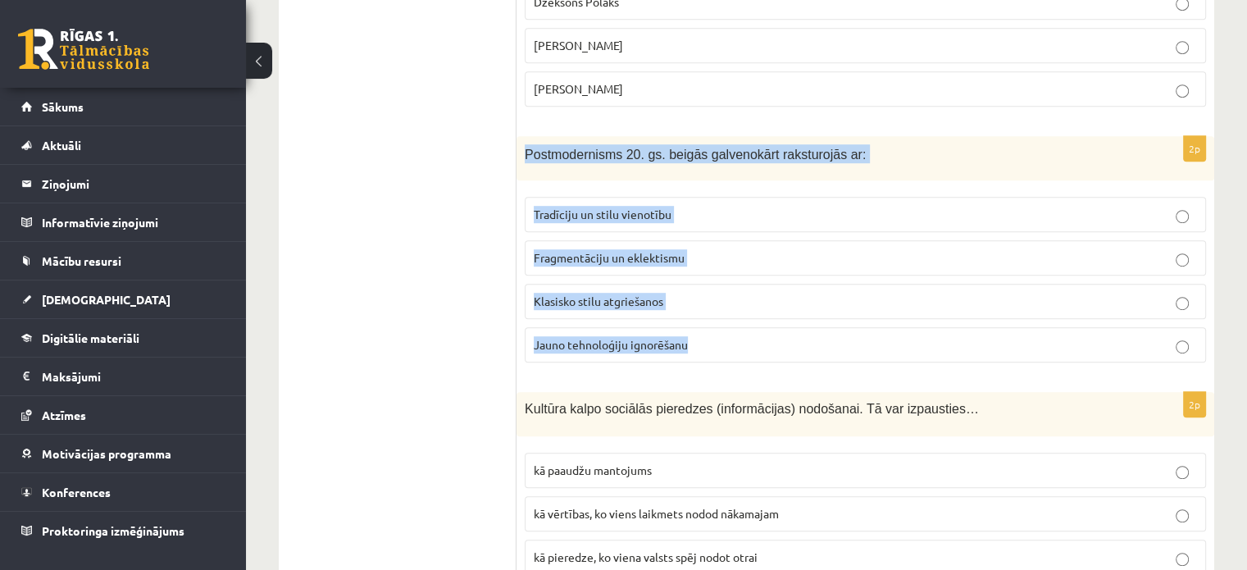
drag, startPoint x: 520, startPoint y: 153, endPoint x: 726, endPoint y: 344, distance: 280.2
click at [726, 344] on div "2p Postmodernisms 20. gs. beigās galvenokārt raksturojās ar: Tradīciju un stilu…" at bounding box center [865, 256] width 698 height 240
copy div "Postmodernisms 20. gs. beigās galvenokārt raksturojās ar: Tradīciju un stilu vi…"
click at [1167, 249] on p "Fragmentāciju un eklektismu" at bounding box center [865, 257] width 663 height 17
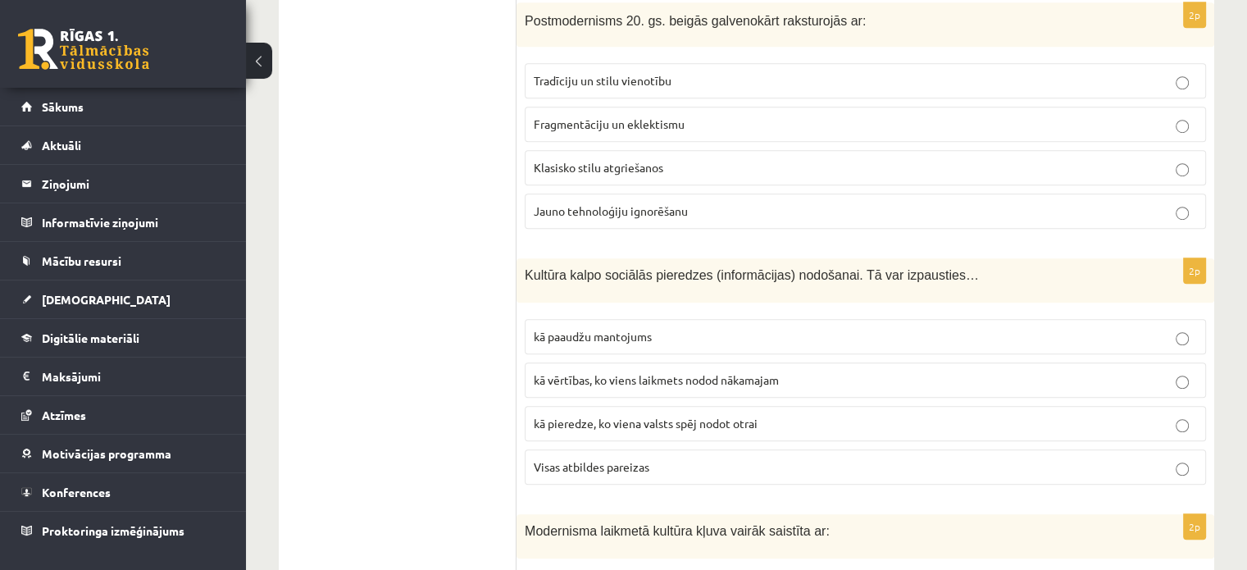
scroll to position [1108, 0]
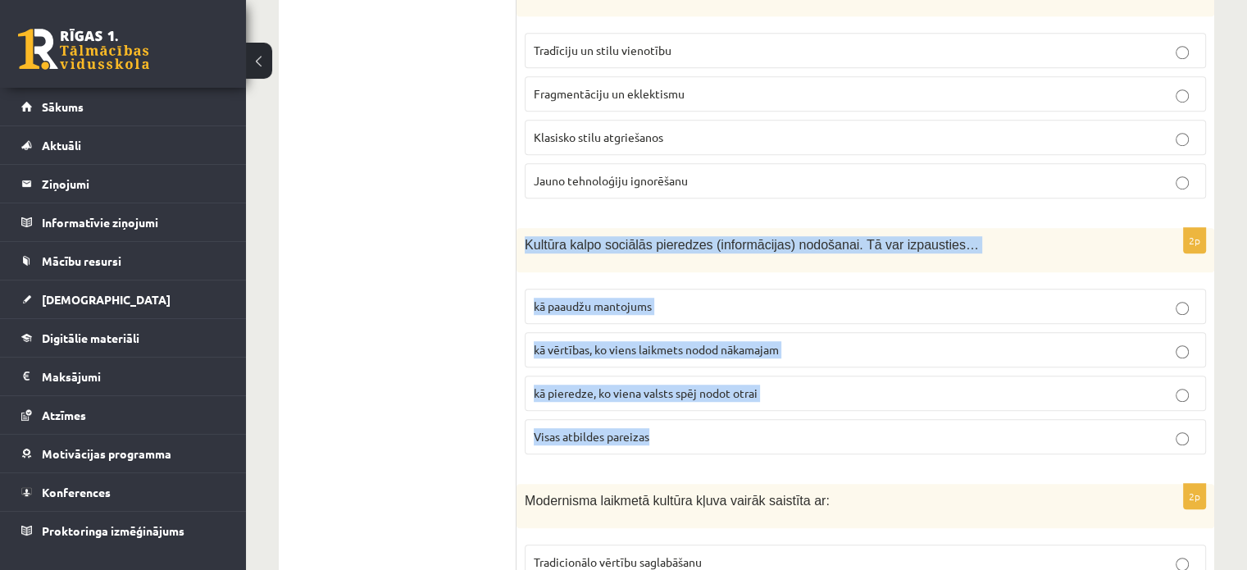
drag, startPoint x: 542, startPoint y: 251, endPoint x: 763, endPoint y: 430, distance: 284.5
click at [763, 430] on div "2p Kultūra kalpo sociālās pieredzes (informācijas) nodošanai. Tā var izpausties…" at bounding box center [865, 347] width 698 height 239
copy div "Kultūra kalpo sociālās pieredzes (informācijas) nodošanai. Tā var izpausties… k…"
click at [1171, 428] on p "Visas atbildes pareizas" at bounding box center [865, 436] width 663 height 17
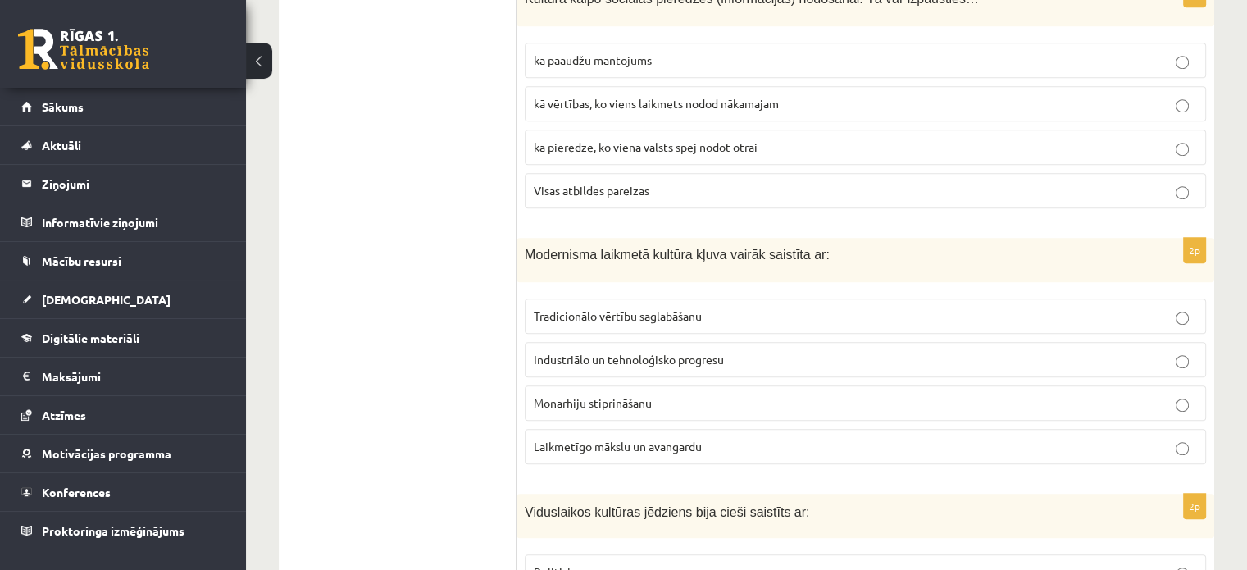
scroll to position [1436, 0]
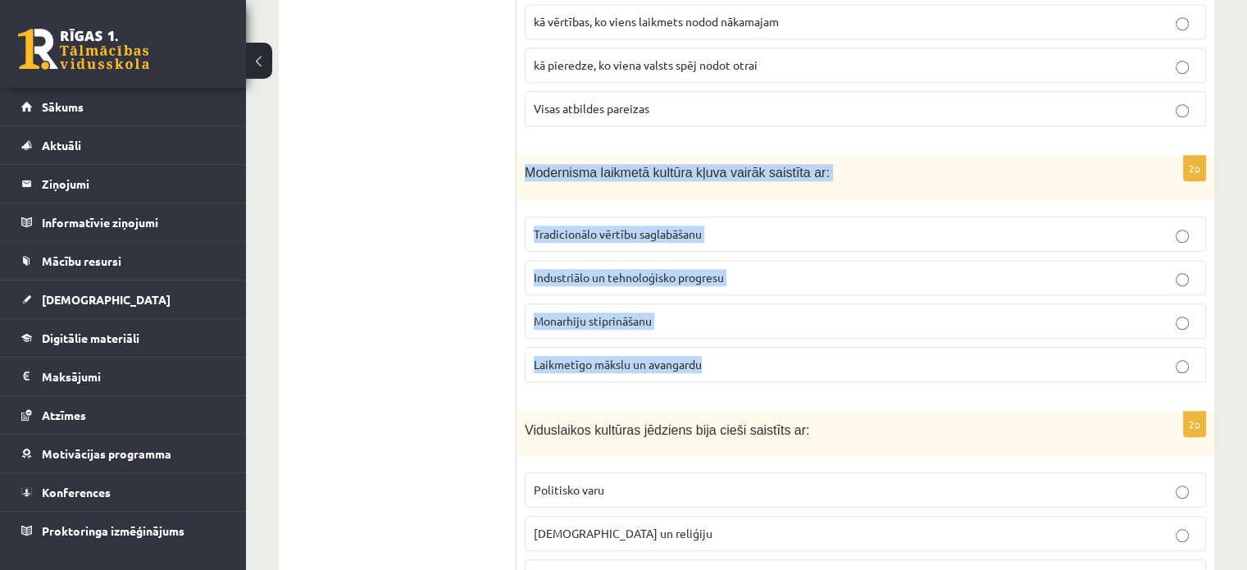
drag, startPoint x: 521, startPoint y: 163, endPoint x: 761, endPoint y: 370, distance: 316.8
click at [761, 370] on div "2p Modernisma laikmetā kultūra kļuva vairāk saistīta ar: Tradicionālo vērtību s…" at bounding box center [865, 275] width 698 height 239
copy div "Modernisma laikmetā kultūra kļuva vairāk saistīta ar: Tradicionālo vērtību sagl…"
click at [1197, 268] on label "Industriālo un tehnoloģisko progresu" at bounding box center [865, 277] width 681 height 35
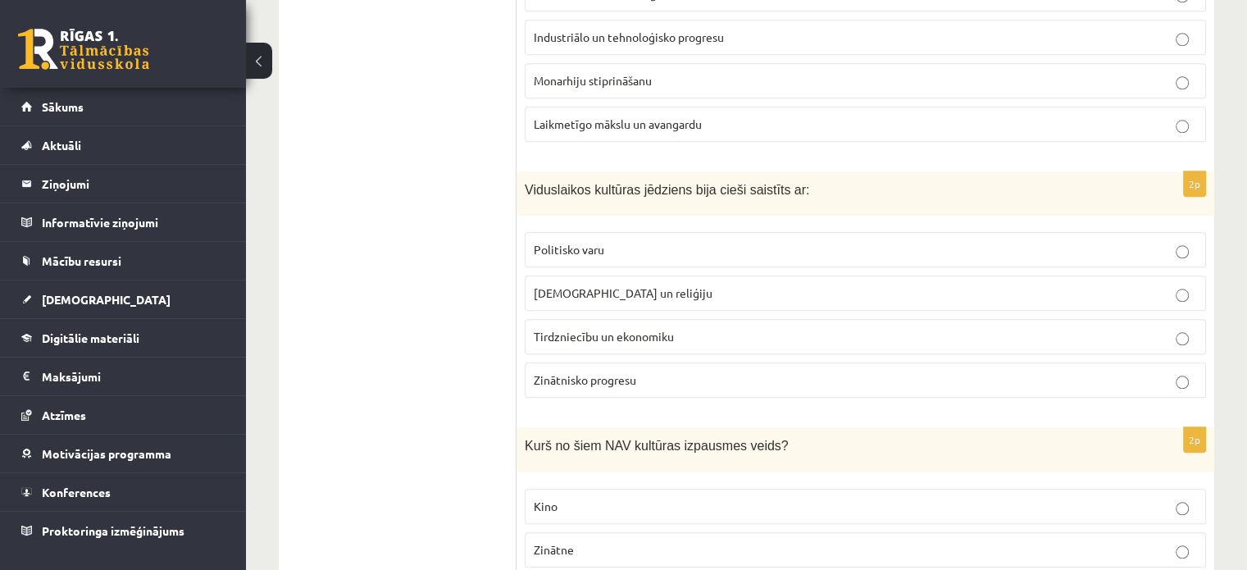
scroll to position [1763, 0]
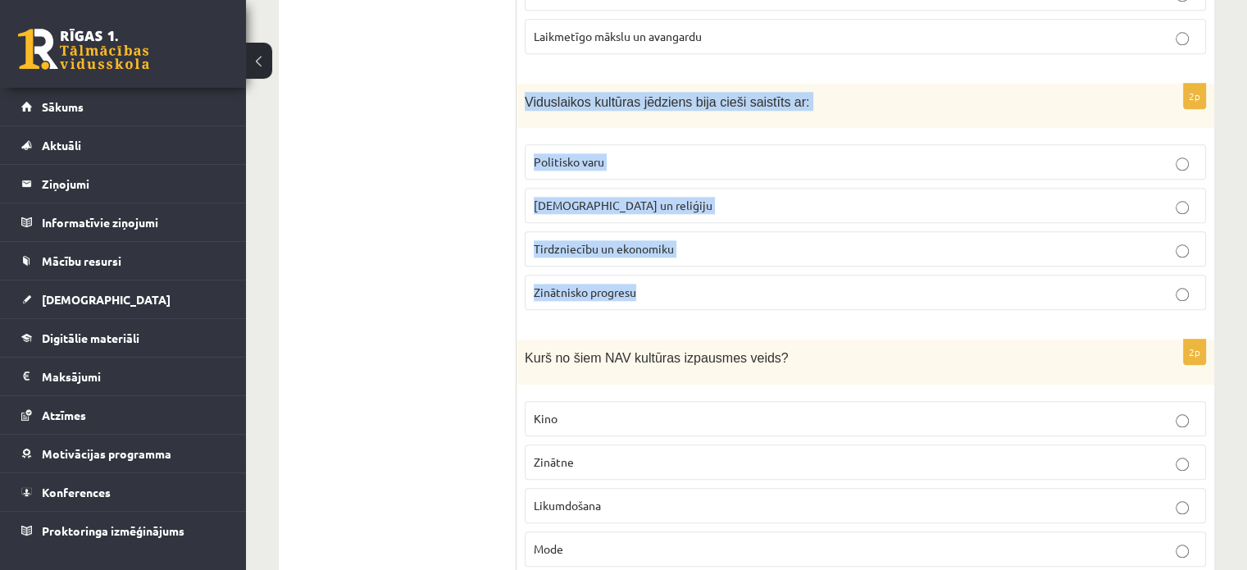
drag, startPoint x: 521, startPoint y: 94, endPoint x: 793, endPoint y: 294, distance: 337.1
click at [793, 294] on div "2p Viduslaikos kultūras jēdziens bija cieši saistīts ar: Politisko varu Baznīcu…" at bounding box center [865, 204] width 698 height 240
copy div "Viduslaikos kultūras jēdziens bija cieši saistīts ar: Politisko varu Baznīcu un…"
click at [1193, 197] on p "Baznīcu un reliģiju" at bounding box center [865, 205] width 663 height 17
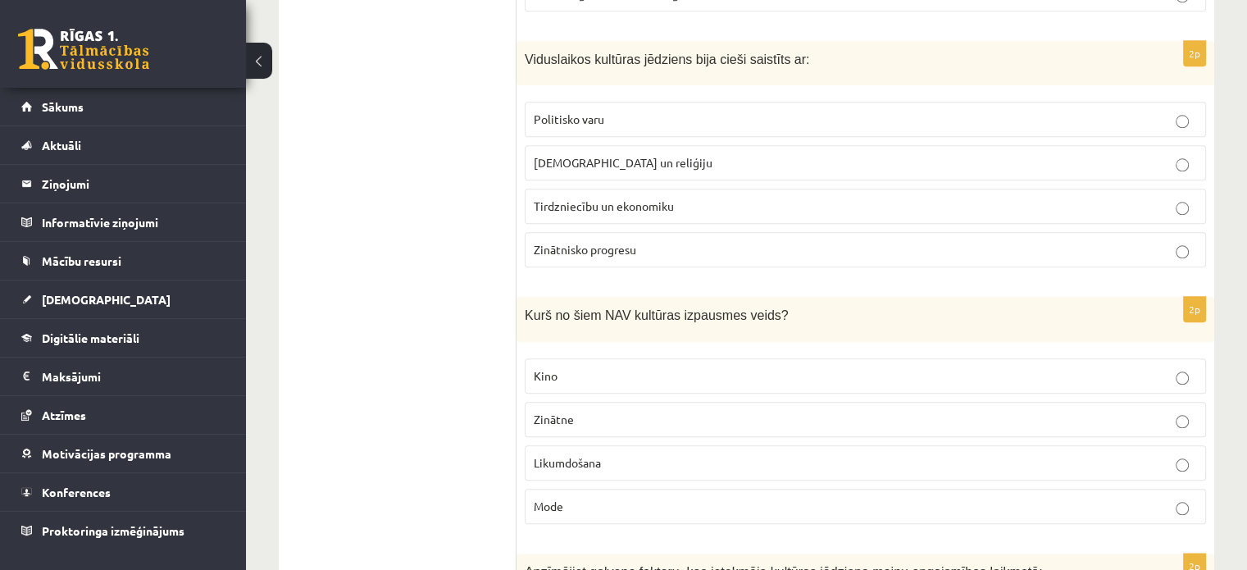
scroll to position [1845, 0]
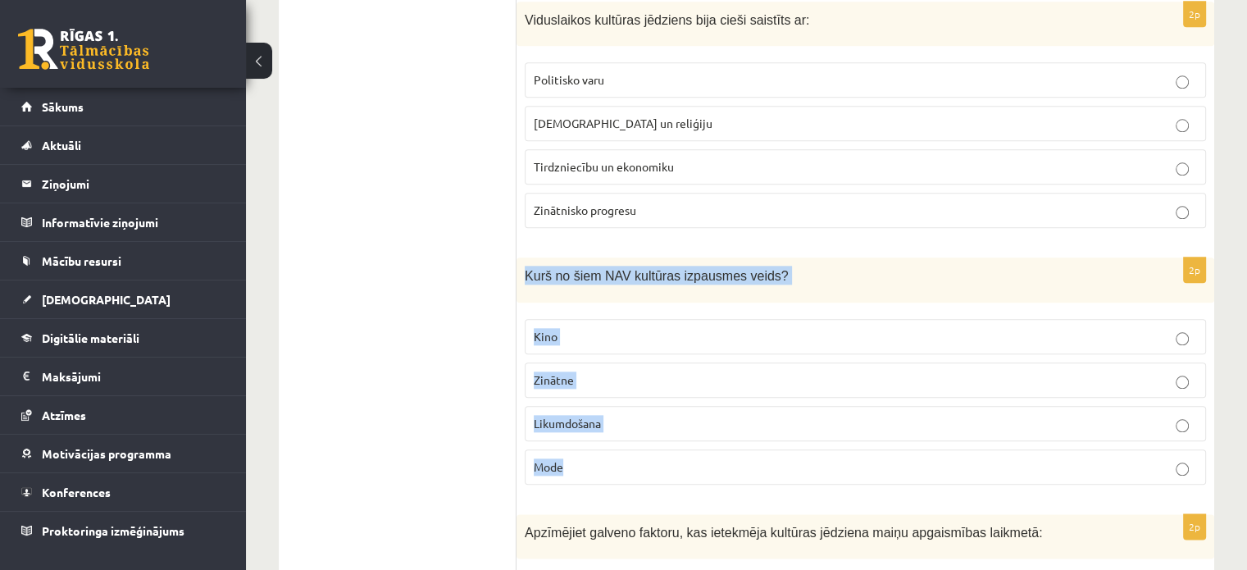
drag, startPoint x: 519, startPoint y: 262, endPoint x: 693, endPoint y: 433, distance: 244.1
click at [693, 433] on div "2p Kurš no šiem NAV kultūras izpausmes veids? Kino Zinātne Likumdošana Mode" at bounding box center [865, 377] width 698 height 240
copy div "Kurš no šiem NAV kultūras izpausmes veids? Kino Zinātne Likumdošana Mode"
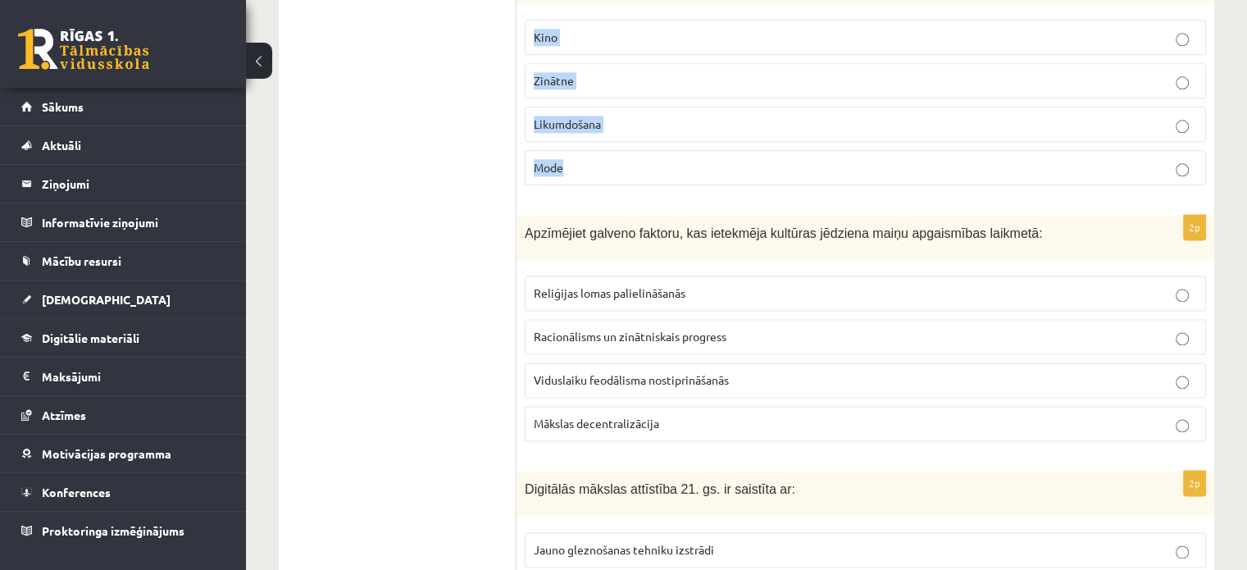
scroll to position [2173, 0]
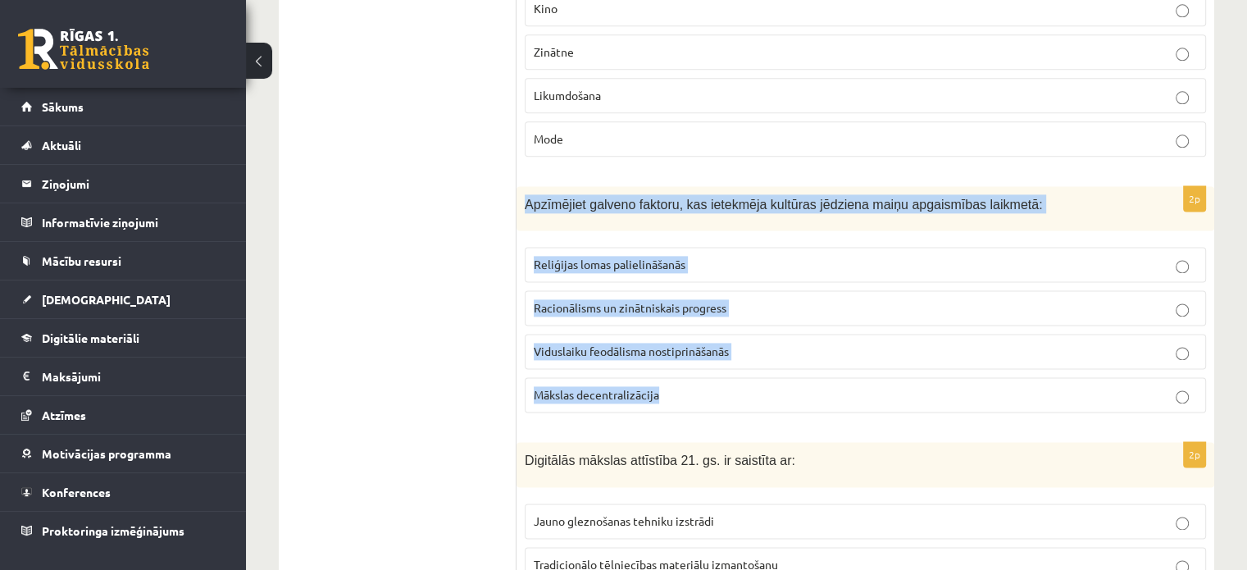
drag, startPoint x: 521, startPoint y: 192, endPoint x: 817, endPoint y: 386, distance: 354.0
click at [813, 390] on div "2p Apzīmējiet galveno faktoru, kas ietekmēja kultūras jēdziena maiņu apgaismība…" at bounding box center [865, 306] width 698 height 240
copy div "Apzīmējiet galveno faktoru, kas ietekmēja kultūras jēdziena maiņu apgaismības l…"
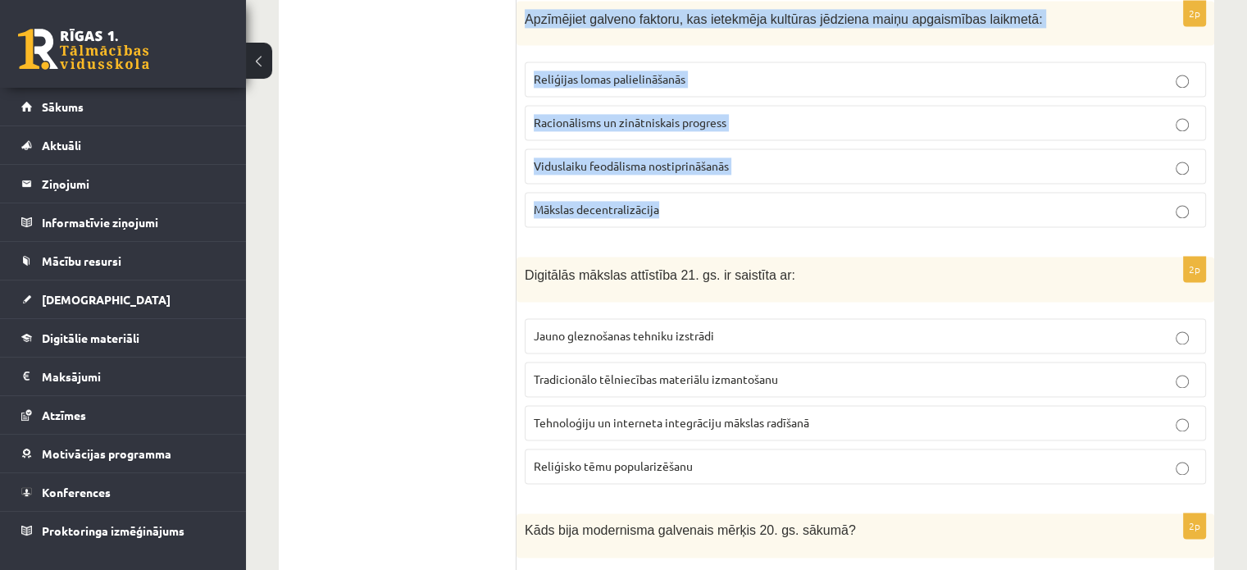
scroll to position [2419, 0]
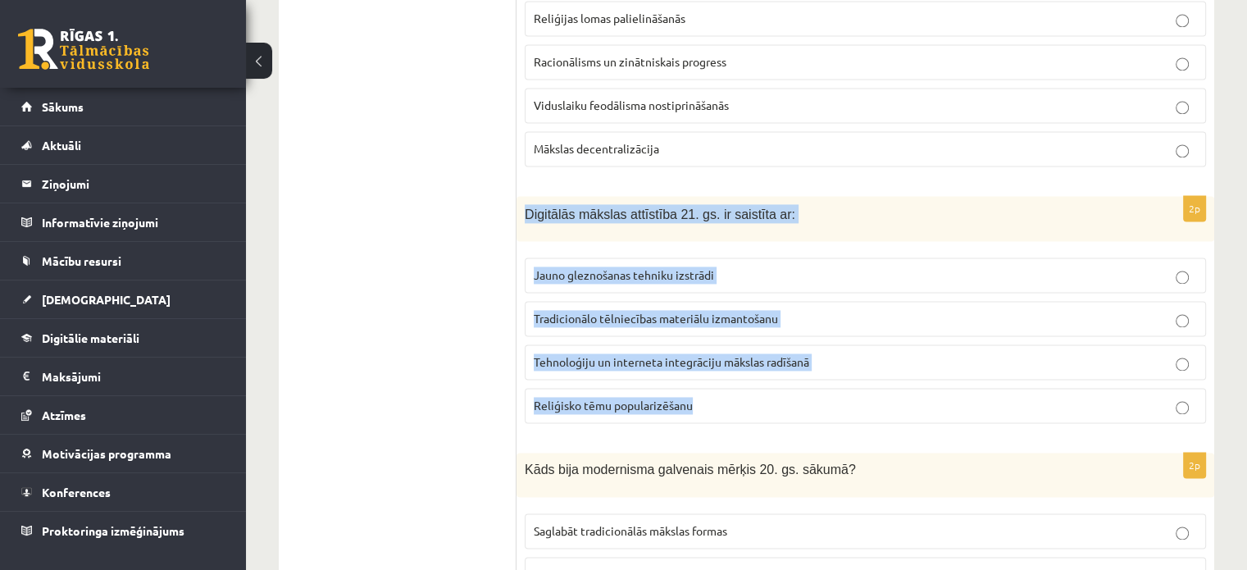
drag, startPoint x: 522, startPoint y: 197, endPoint x: 755, endPoint y: 399, distance: 308.6
click at [755, 399] on div "2p Digitālās mākslas attīstība 21. gs. ir saistīta ar: Jauno gleznošanas tehnik…" at bounding box center [865, 316] width 698 height 240
click at [1169, 353] on p "Tehnoloģiju un interneta integrāciju mākslas radīšanā" at bounding box center [865, 361] width 663 height 17
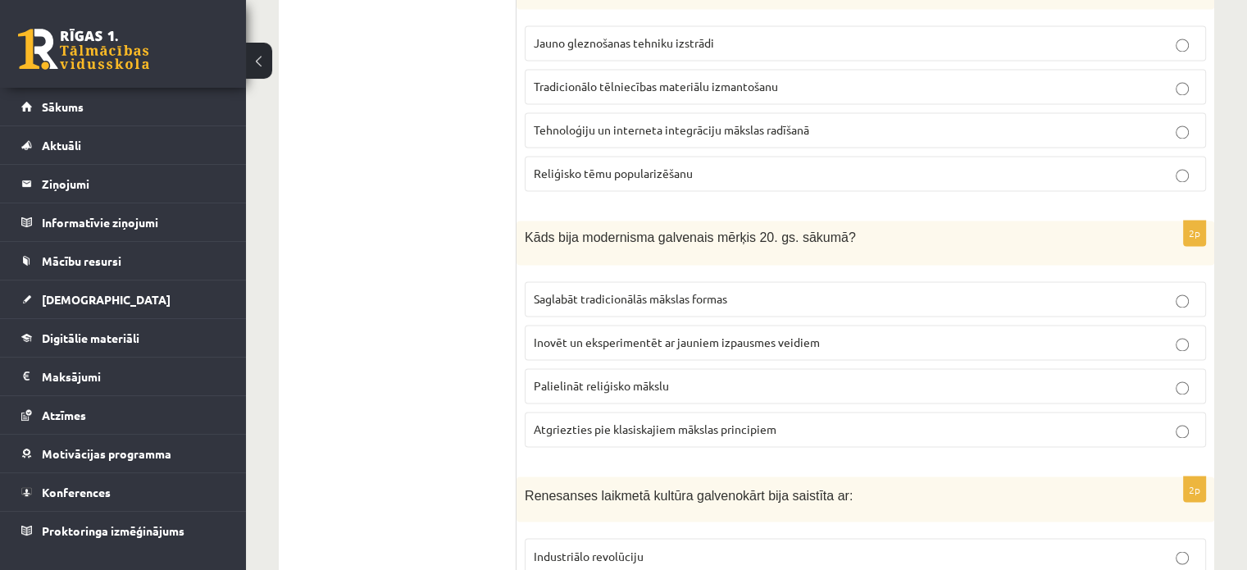
scroll to position [2665, 0]
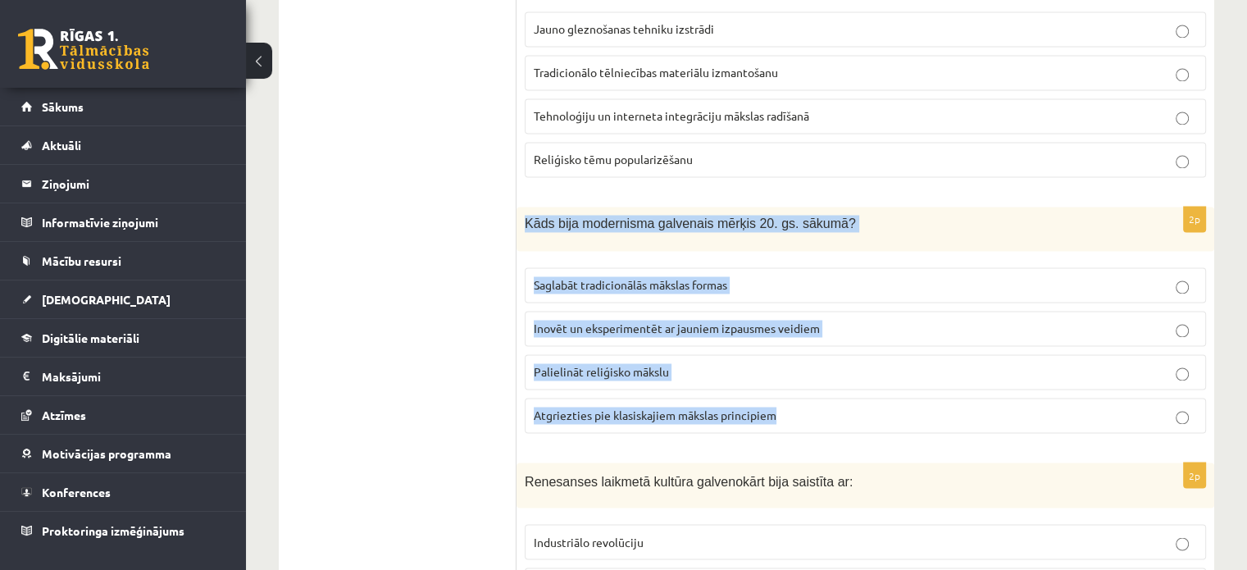
drag, startPoint x: 521, startPoint y: 202, endPoint x: 826, endPoint y: 400, distance: 363.8
click at [826, 400] on div "2p Kāds bija modernisma galvenais mērķis 20. gs. sākumā? Saglabāt tradicionālās…" at bounding box center [865, 326] width 698 height 239
click at [1181, 323] on label "Inovēt un eksperimentēt ar jauniem izpausmes veidiem" at bounding box center [865, 328] width 681 height 35
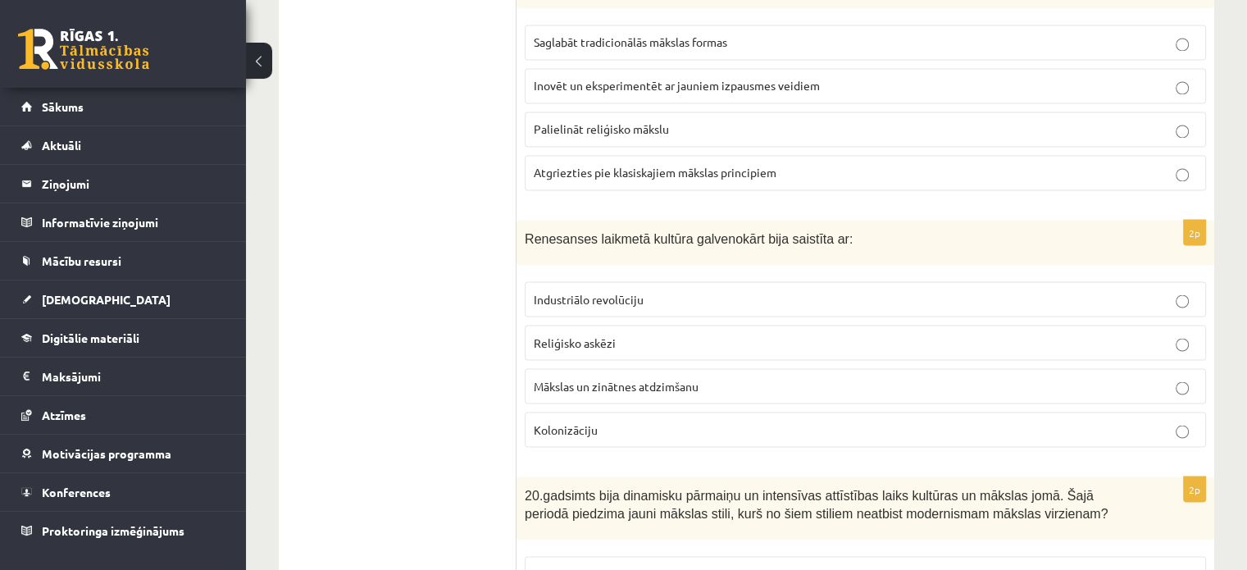
scroll to position [2911, 0]
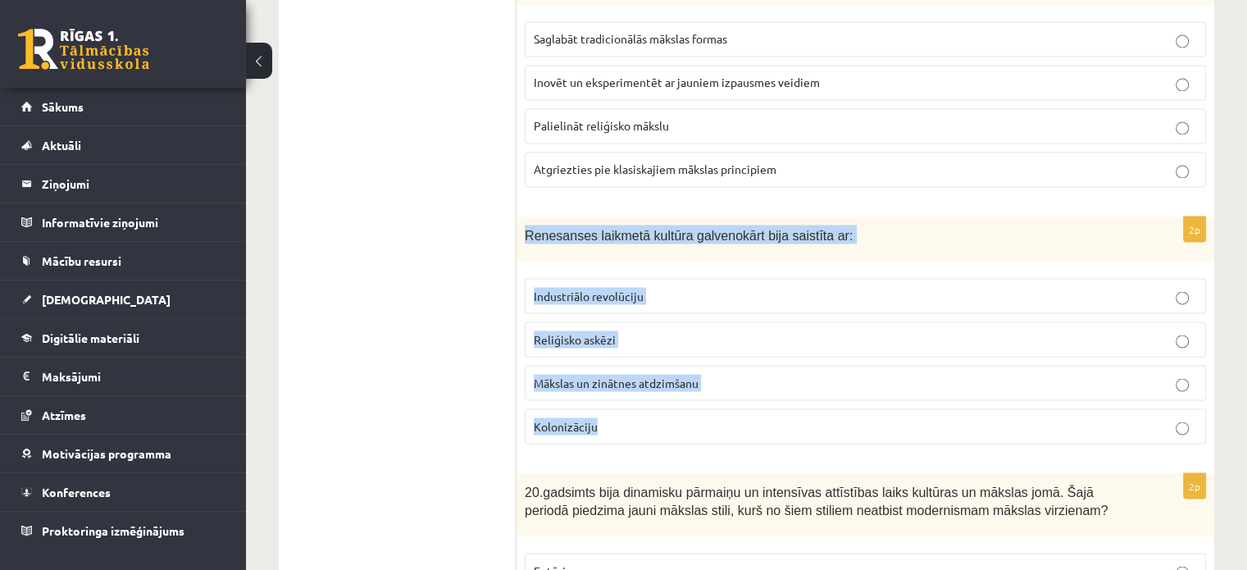
drag, startPoint x: 516, startPoint y: 212, endPoint x: 703, endPoint y: 412, distance: 274.4
click at [703, 412] on div "2p Renesanses laikmetā kultūra galvenokārt bija saistīta ar: Industriālo revolū…" at bounding box center [865, 336] width 698 height 240
click at [1191, 374] on p "Mākslas un zinātnes atdzimšanu" at bounding box center [865, 382] width 663 height 17
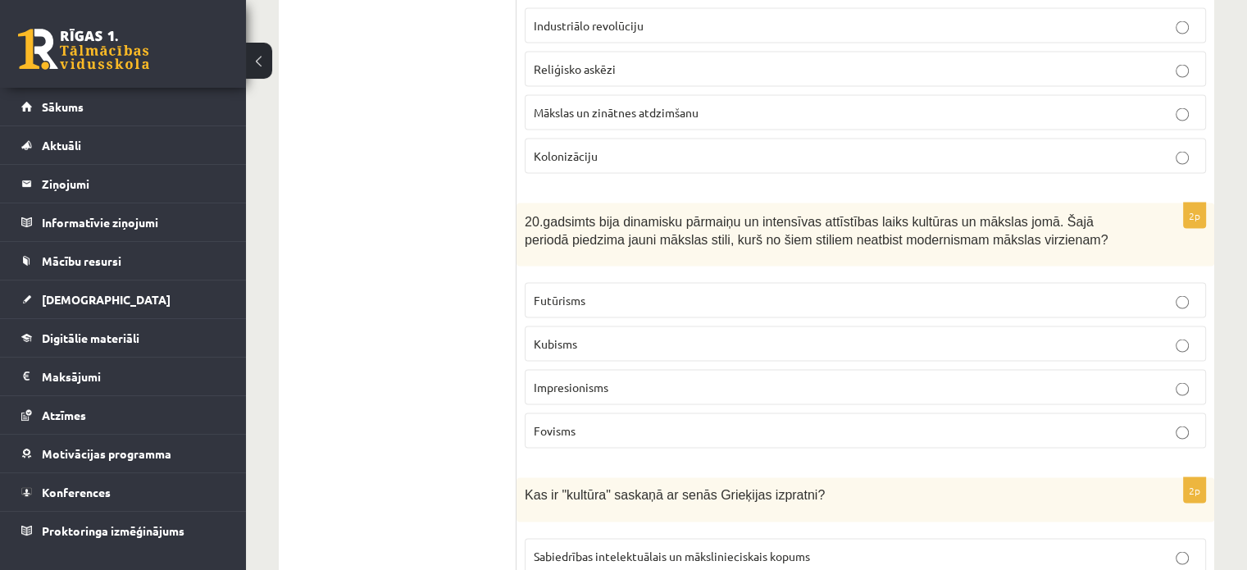
scroll to position [3239, 0]
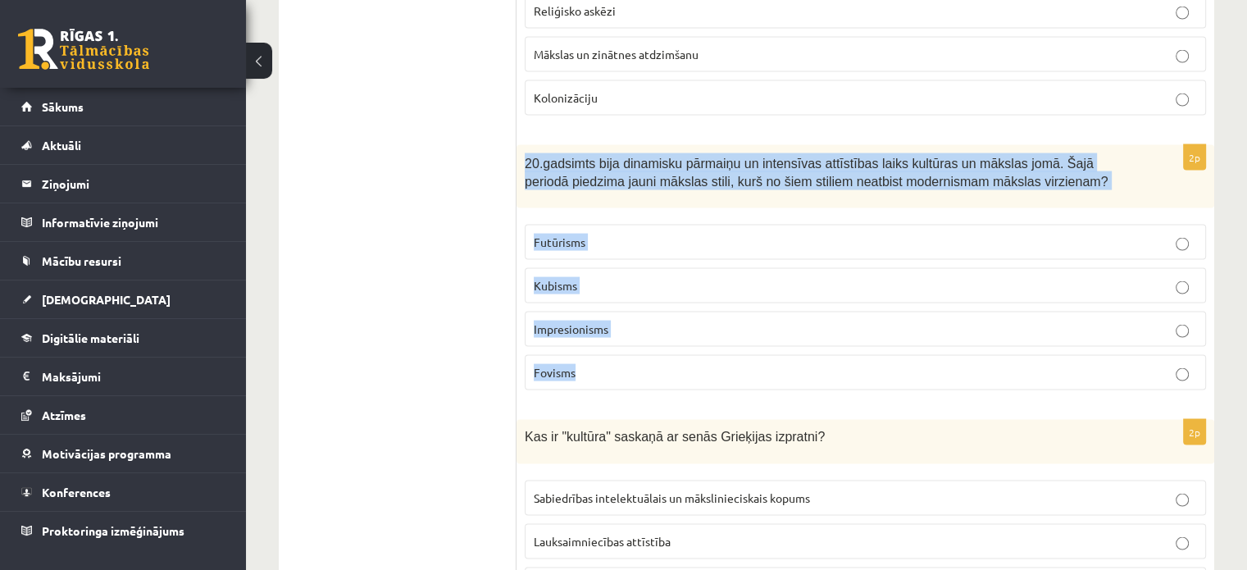
drag, startPoint x: 518, startPoint y: 139, endPoint x: 669, endPoint y: 369, distance: 275.4
click at [669, 369] on div "2p 20.gadsimts bija dinamisku pārmaiņu un intensīvas attīstības laiks kultūras …" at bounding box center [865, 274] width 698 height 258
click at [1164, 321] on p "Impresionisms" at bounding box center [865, 329] width 663 height 17
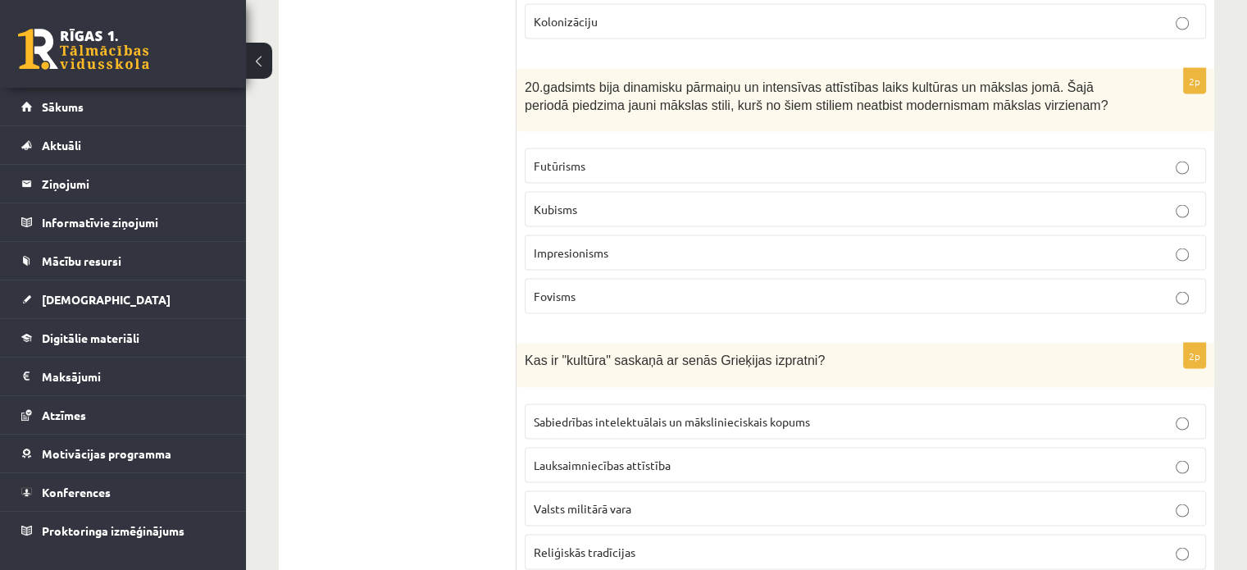
scroll to position [3403, 0]
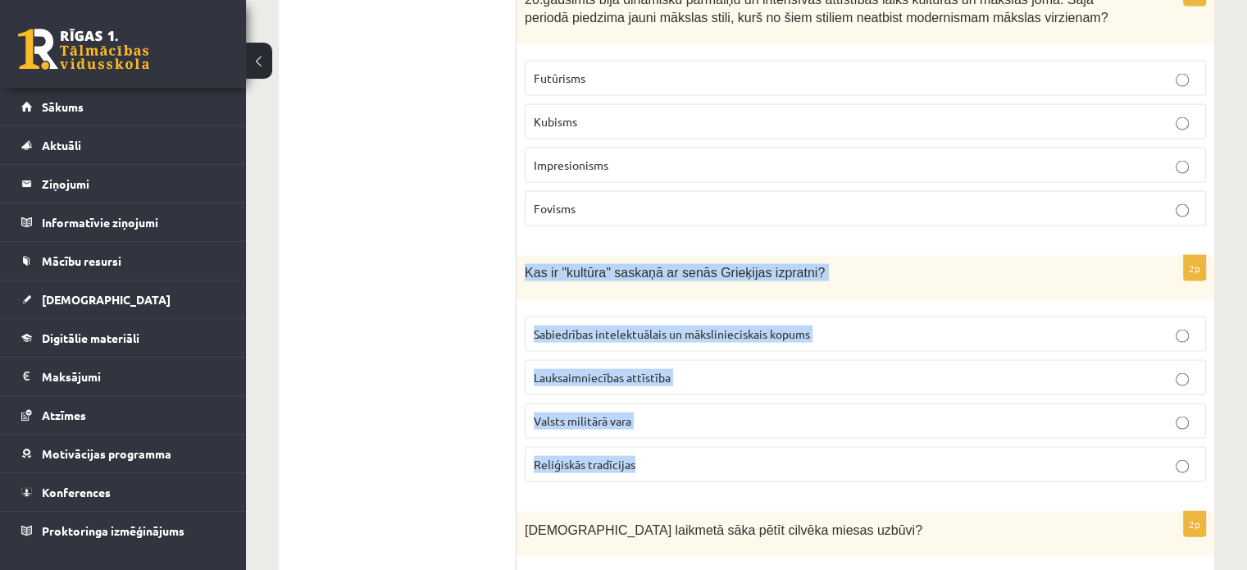
drag, startPoint x: 521, startPoint y: 250, endPoint x: 708, endPoint y: 446, distance: 270.8
click at [709, 445] on div "2p Kas ir "kultūra" saskaņā ar senās Grieķijas izpratni? Sabiedrības intelektuā…" at bounding box center [865, 375] width 698 height 239
click at [1173, 325] on p "Sabiedrības intelektuālais un mākslinieciskais kopums" at bounding box center [865, 333] width 663 height 17
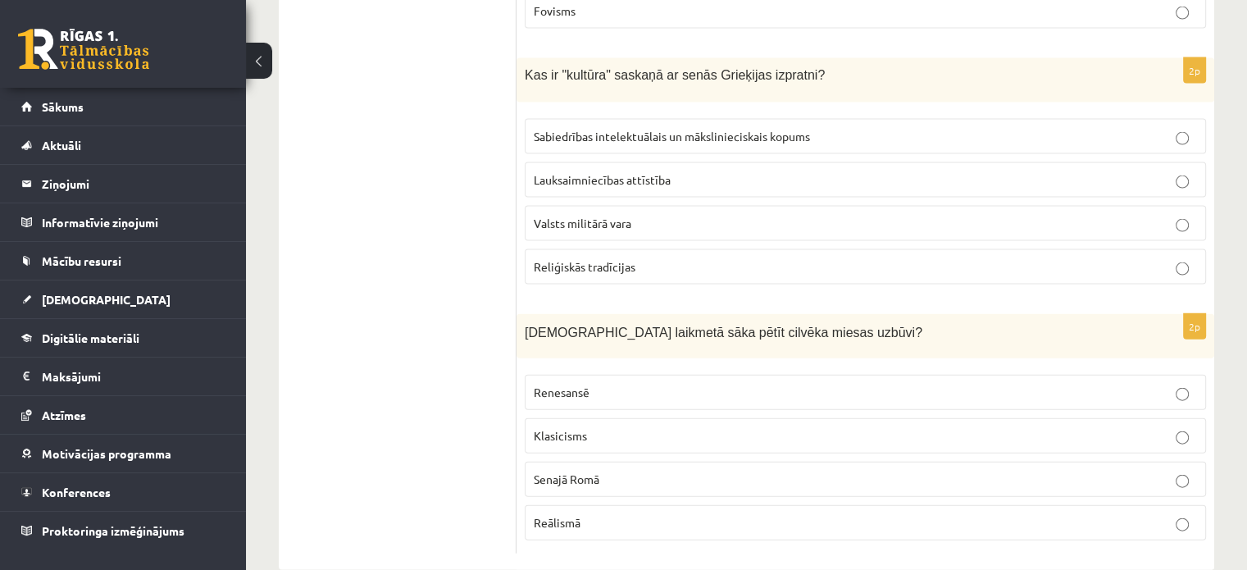
scroll to position [3612, 0]
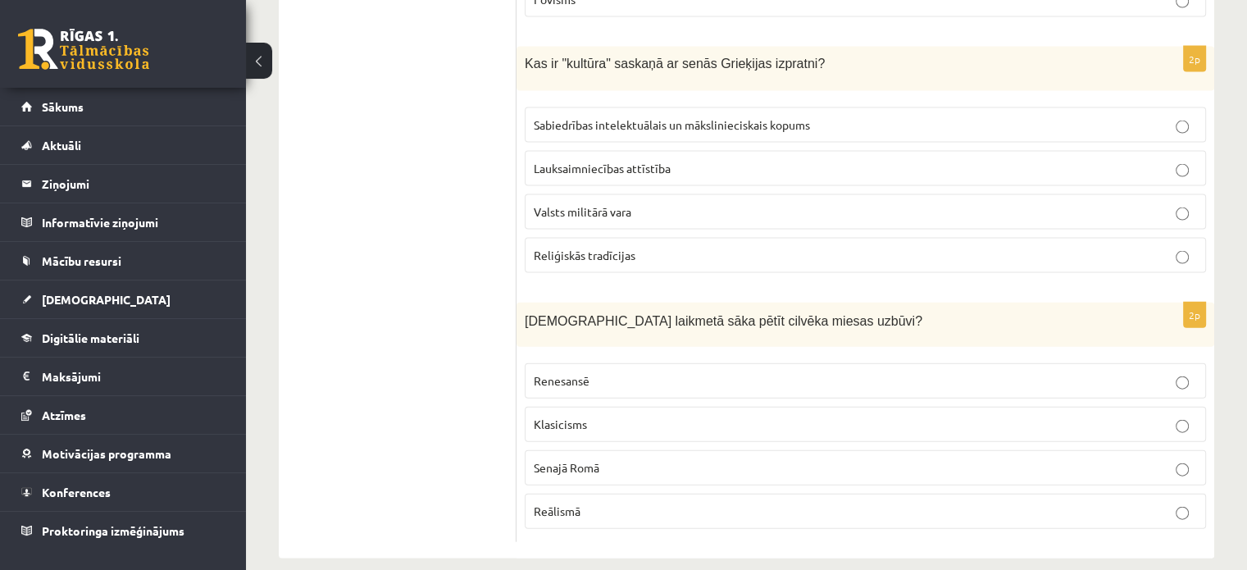
drag, startPoint x: 514, startPoint y: 295, endPoint x: 612, endPoint y: 517, distance: 243.0
click at [699, 416] on p "Klasicisms" at bounding box center [865, 424] width 663 height 17
drag, startPoint x: 513, startPoint y: 302, endPoint x: 703, endPoint y: 516, distance: 285.7
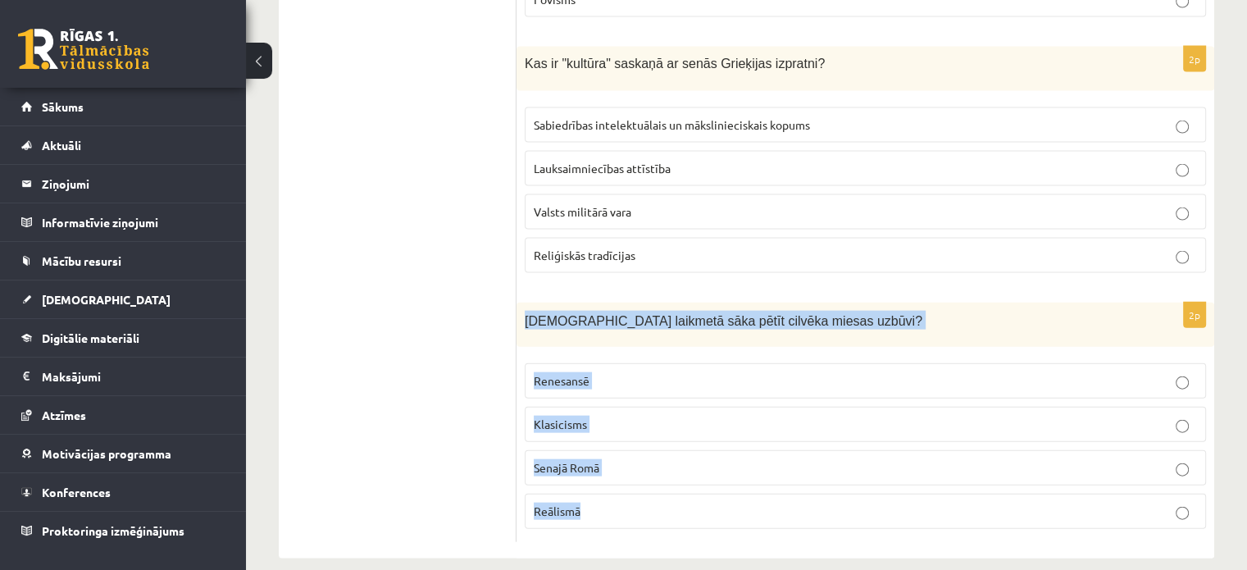
drag, startPoint x: 525, startPoint y: 298, endPoint x: 723, endPoint y: 492, distance: 277.1
click at [723, 492] on div "2p Kurā laikmetā sāka pētīt cilvēka miesas uzbūvi? Renesansē Klasicisms Senajā …" at bounding box center [865, 423] width 698 height 240
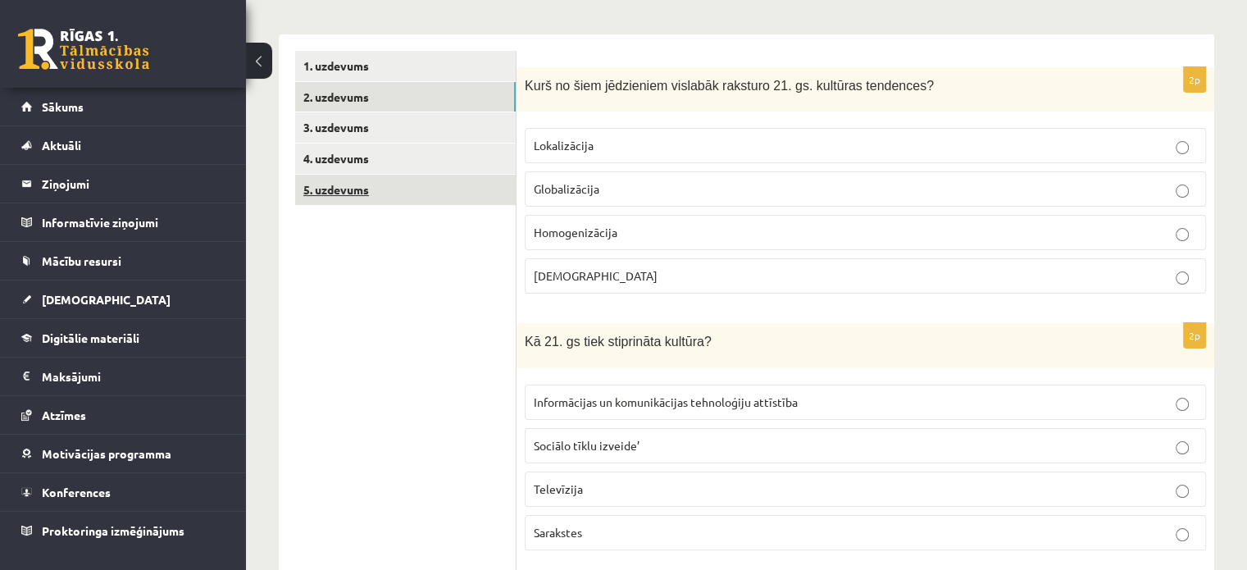
scroll to position [246, 0]
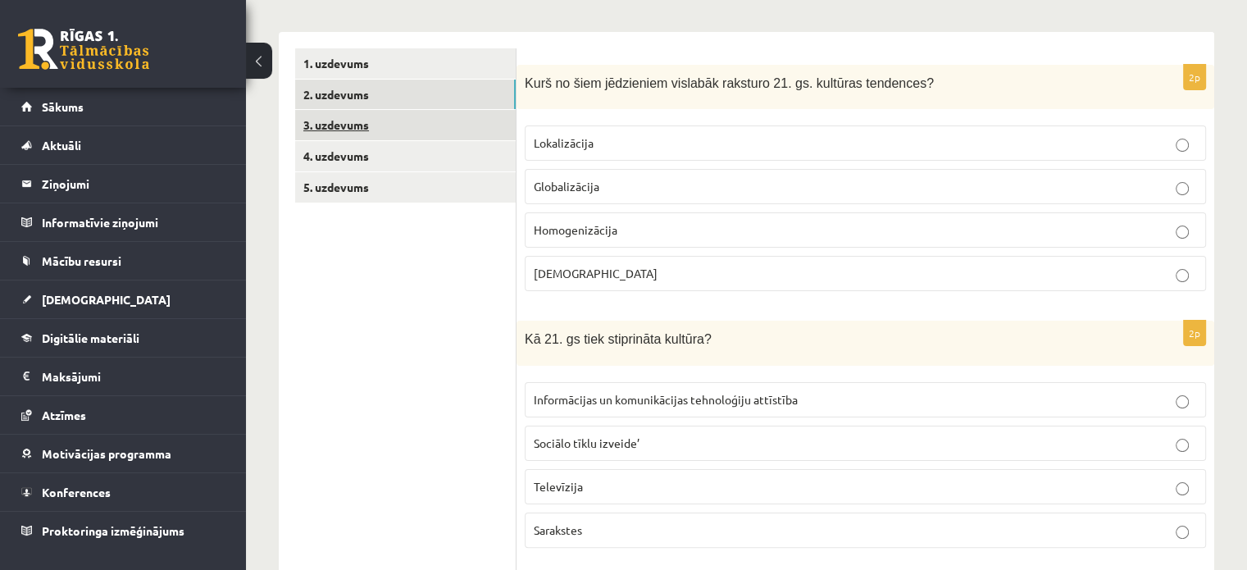
click at [371, 126] on link "3. uzdevums" at bounding box center [405, 125] width 221 height 30
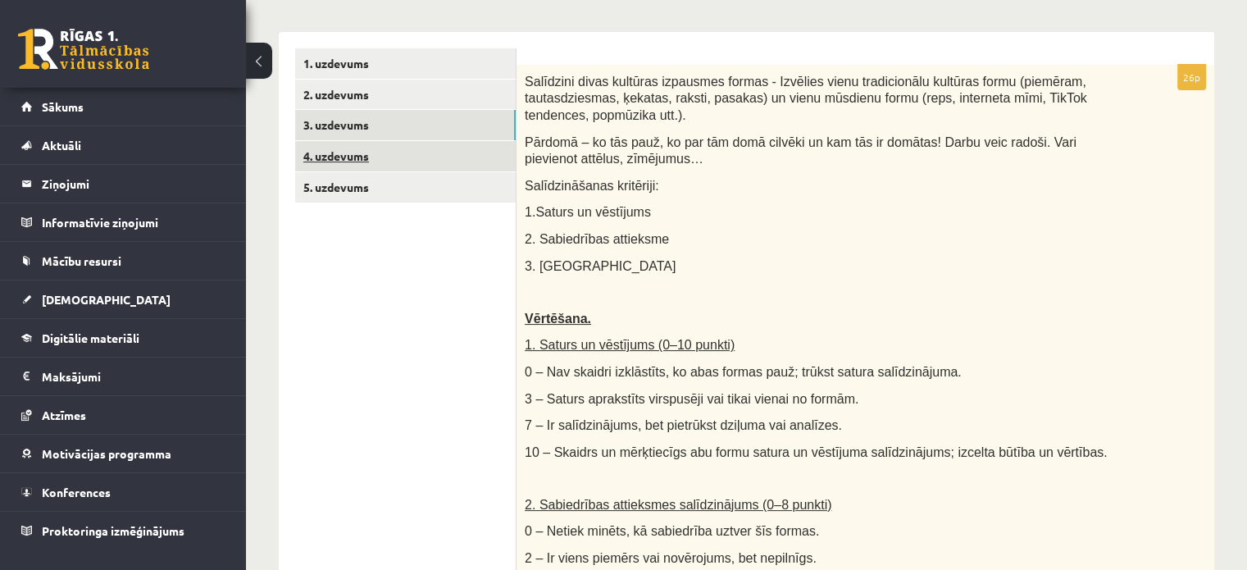
click at [364, 144] on link "4. uzdevums" at bounding box center [405, 156] width 221 height 30
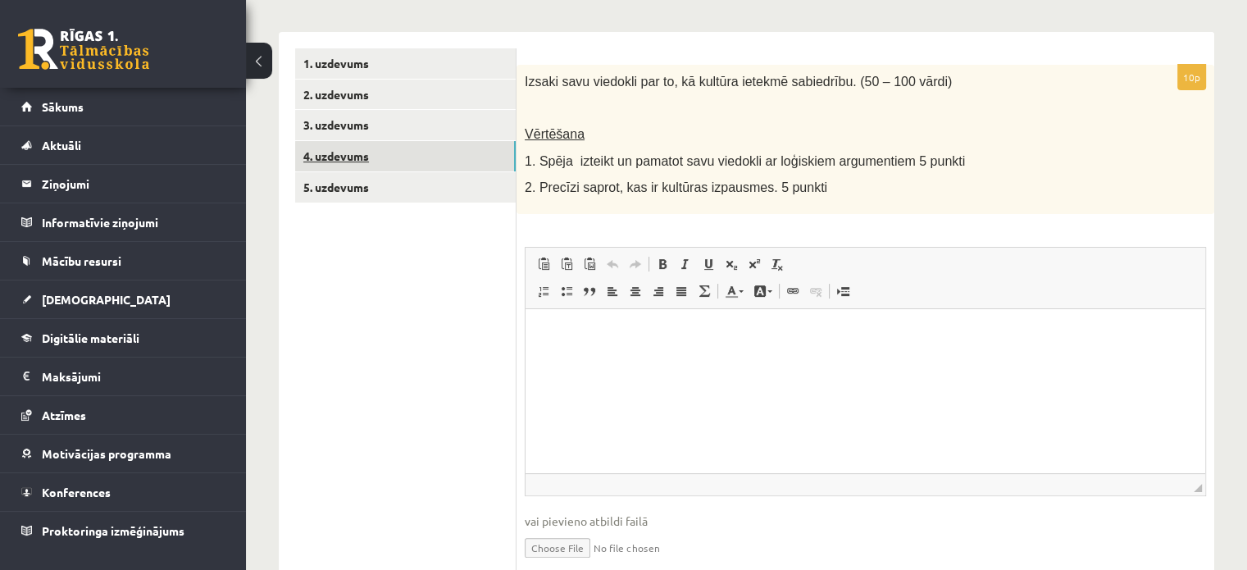
scroll to position [0, 0]
click at [359, 184] on link "5. uzdevums" at bounding box center [405, 187] width 221 height 30
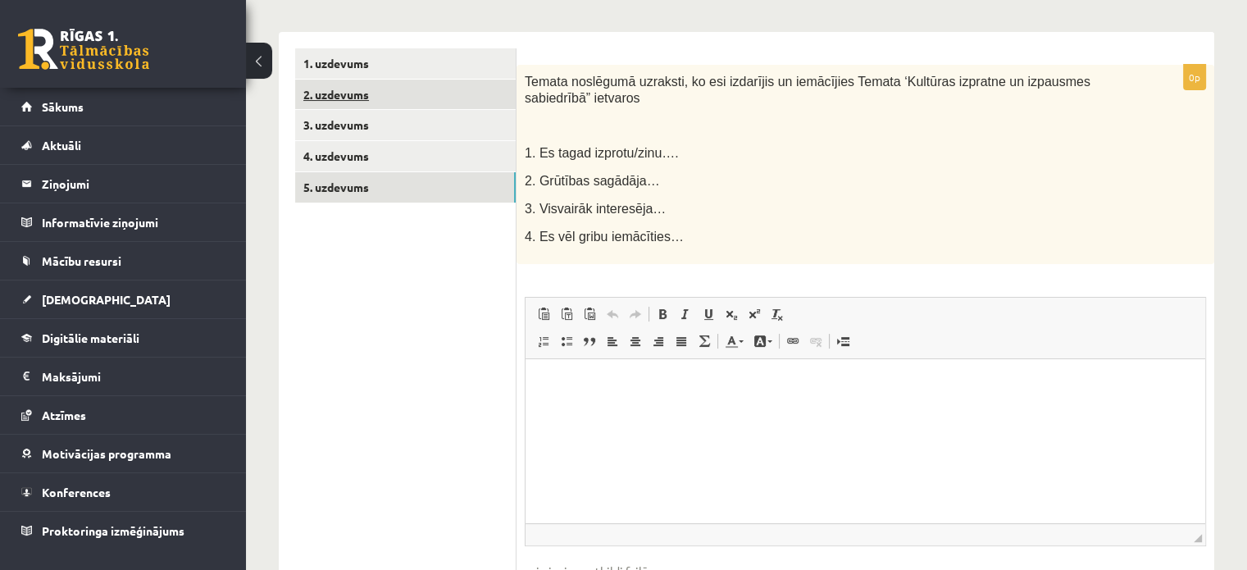
click at [385, 98] on link "2. uzdevums" at bounding box center [405, 95] width 221 height 30
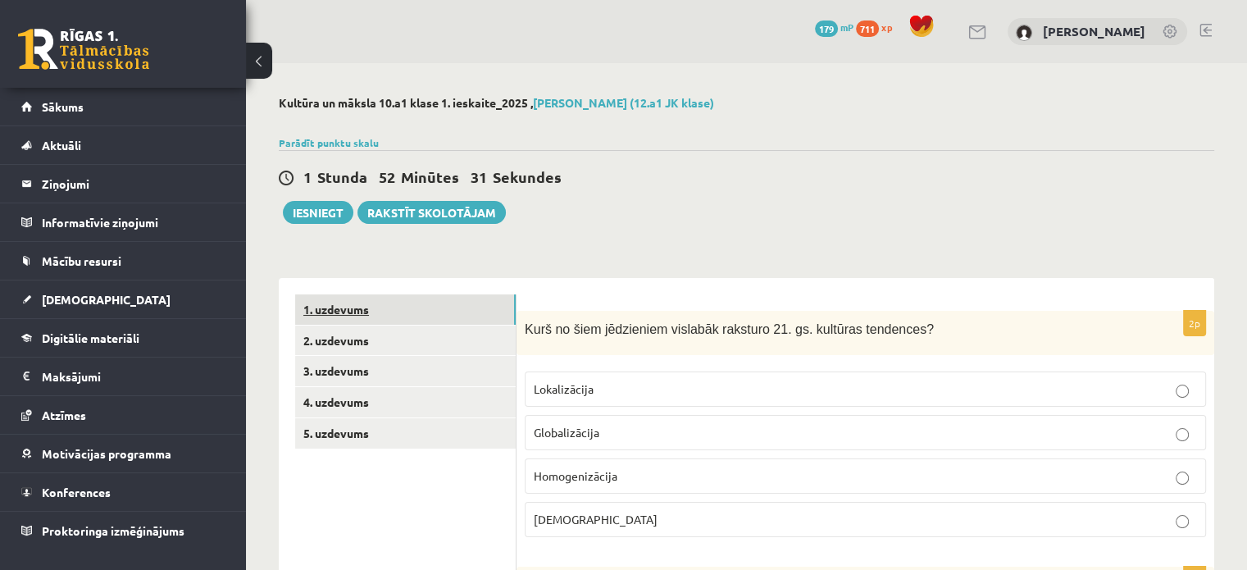
click at [389, 301] on link "1. uzdevums" at bounding box center [405, 309] width 221 height 30
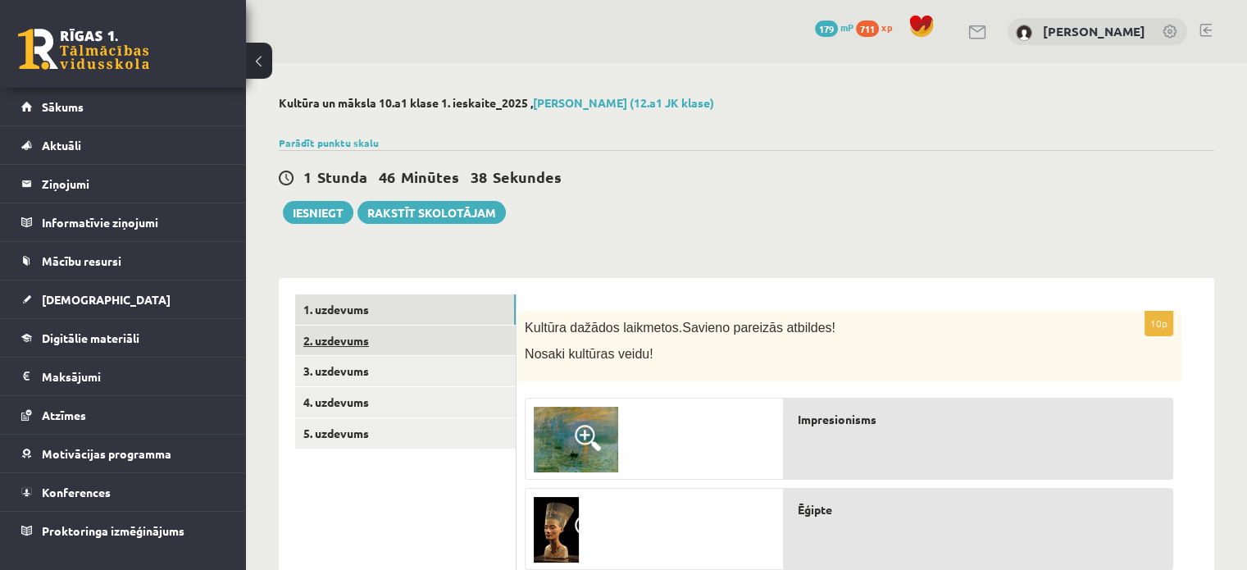
click at [378, 347] on link "2. uzdevums" at bounding box center [405, 340] width 221 height 30
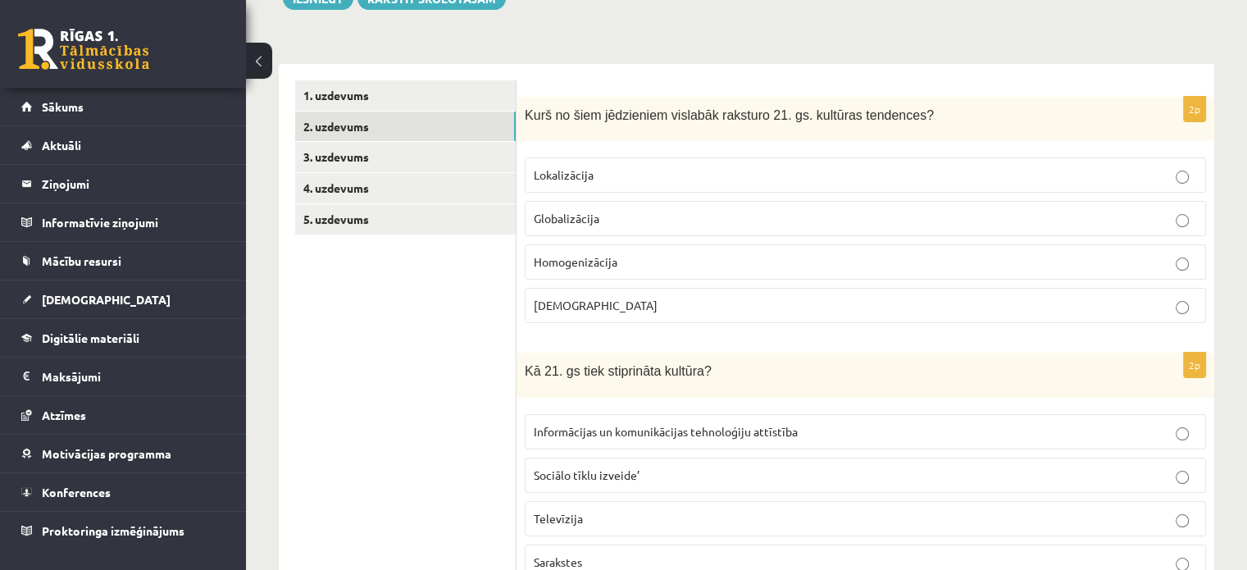
scroll to position [246, 0]
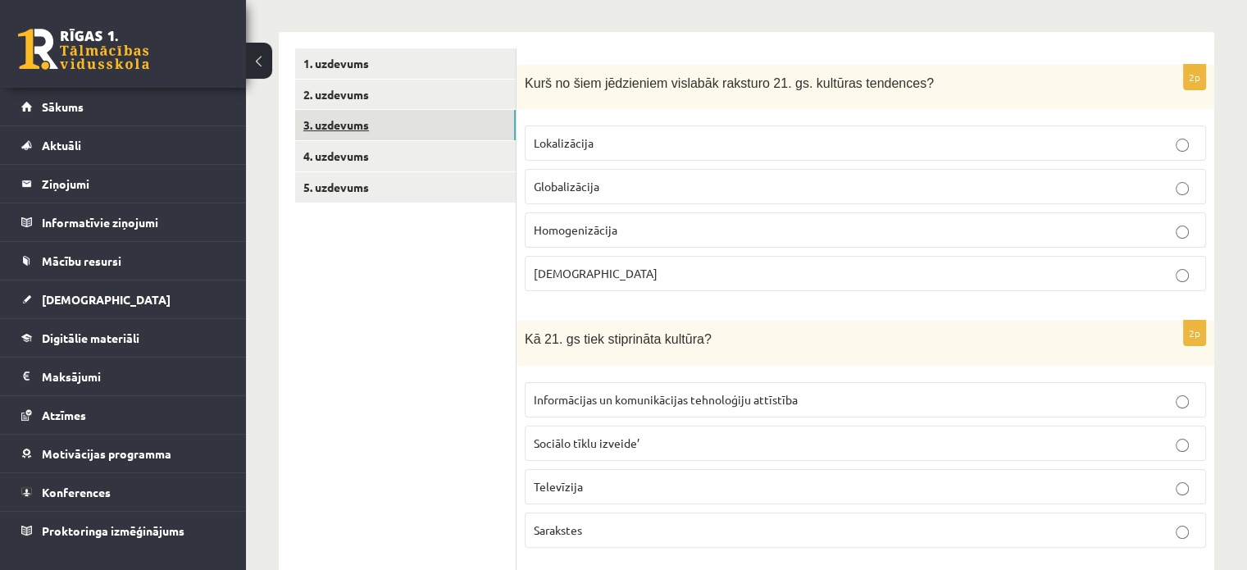
click at [410, 119] on link "3. uzdevums" at bounding box center [405, 125] width 221 height 30
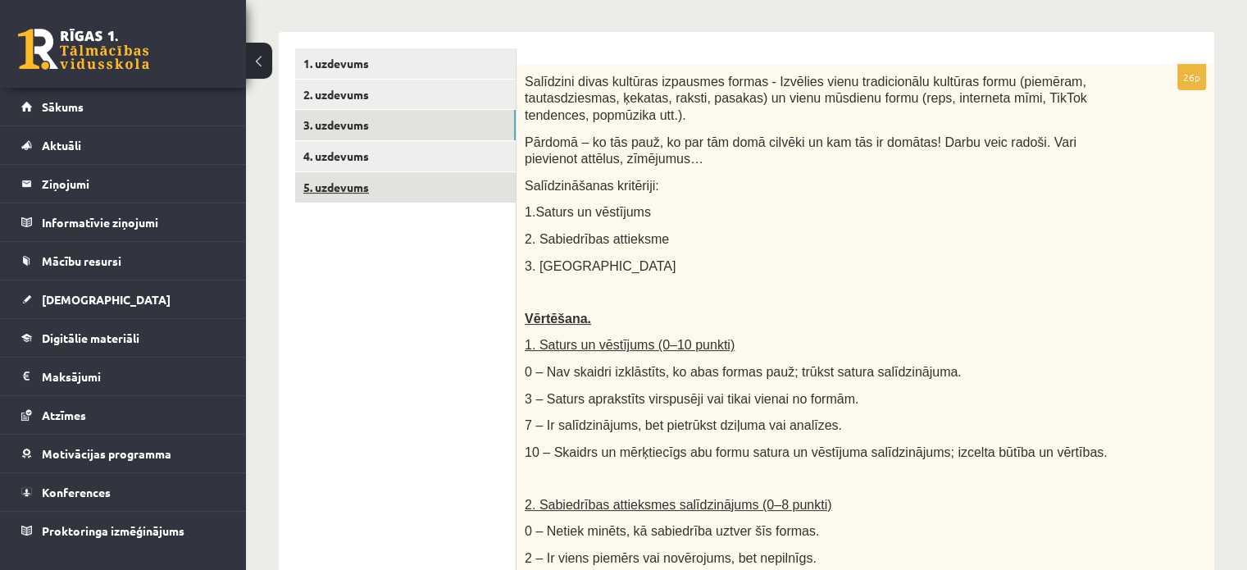
scroll to position [0, 0]
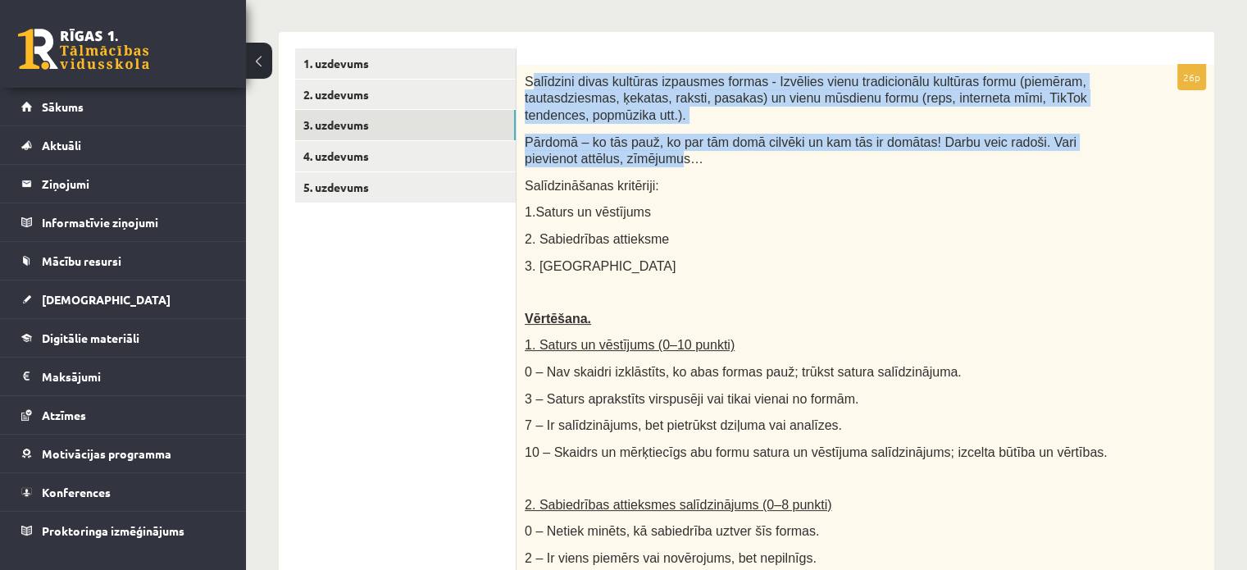
drag, startPoint x: 528, startPoint y: 77, endPoint x: 576, endPoint y: 137, distance: 76.4
click at [577, 143] on div "Salīdzini divas kultūras izpausmes formas - Izvēlies vienu tradicionālu kultūra…" at bounding box center [865, 501] width 698 height 873
drag, startPoint x: 524, startPoint y: 75, endPoint x: 620, endPoint y: 144, distance: 118.6
click at [620, 144] on div "Salīdzini divas kultūras izpausmes formas - Izvēlies vienu tradicionālu kultūra…" at bounding box center [865, 501] width 698 height 873
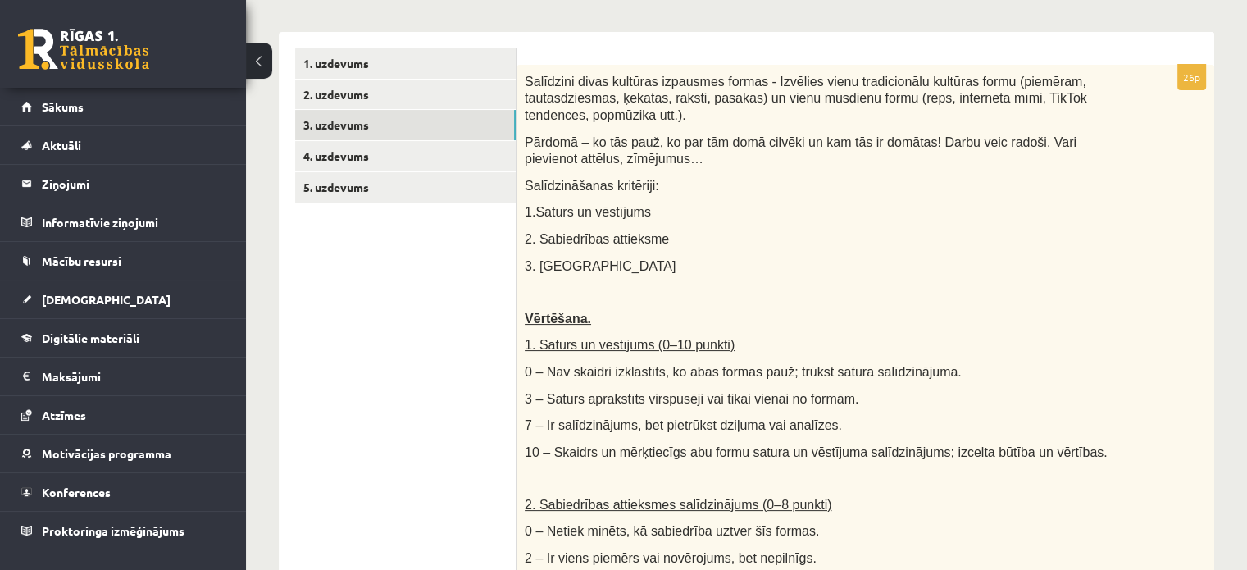
click at [695, 203] on p "1.Saturs un vēstījums" at bounding box center [824, 211] width 599 height 17
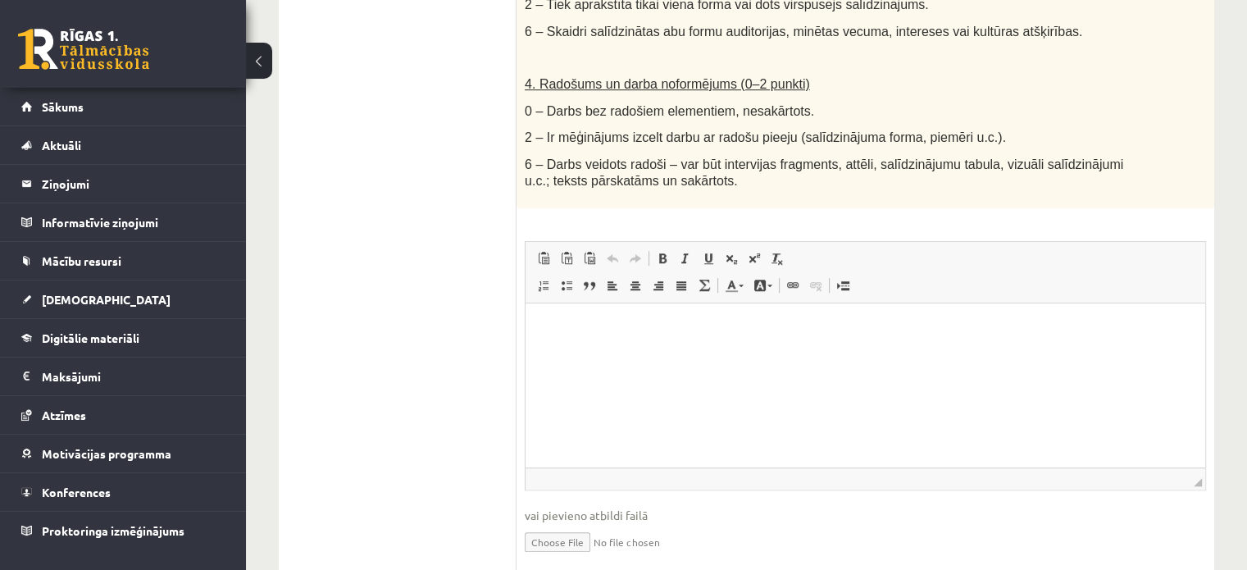
scroll to position [984, 0]
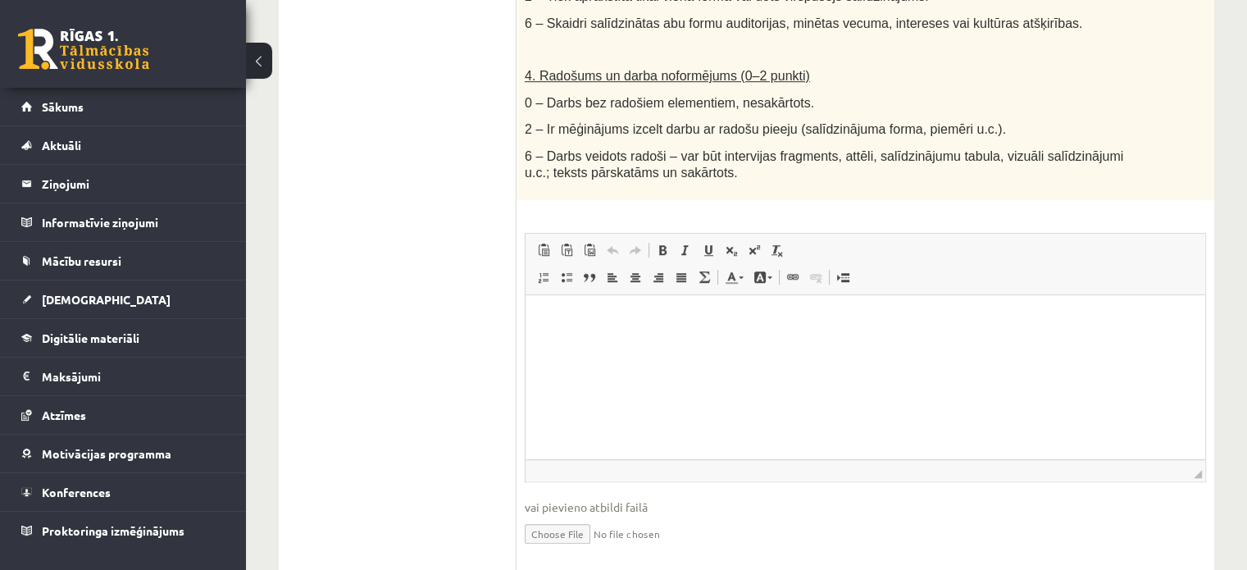
click at [858, 345] on html at bounding box center [866, 320] width 680 height 50
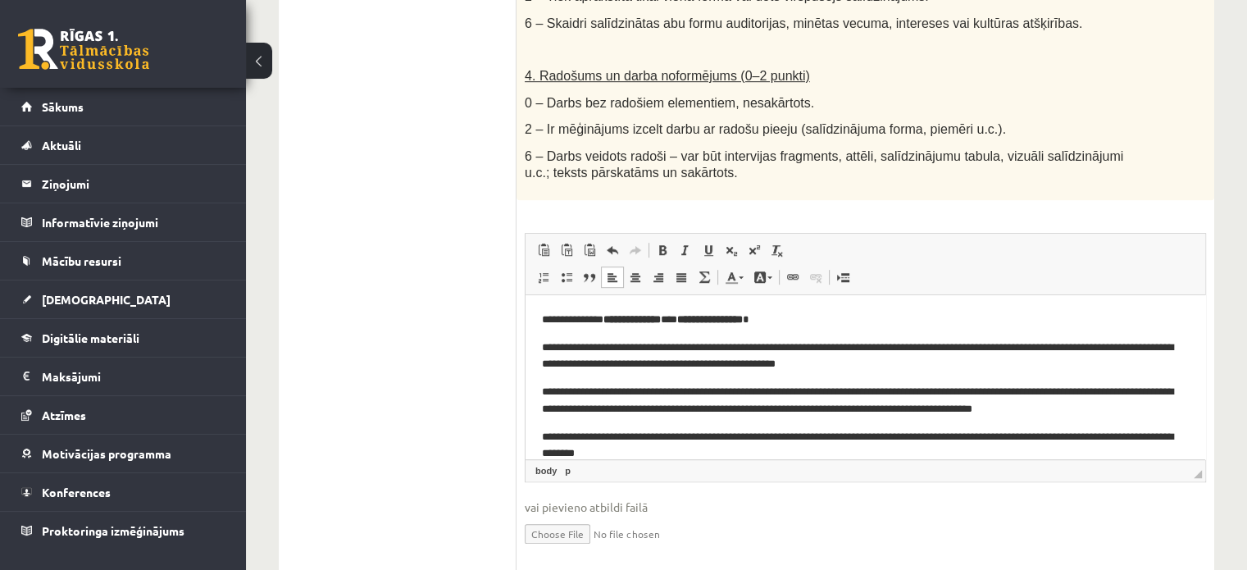
click at [549, 306] on html "**********" at bounding box center [866, 387] width 680 height 184
click at [555, 312] on p "**********" at bounding box center [859, 320] width 635 height 17
click at [635, 321] on p "**********" at bounding box center [859, 320] width 635 height 17
drag, startPoint x: 844, startPoint y: 321, endPoint x: 768, endPoint y: 320, distance: 76.3
click at [768, 320] on strong "**********" at bounding box center [767, 319] width 57 height 11
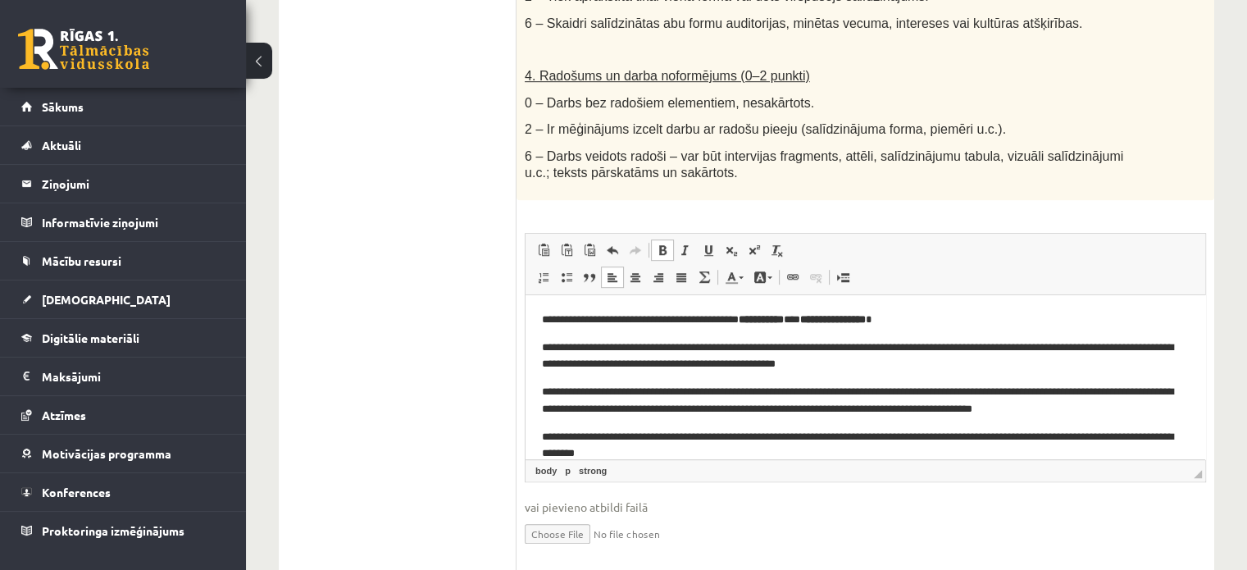
click at [668, 243] on span at bounding box center [662, 249] width 13 height 13
click at [669, 239] on span "Treknraksts Klaviatūras saīsne vadīšanas taustiņš+B Slīpraksts Klaviatūras saīs…" at bounding box center [721, 249] width 140 height 21
click at [667, 243] on span at bounding box center [662, 249] width 13 height 13
drag, startPoint x: 870, startPoint y: 316, endPoint x: 767, endPoint y: 320, distance: 102.5
click at [767, 320] on p "**********" at bounding box center [859, 320] width 635 height 17
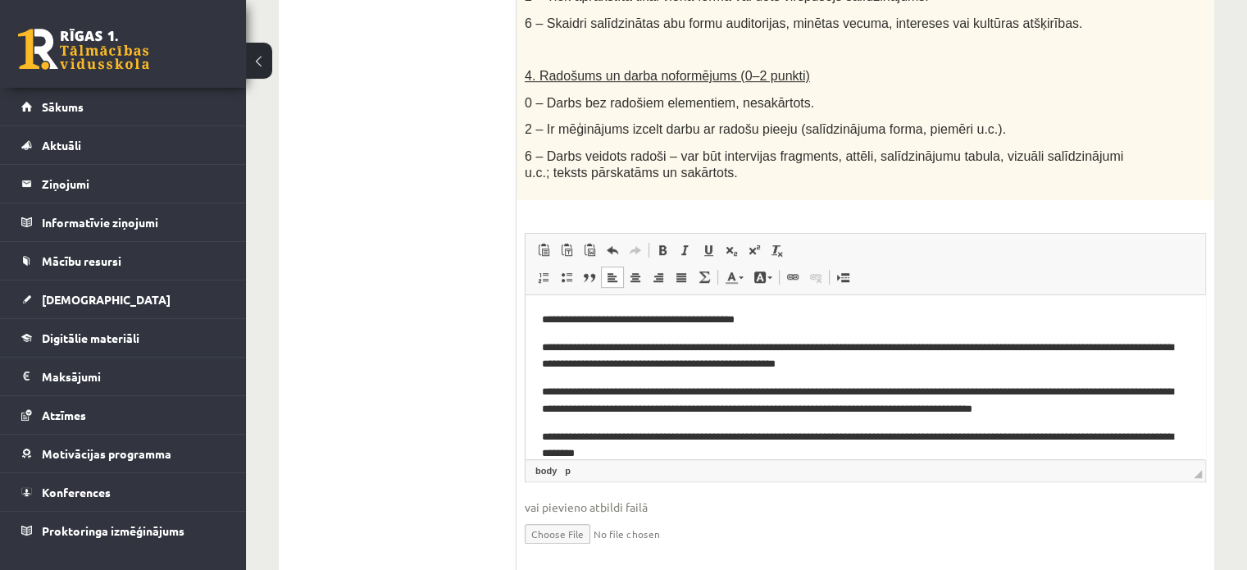
click at [606, 331] on body "**********" at bounding box center [865, 387] width 647 height 151
click at [640, 336] on body "**********" at bounding box center [865, 387] width 647 height 151
click at [635, 330] on body "**********" at bounding box center [865, 387] width 647 height 151
click at [758, 316] on p "**********" at bounding box center [859, 320] width 635 height 17
click at [772, 321] on p "**********" at bounding box center [859, 320] width 635 height 17
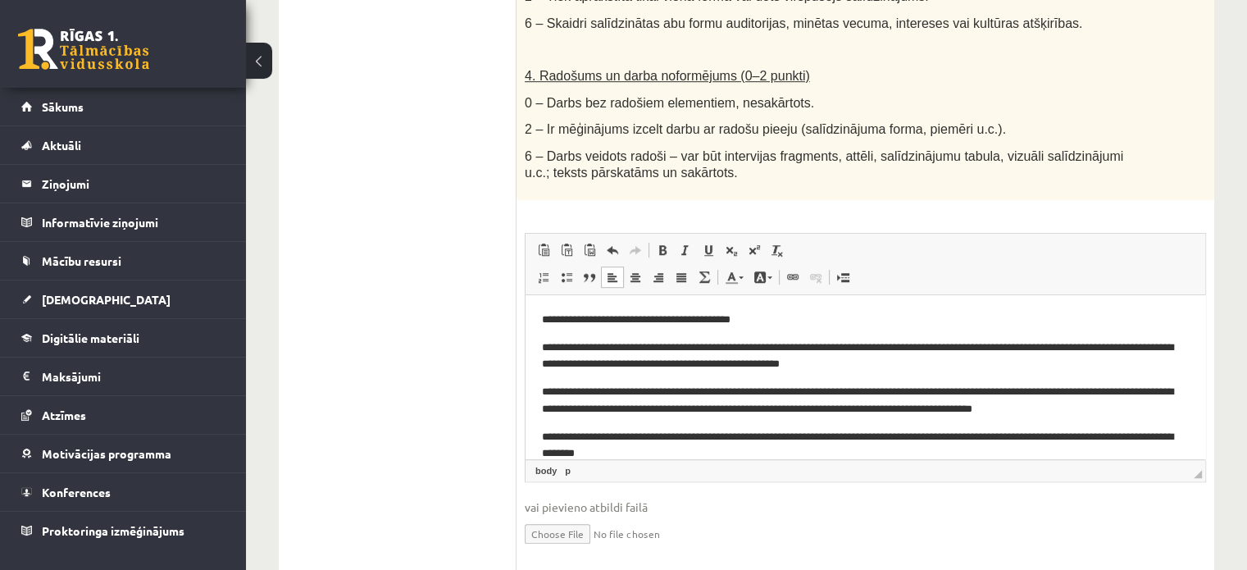
click at [789, 330] on body "**********" at bounding box center [865, 387] width 647 height 151
click at [630, 329] on body "**********" at bounding box center [865, 387] width 647 height 151
click at [539, 344] on html "**********" at bounding box center [866, 387] width 680 height 184
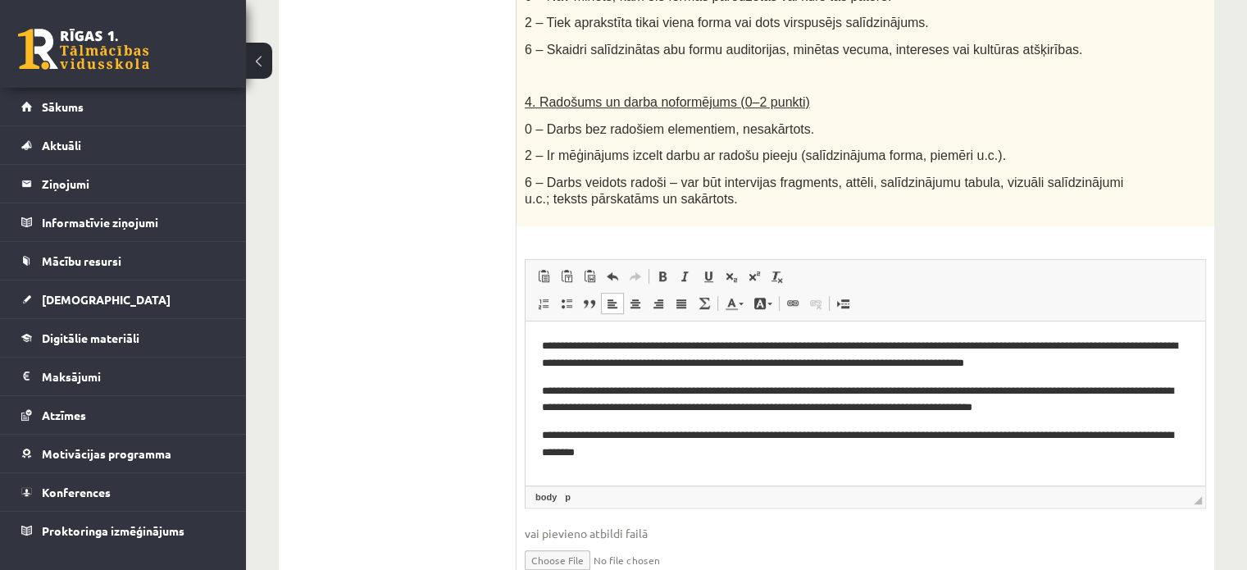
scroll to position [984, 0]
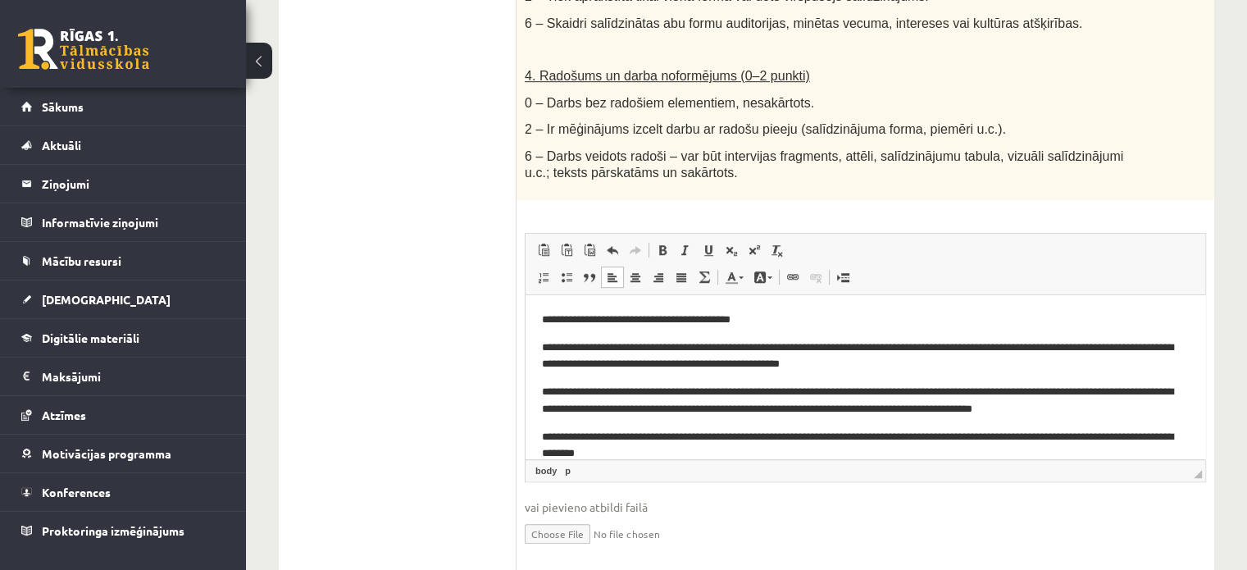
click at [780, 316] on p "**********" at bounding box center [859, 320] width 635 height 17
click at [611, 348] on p "**********" at bounding box center [859, 356] width 635 height 34
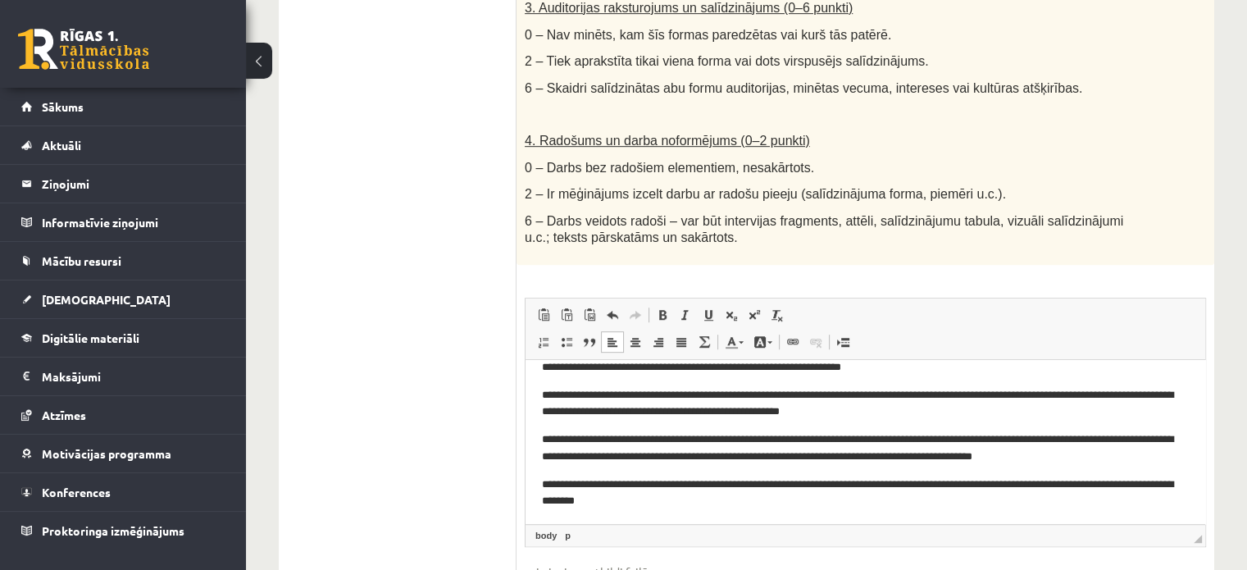
scroll to position [0, 0]
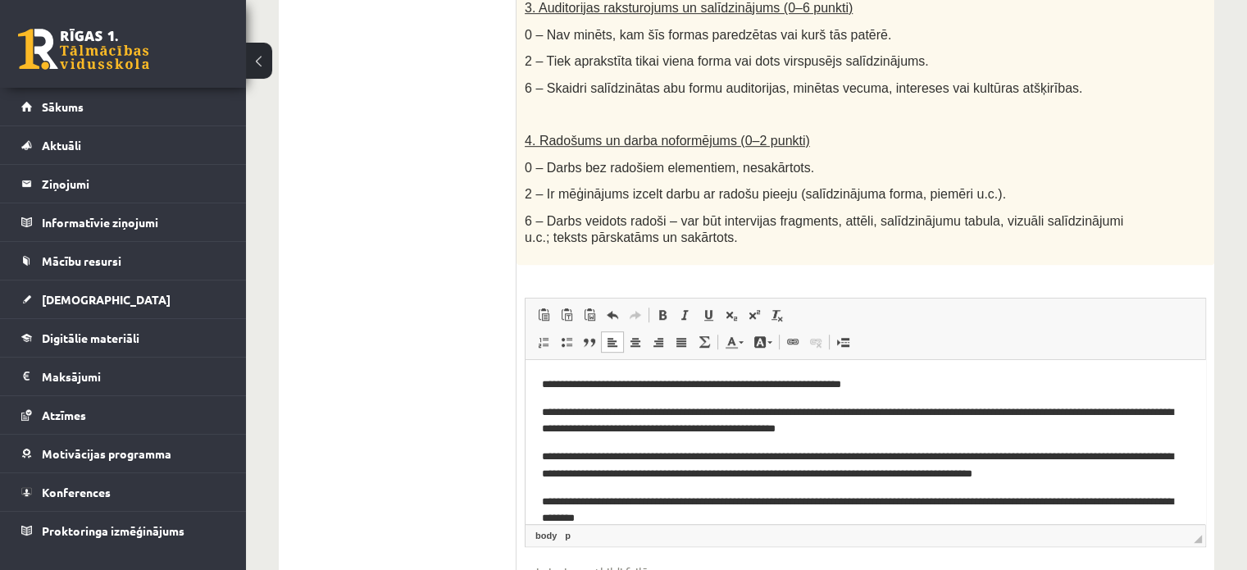
click at [543, 412] on p "**********" at bounding box center [859, 421] width 635 height 34
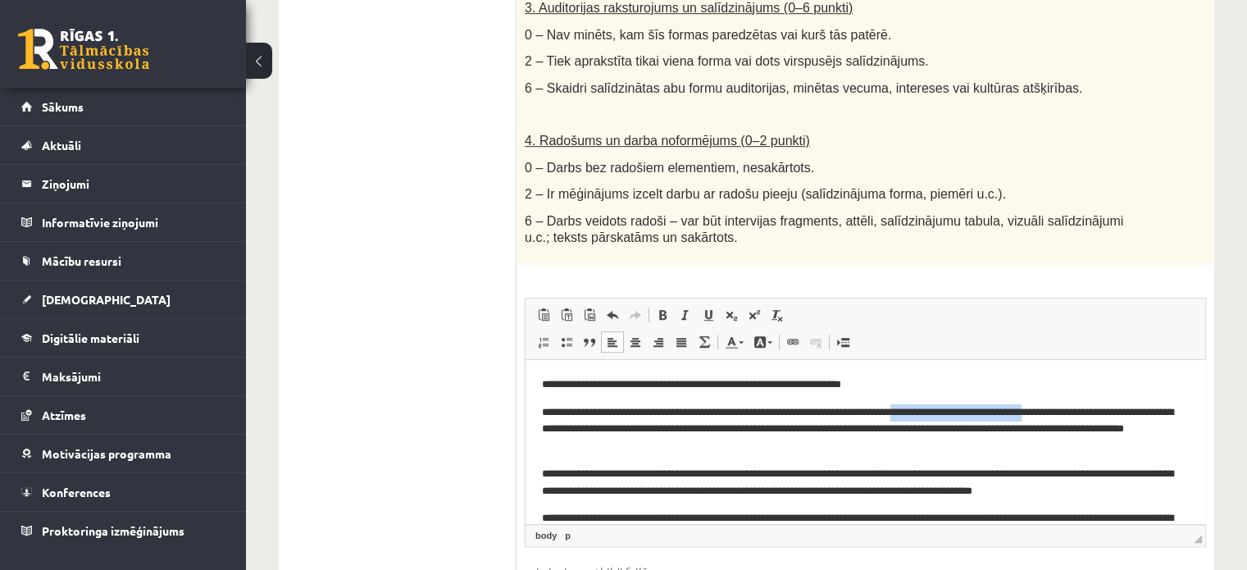
drag, startPoint x: 1109, startPoint y: 414, endPoint x: 949, endPoint y: 411, distance: 160.7
click at [949, 411] on p "**********" at bounding box center [859, 429] width 635 height 51
click at [1135, 411] on p "**********" at bounding box center [859, 429] width 635 height 51
click at [589, 427] on p "**********" at bounding box center [859, 429] width 635 height 51
click at [626, 430] on p "**********" at bounding box center [859, 429] width 635 height 51
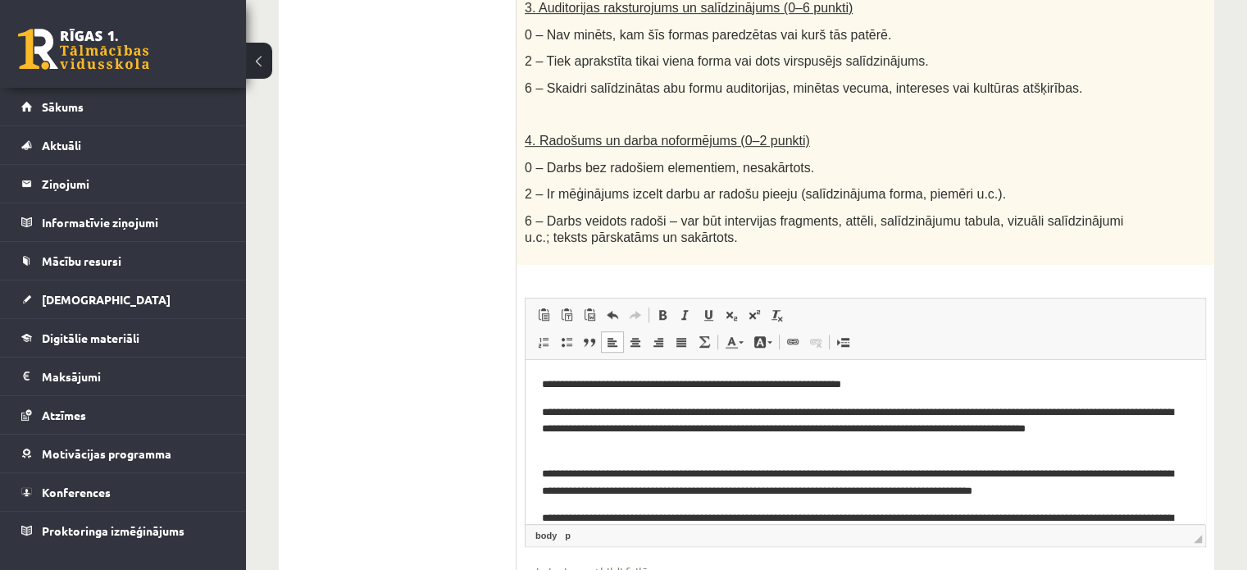
click at [631, 433] on p "**********" at bounding box center [859, 429] width 635 height 51
click at [627, 434] on p "**********" at bounding box center [859, 429] width 635 height 51
click at [629, 430] on p "**********" at bounding box center [859, 429] width 635 height 51
click at [1126, 432] on p "**********" at bounding box center [859, 429] width 635 height 51
click at [1043, 444] on p "**********" at bounding box center [859, 429] width 635 height 51
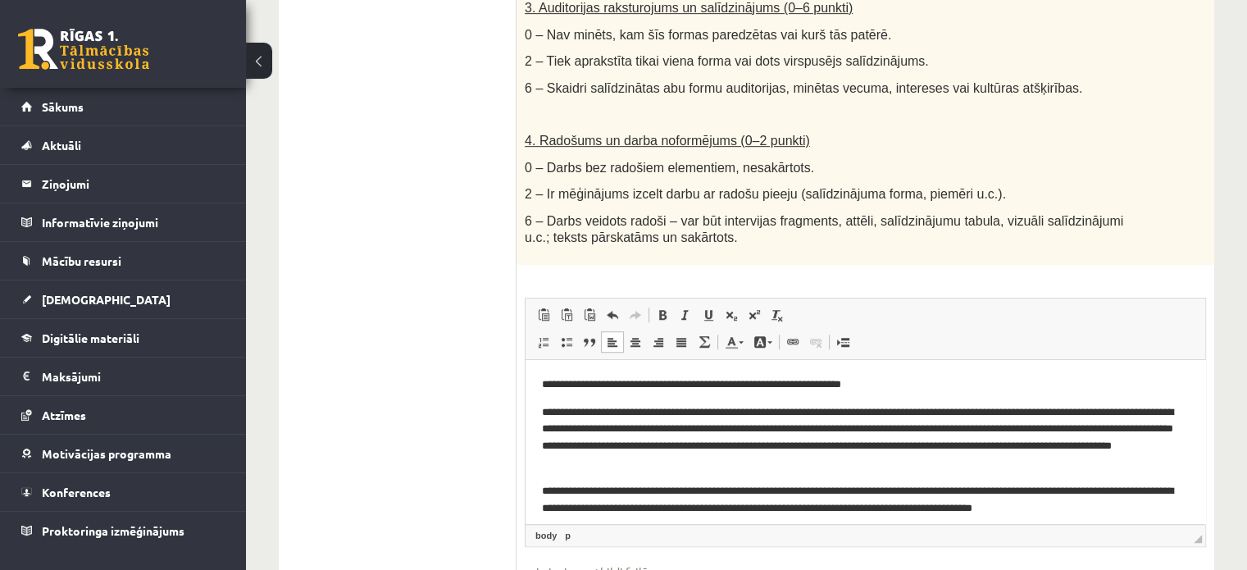
scroll to position [54, 0]
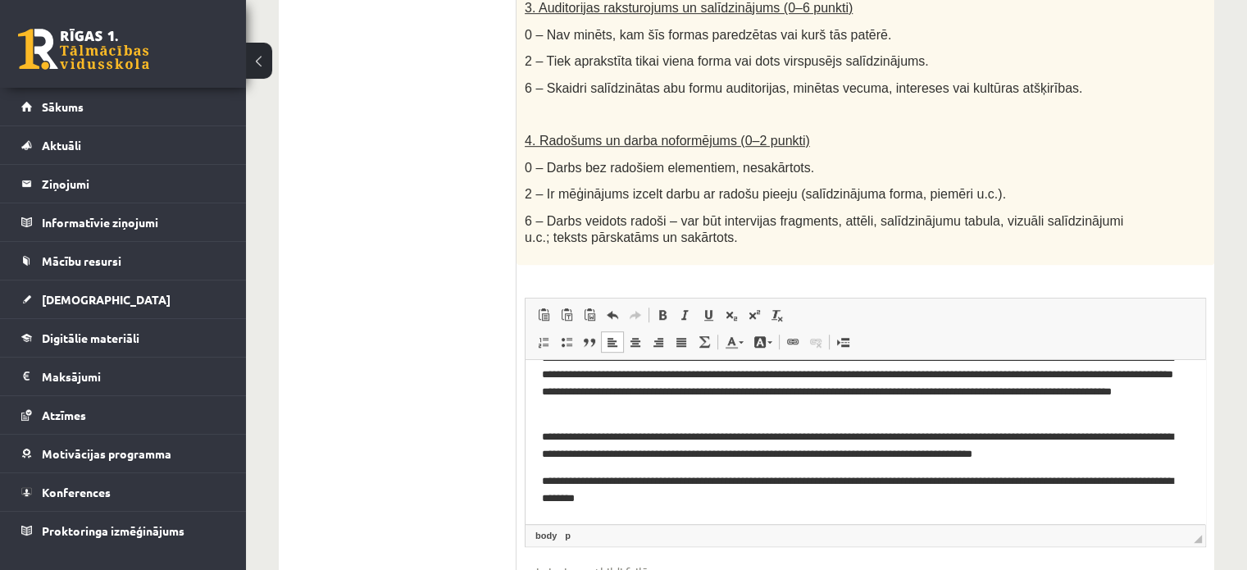
click at [853, 438] on p "**********" at bounding box center [859, 446] width 635 height 34
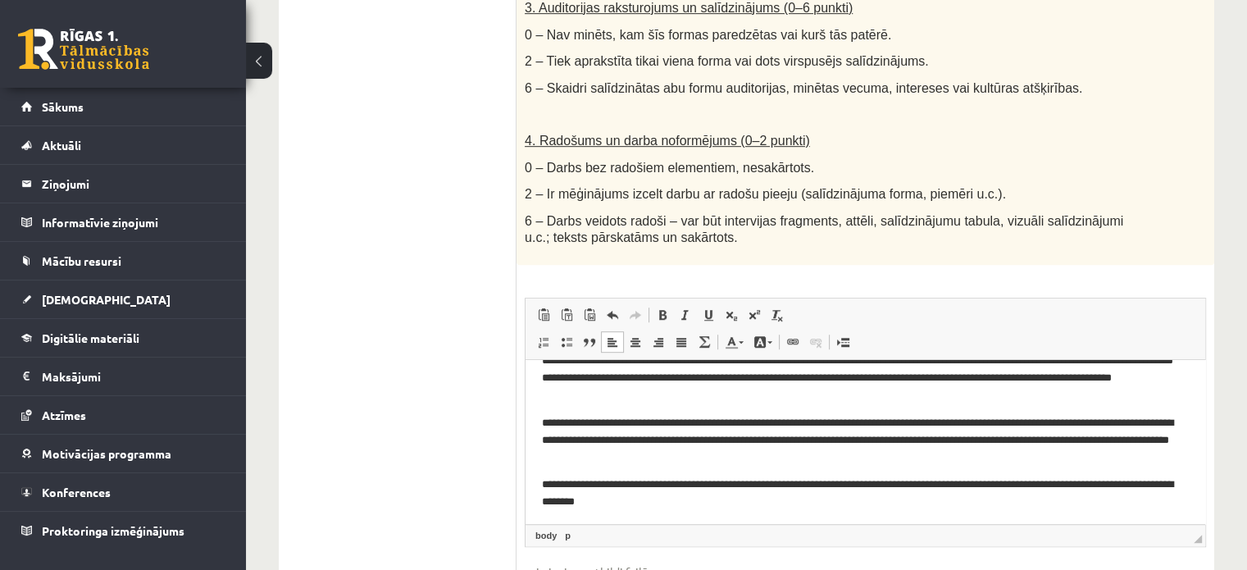
scroll to position [71, 0]
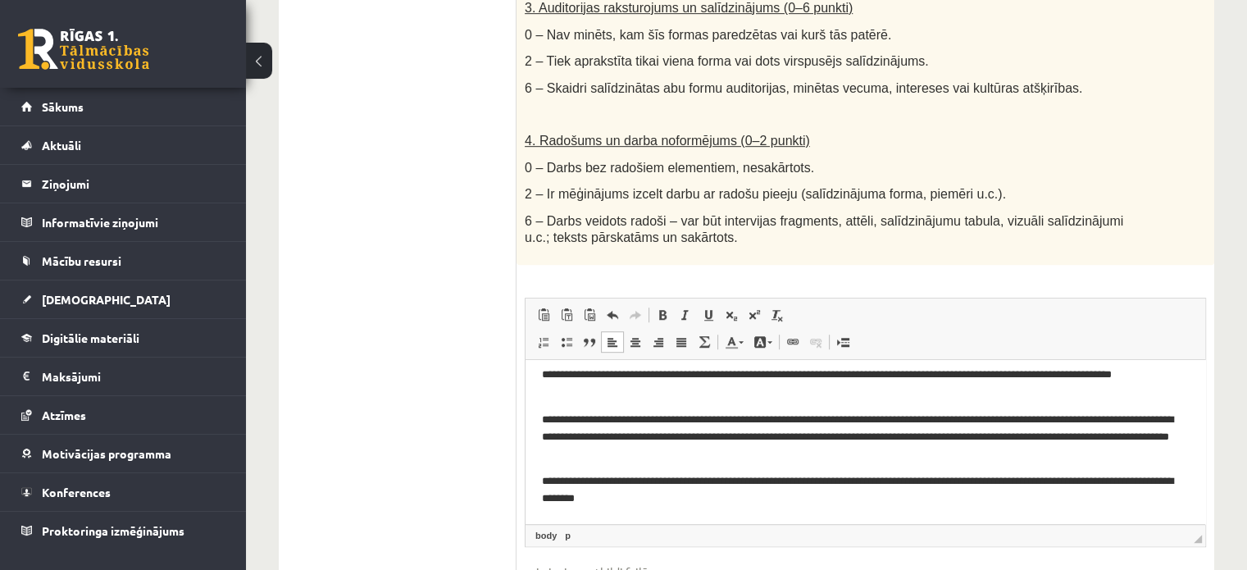
click at [1089, 438] on p "**********" at bounding box center [859, 437] width 635 height 51
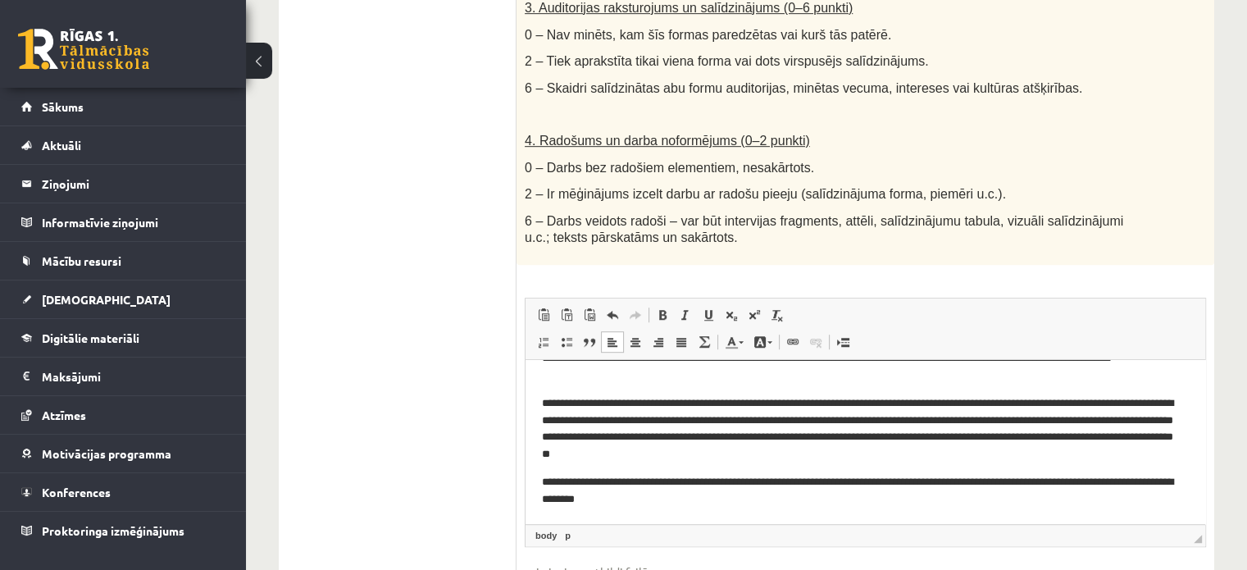
scroll to position [1001, 0]
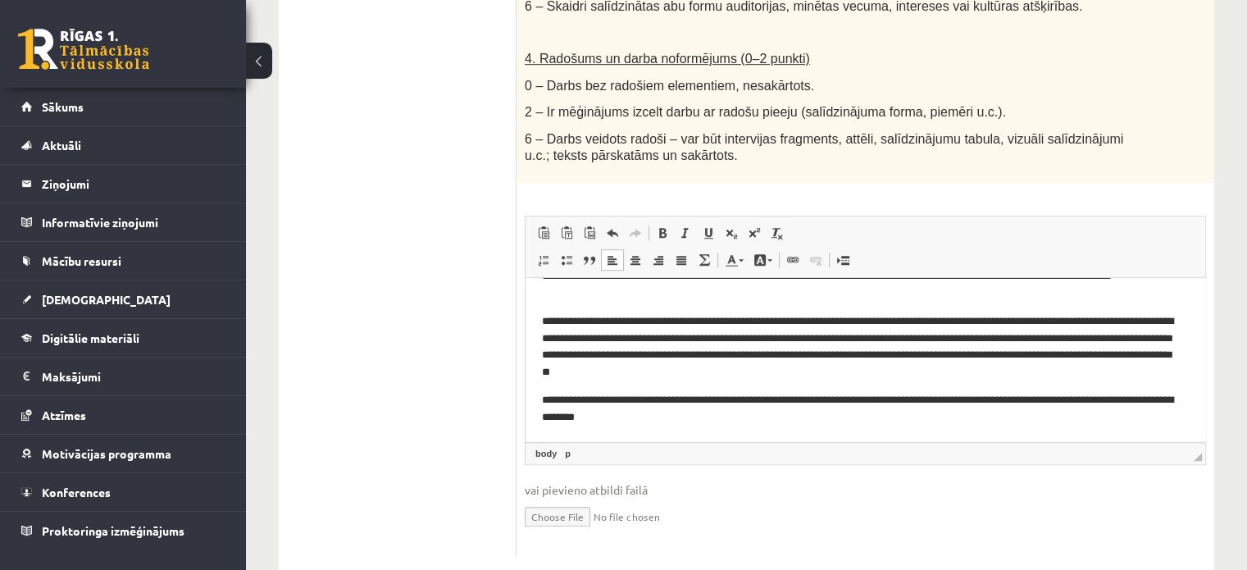
click at [599, 398] on p "**********" at bounding box center [859, 409] width 635 height 34
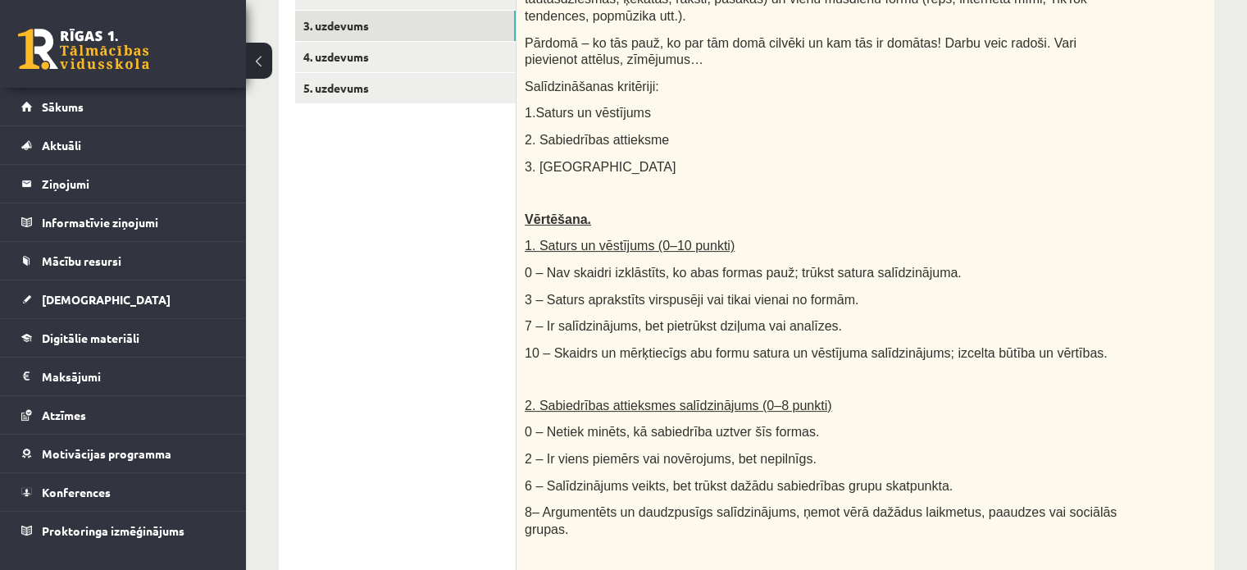
scroll to position [99, 0]
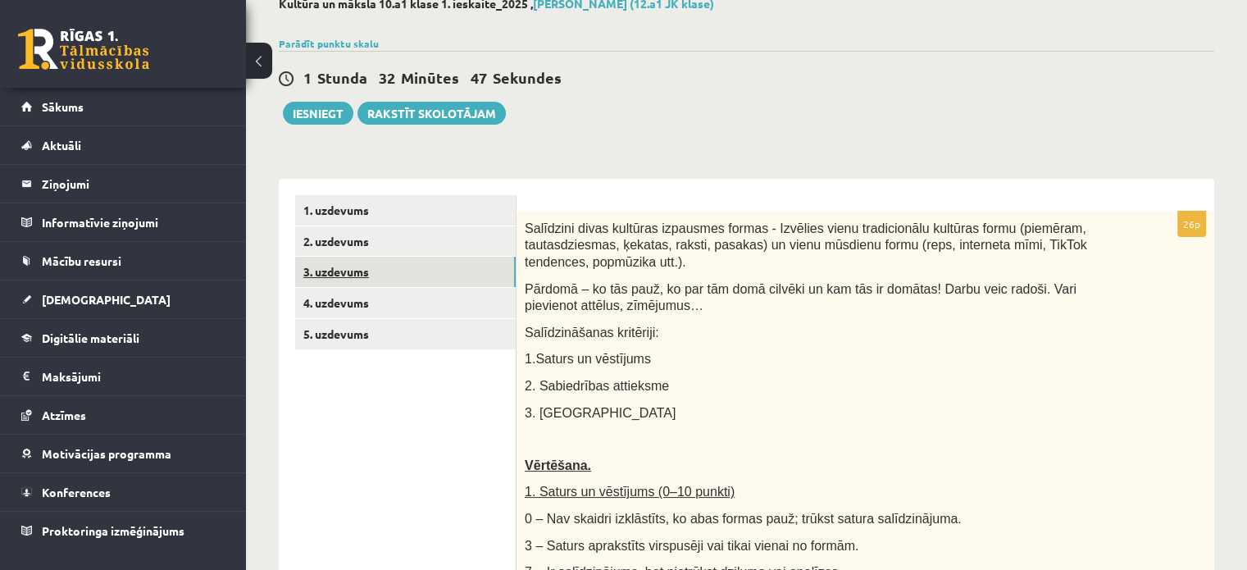
click at [357, 271] on link "3. uzdevums" at bounding box center [405, 272] width 221 height 30
click at [407, 290] on link "4. uzdevums" at bounding box center [405, 303] width 221 height 30
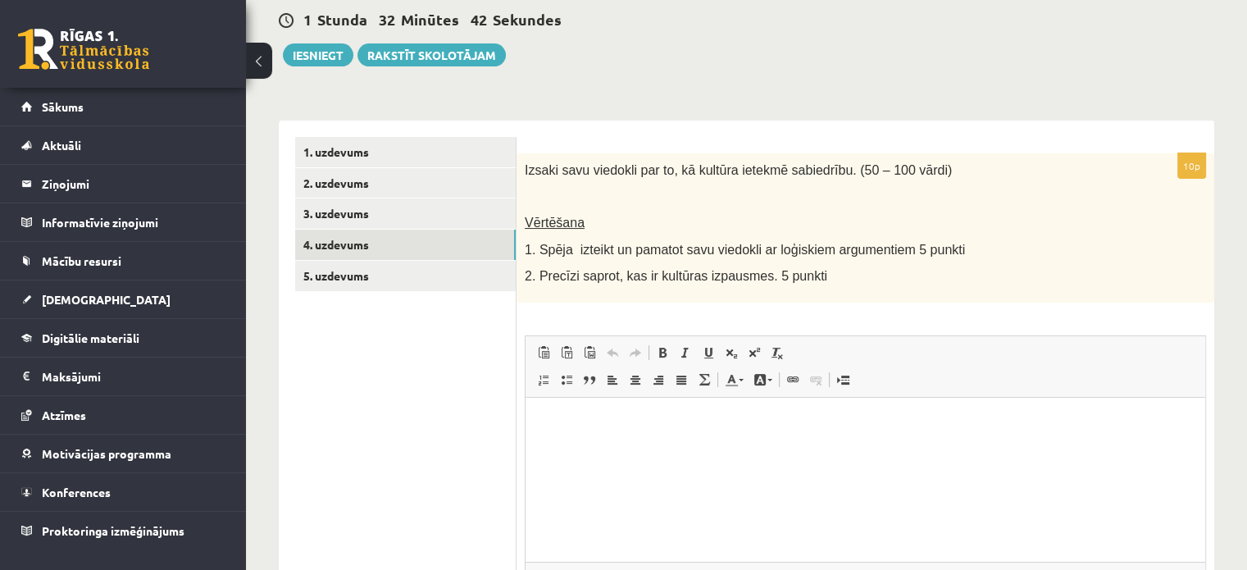
scroll to position [181, 0]
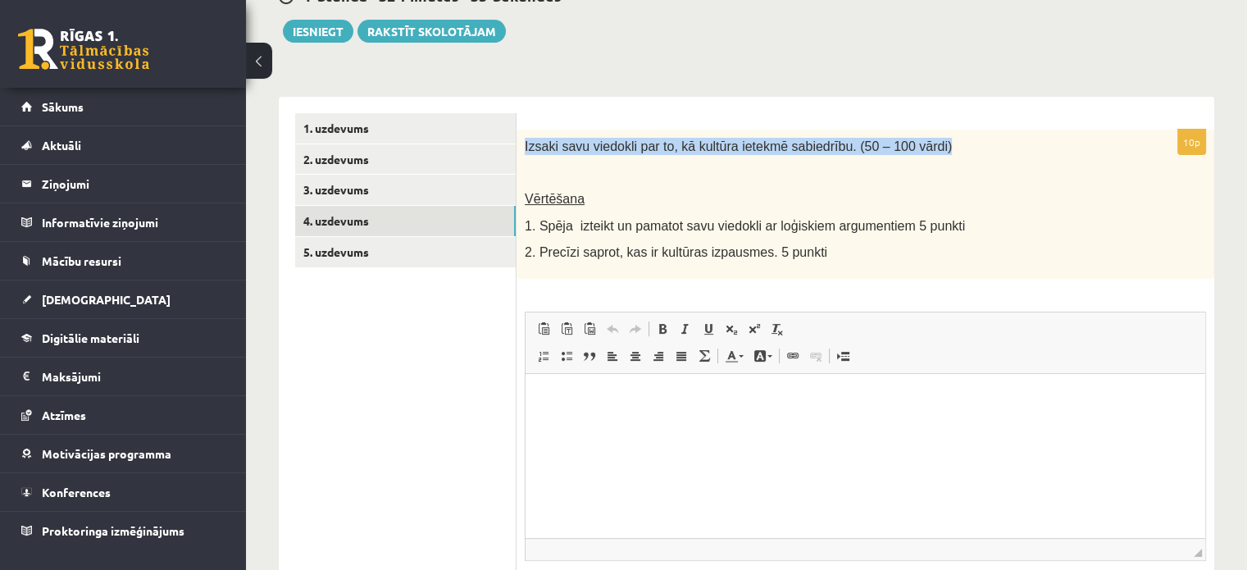
drag, startPoint x: 525, startPoint y: 143, endPoint x: 960, endPoint y: 134, distance: 435.4
click at [960, 134] on div "Izsaki savu viedokli par to, kā kultūra ietekmē sabiedrību. (50 – 100 vārdi) Vē…" at bounding box center [865, 204] width 698 height 149
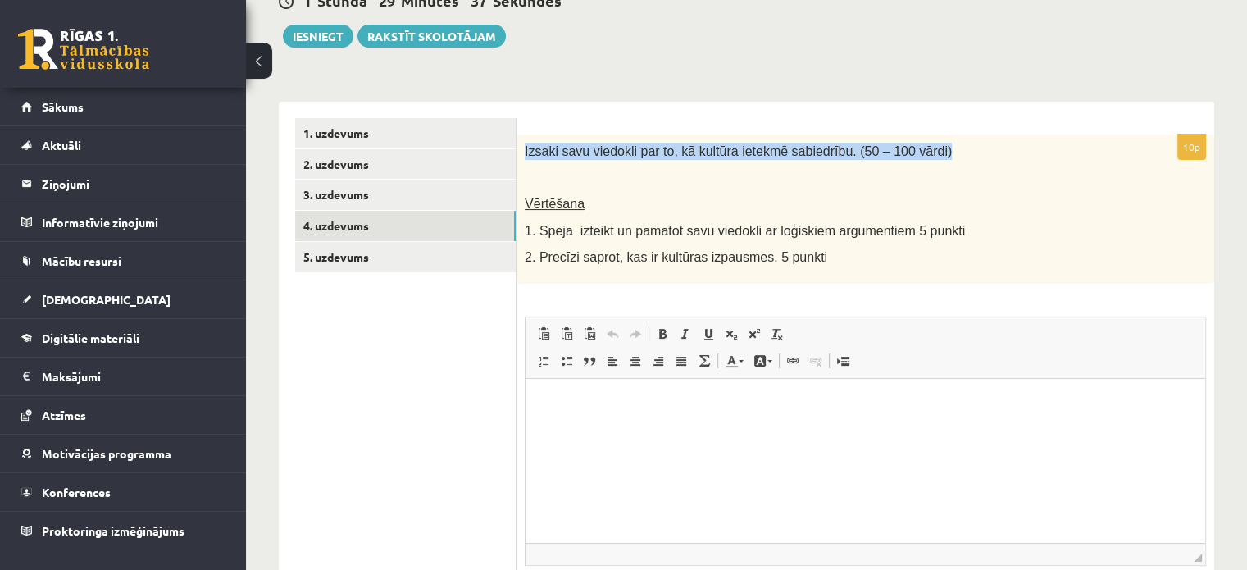
scroll to position [312, 0]
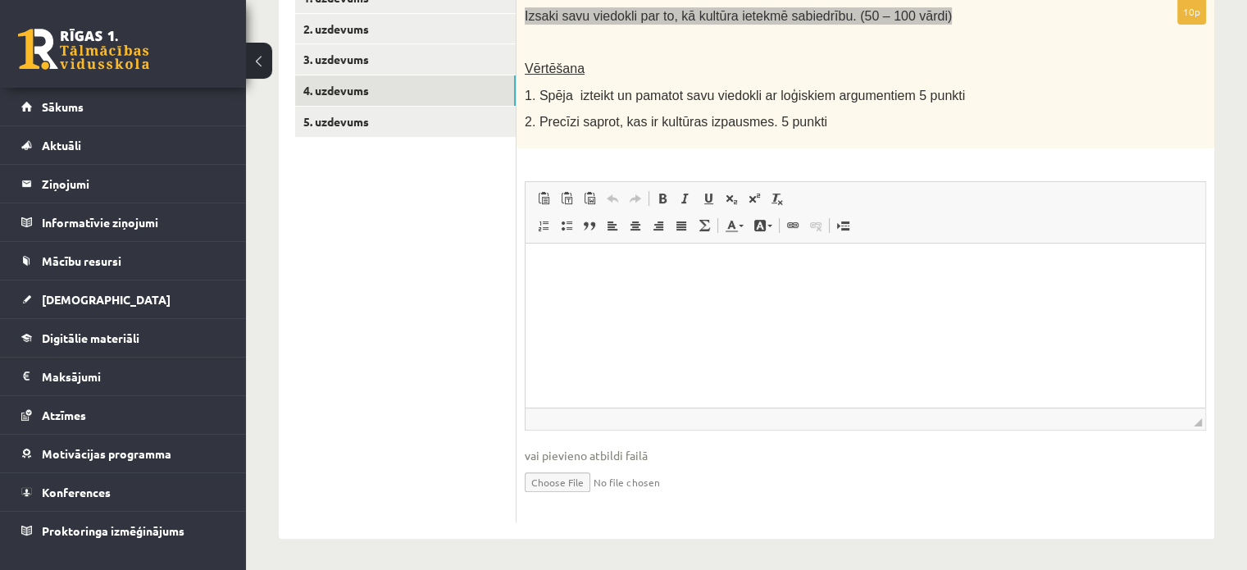
click at [594, 293] on html at bounding box center [866, 268] width 680 height 50
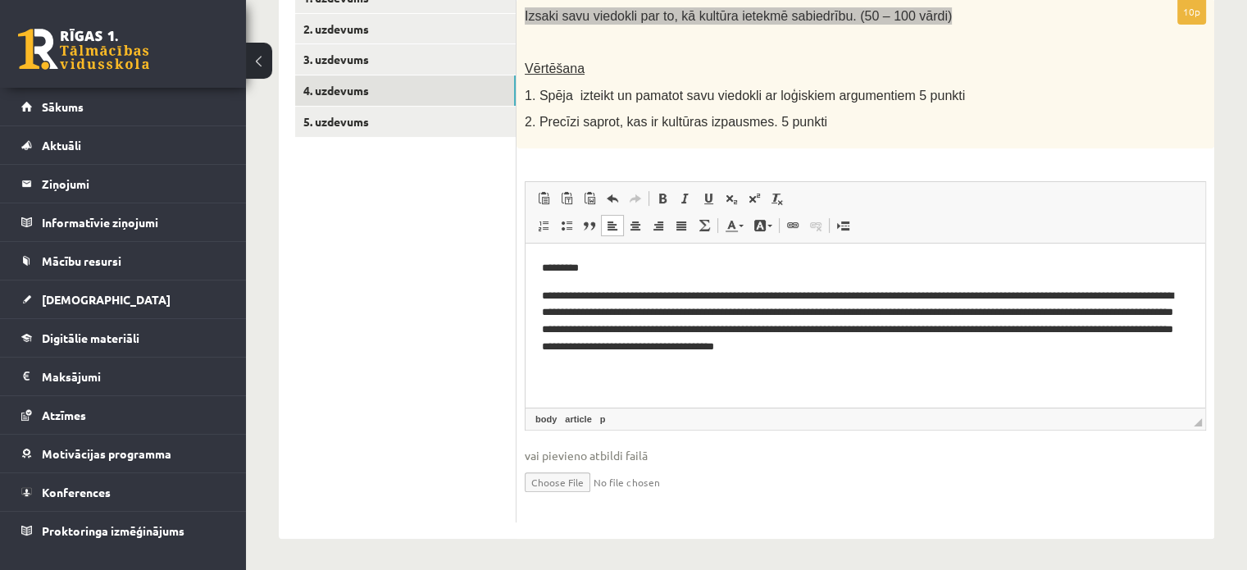
click at [539, 289] on html "**********" at bounding box center [866, 307] width 680 height 129
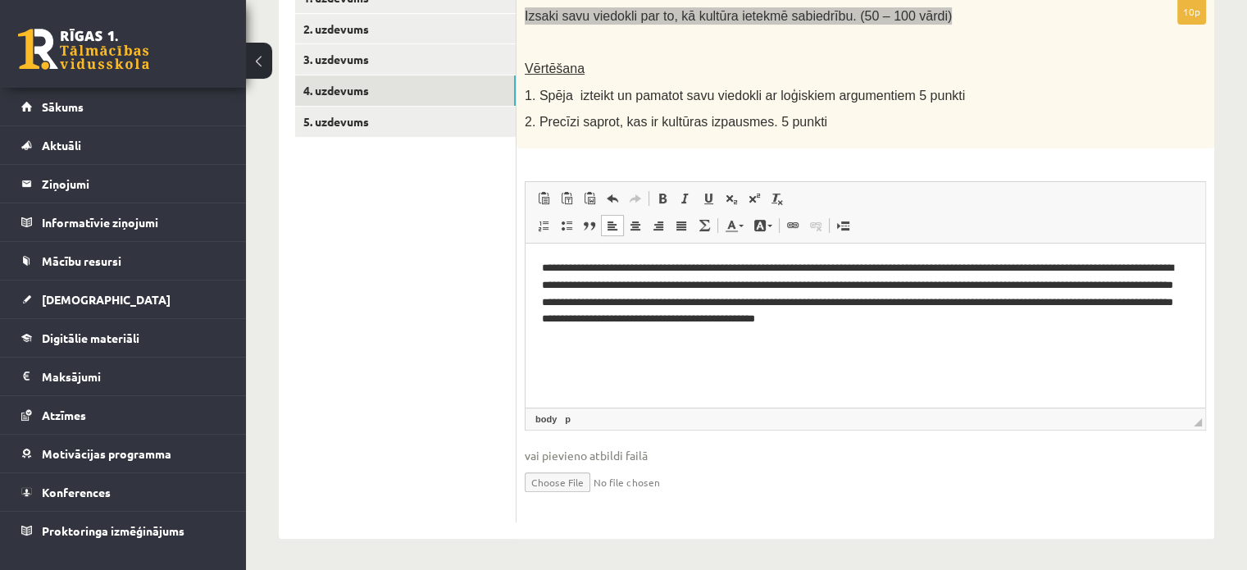
click at [598, 264] on p "**********" at bounding box center [866, 293] width 648 height 68
click at [683, 262] on p "**********" at bounding box center [866, 293] width 648 height 68
click at [684, 262] on p "**********" at bounding box center [866, 293] width 648 height 68
click at [1198, 274] on html "**********" at bounding box center [866, 293] width 680 height 101
click at [1166, 289] on p "**********" at bounding box center [866, 301] width 648 height 85
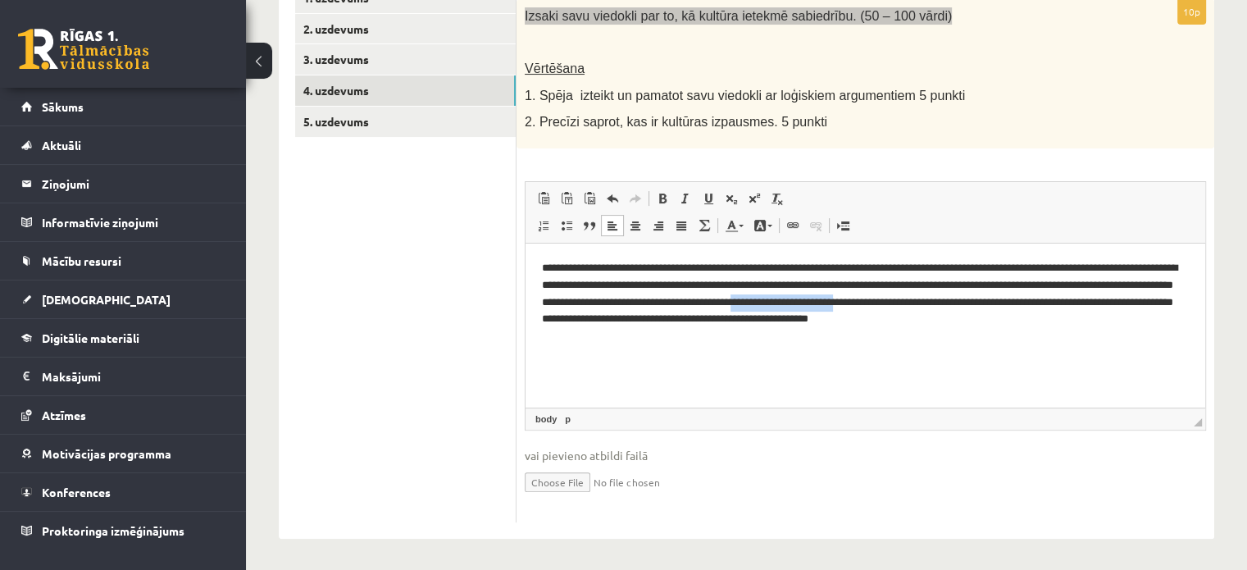
drag, startPoint x: 1098, startPoint y: 303, endPoint x: 968, endPoint y: 307, distance: 129.6
click at [968, 307] on p "**********" at bounding box center [866, 301] width 648 height 85
click at [739, 324] on p "**********" at bounding box center [866, 293] width 648 height 68
click at [807, 317] on p "**********" at bounding box center [866, 293] width 648 height 68
click at [934, 317] on p "**********" at bounding box center [866, 293] width 648 height 68
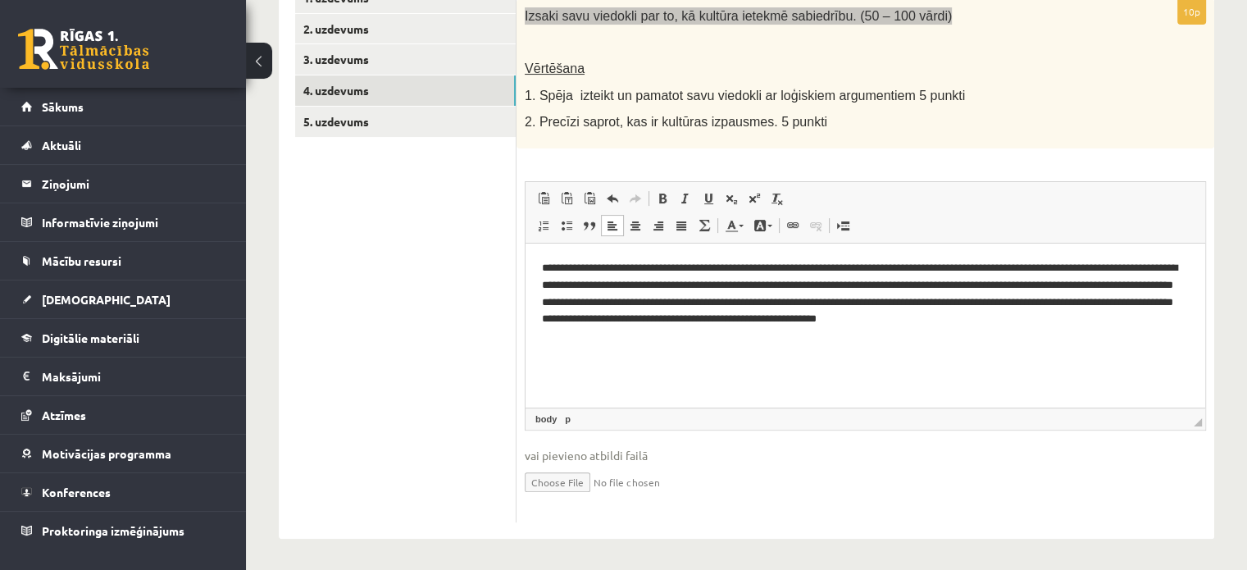
click at [949, 321] on p "**********" at bounding box center [866, 293] width 648 height 68
click at [1080, 315] on p "**********" at bounding box center [866, 301] width 648 height 85
click at [1085, 321] on p "**********" at bounding box center [866, 301] width 648 height 85
click at [591, 338] on p "**********" at bounding box center [866, 301] width 648 height 85
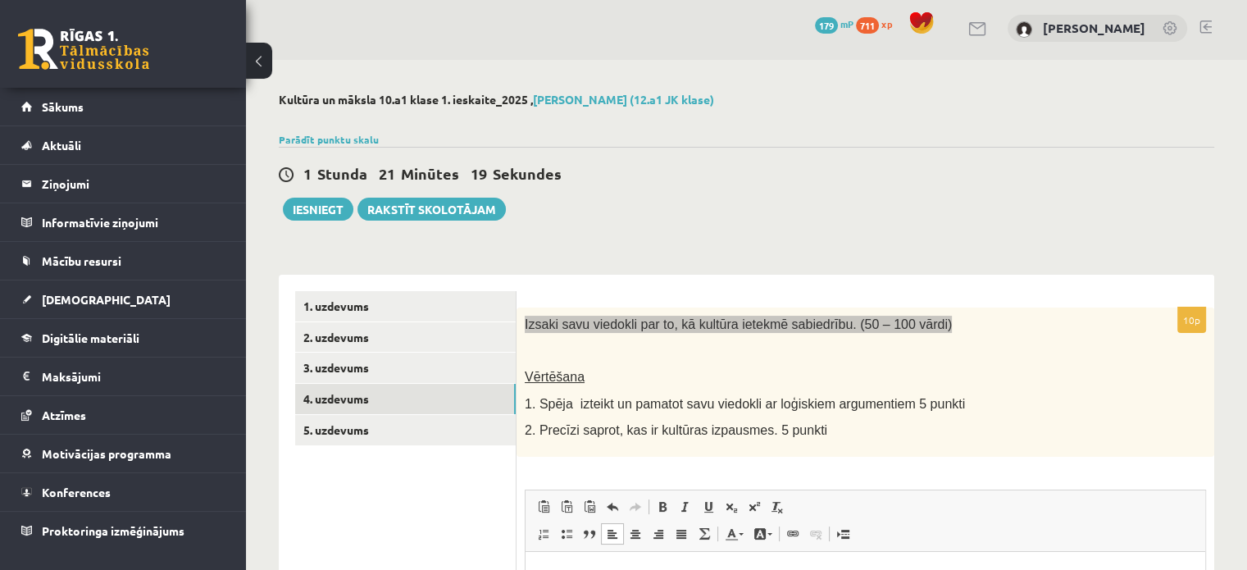
scroll to position [0, 0]
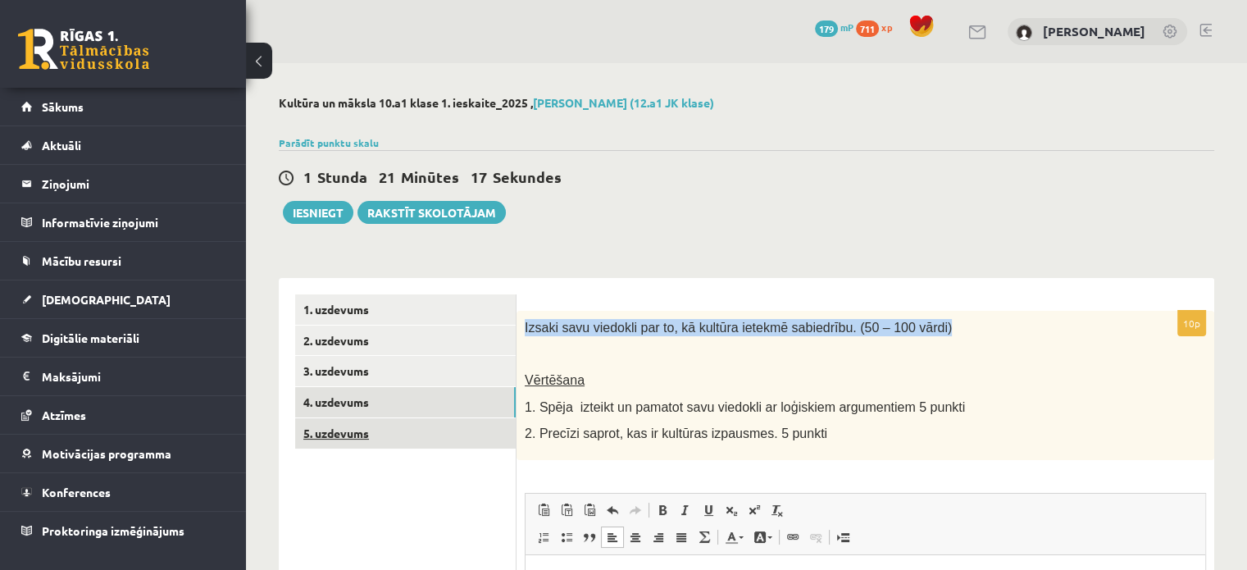
click at [375, 436] on link "5. uzdevums" at bounding box center [405, 433] width 221 height 30
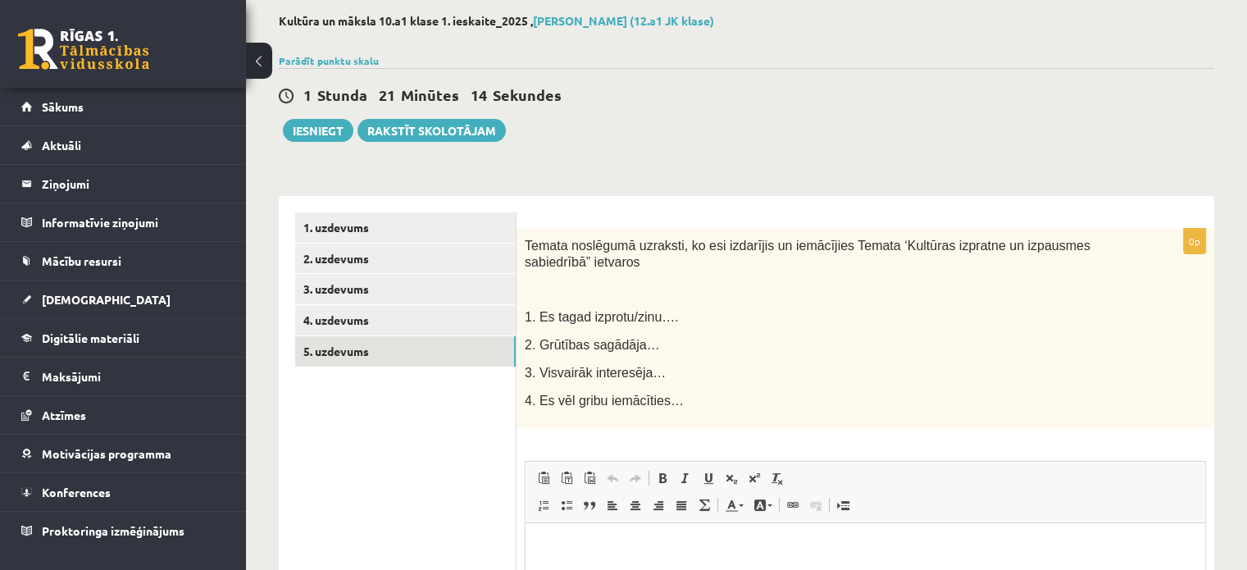
scroll to position [362, 0]
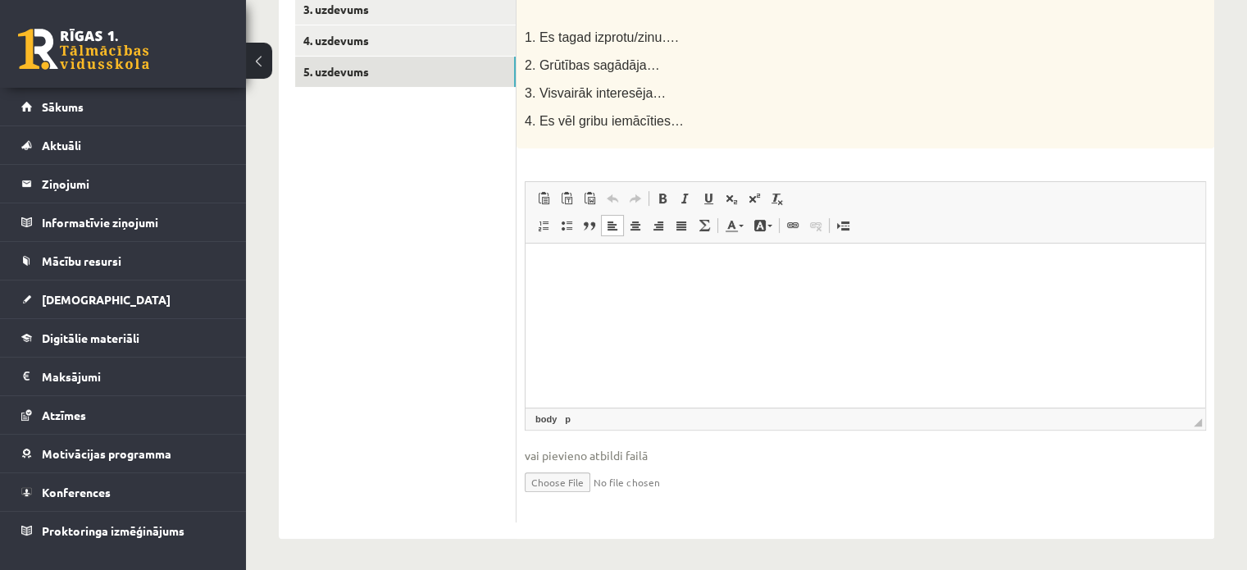
click at [602, 293] on html at bounding box center [866, 268] width 680 height 50
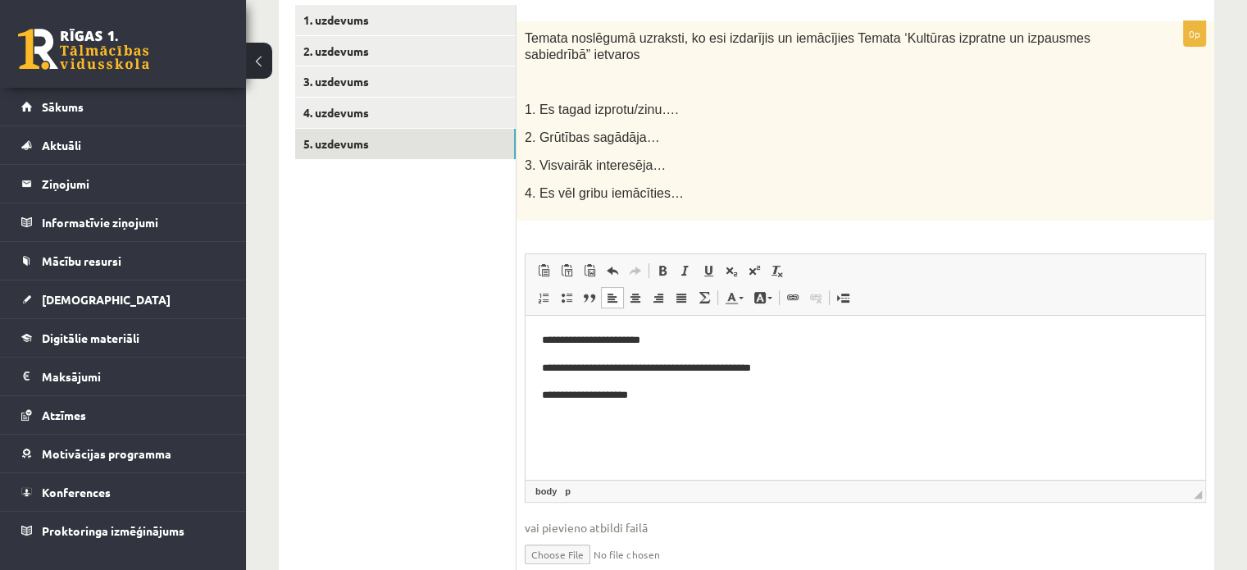
scroll to position [0, 0]
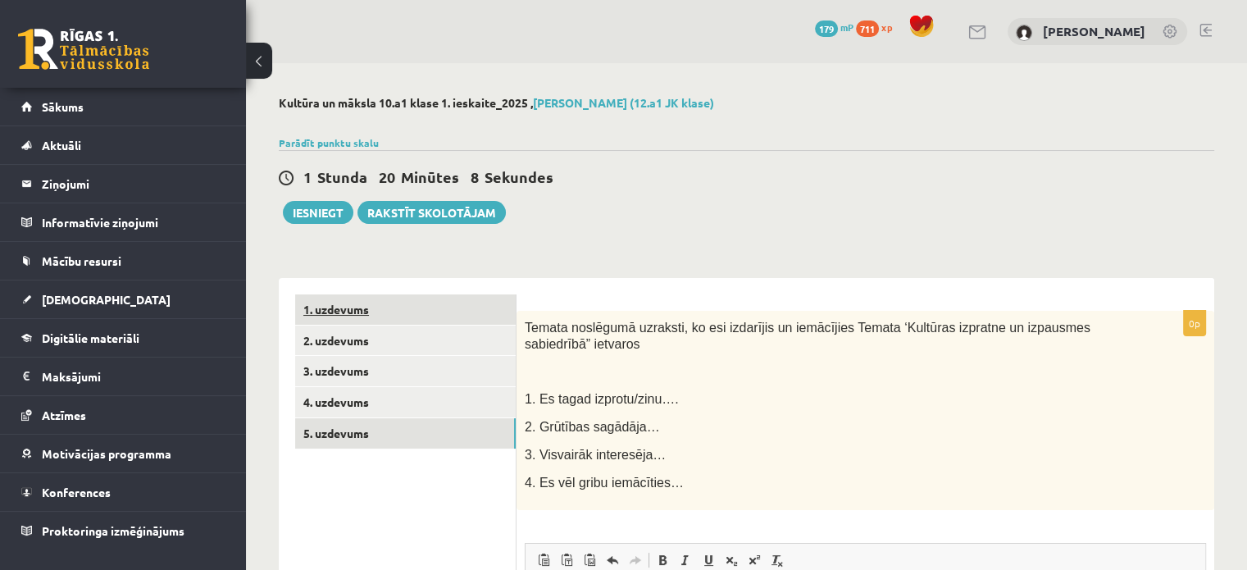
click at [391, 313] on link "1. uzdevums" at bounding box center [405, 309] width 221 height 30
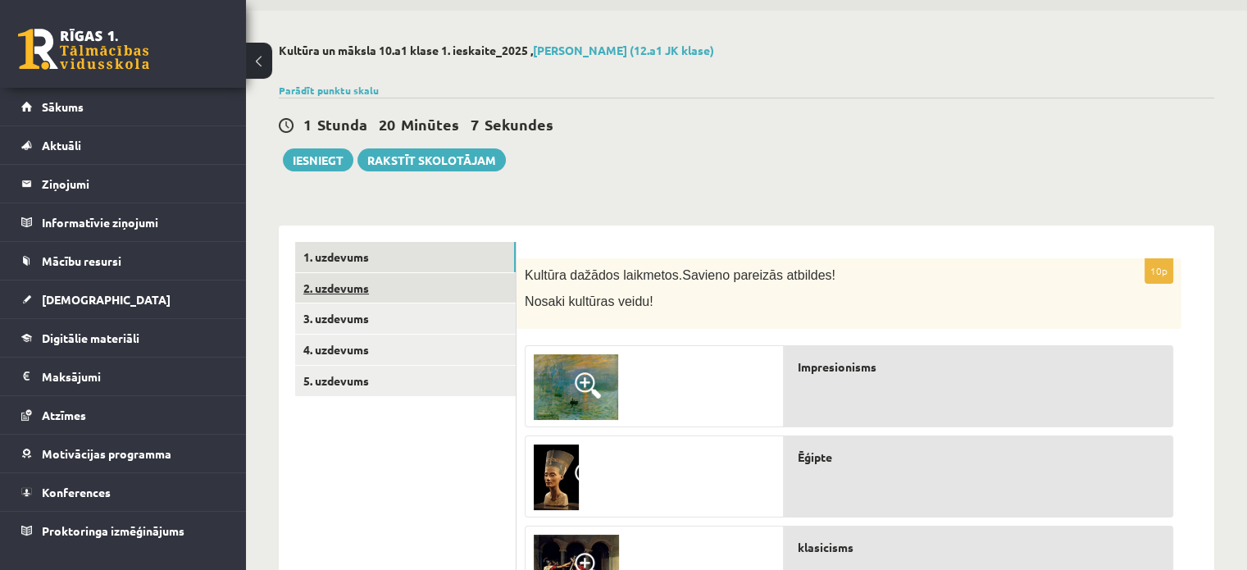
scroll to position [82, 0]
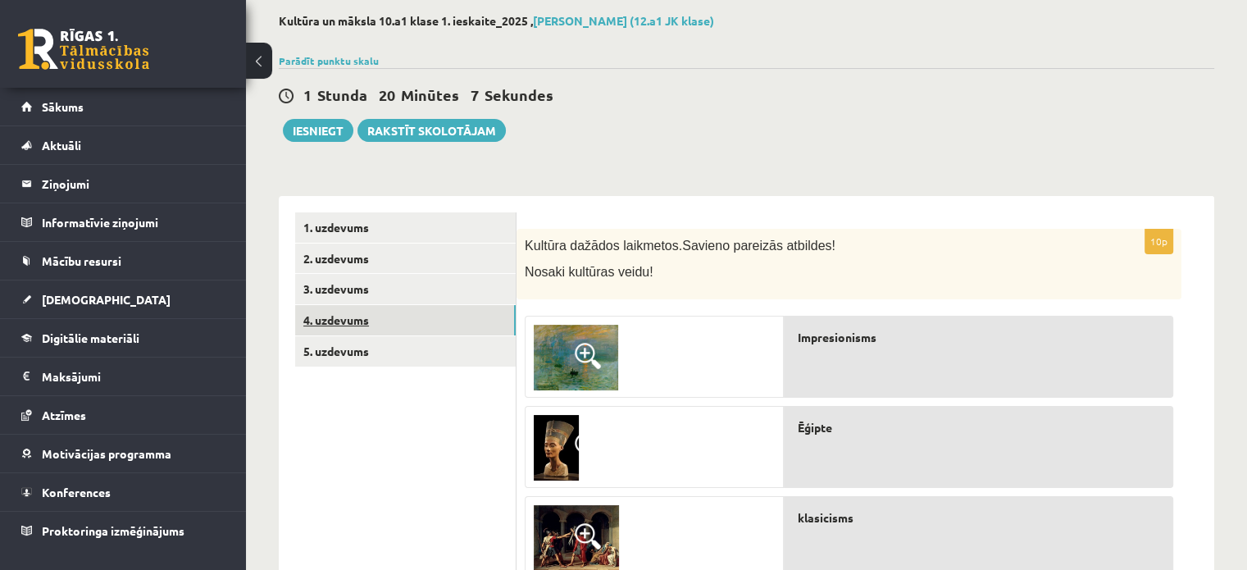
click at [323, 321] on link "4. uzdevums" at bounding box center [405, 320] width 221 height 30
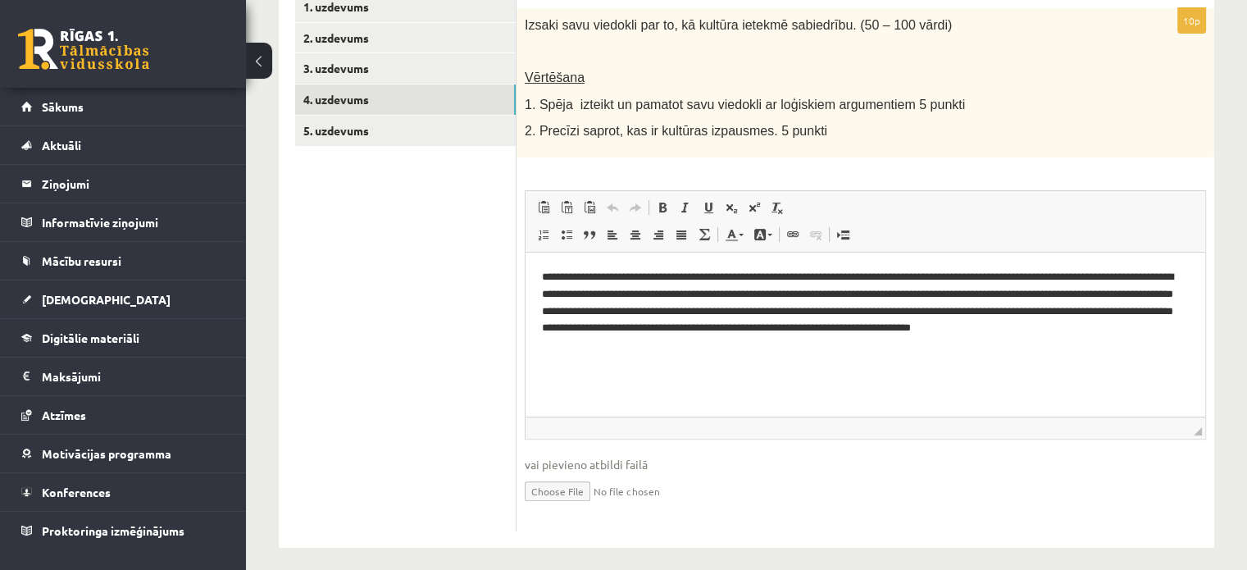
scroll to position [312, 0]
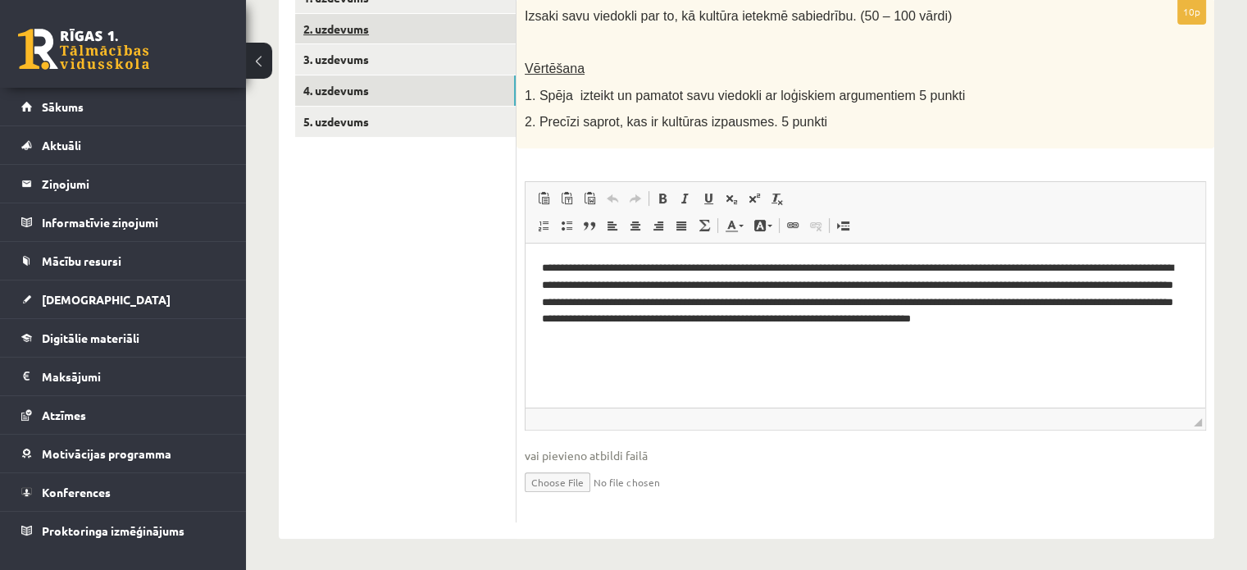
click at [426, 42] on link "2. uzdevums" at bounding box center [405, 29] width 221 height 30
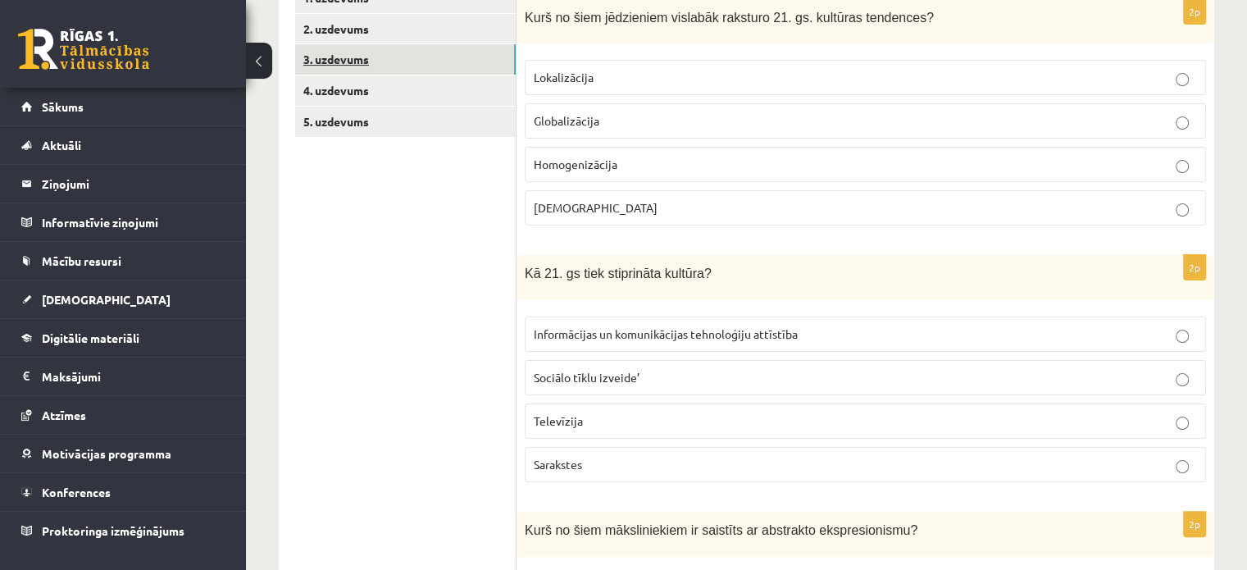
click at [394, 54] on link "3. uzdevums" at bounding box center [405, 59] width 221 height 30
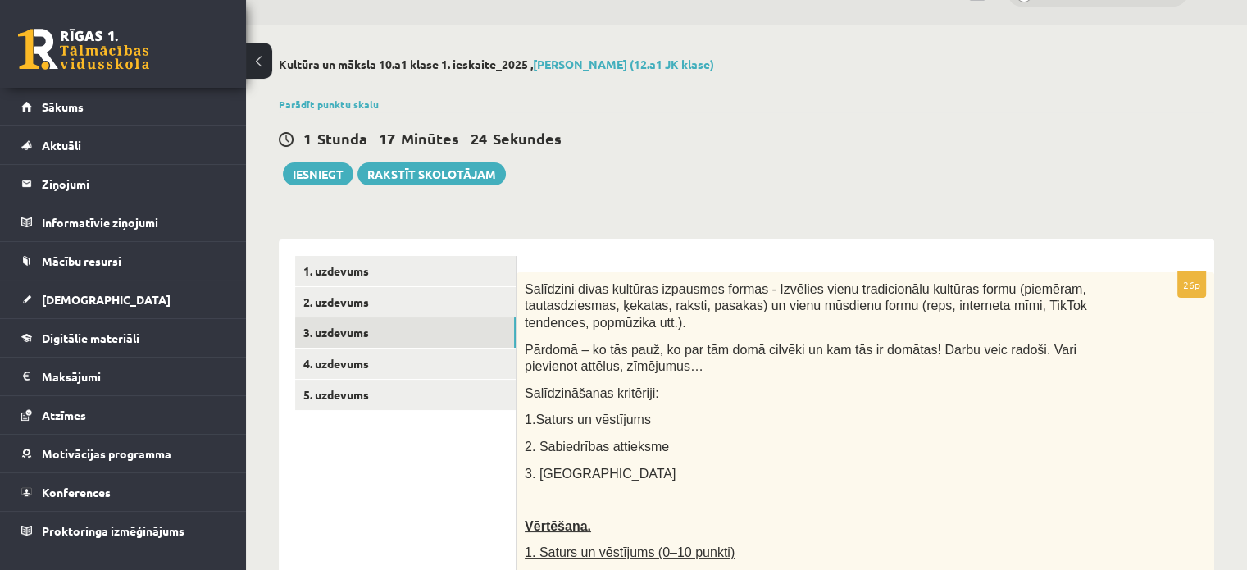
scroll to position [0, 0]
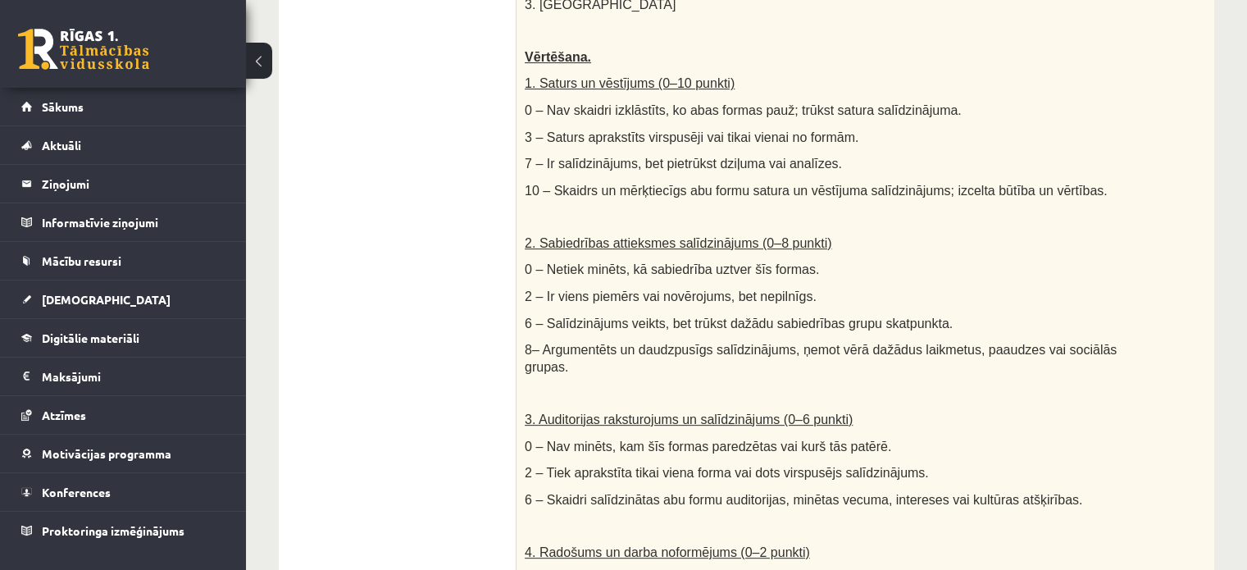
scroll to position [181, 0]
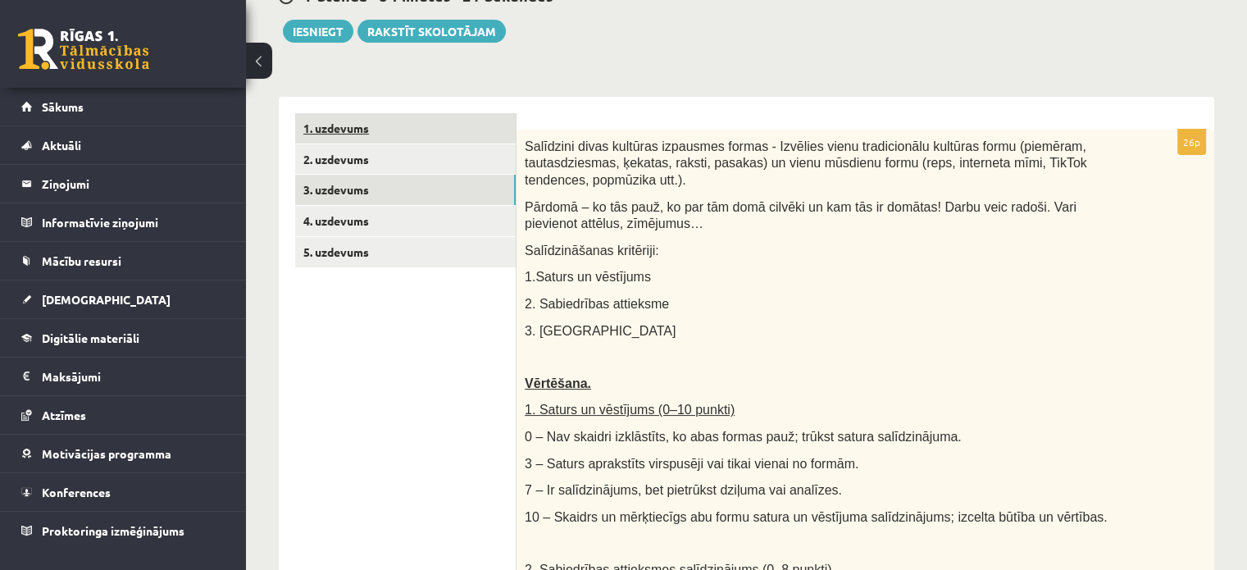
click at [349, 130] on link "1. uzdevums" at bounding box center [405, 128] width 221 height 30
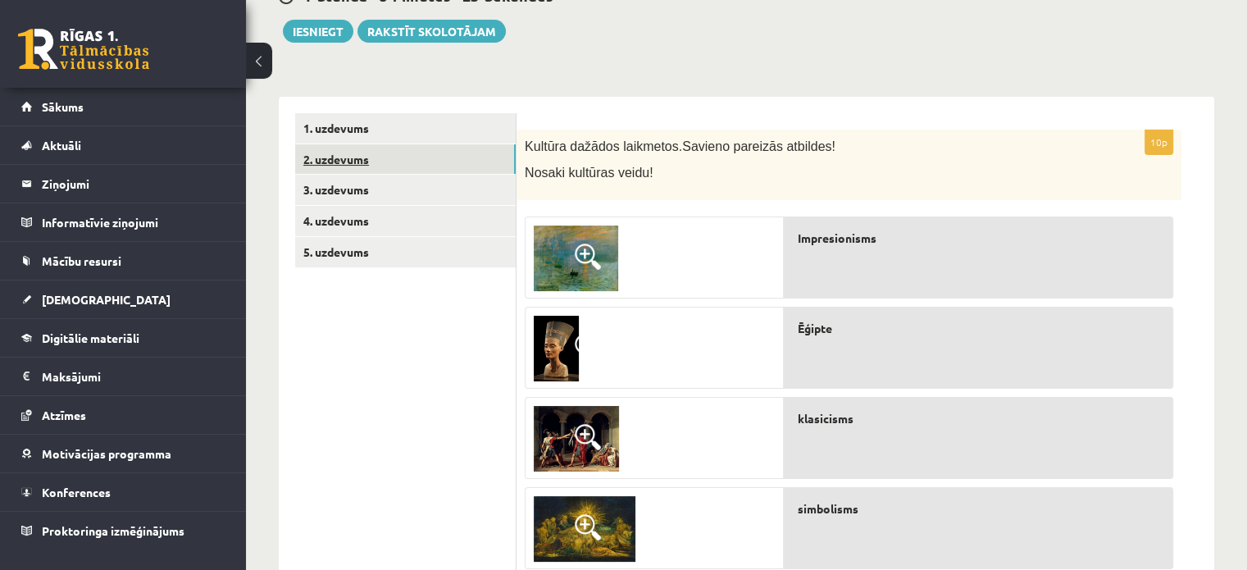
click at [361, 159] on link "2. uzdevums" at bounding box center [405, 159] width 221 height 30
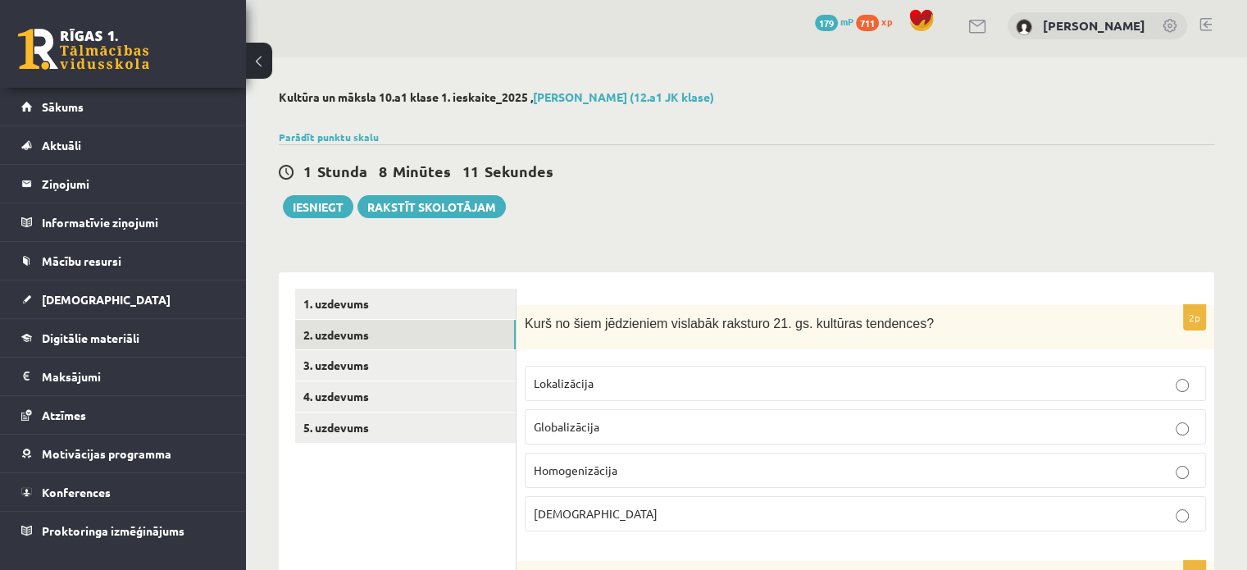
scroll to position [0, 0]
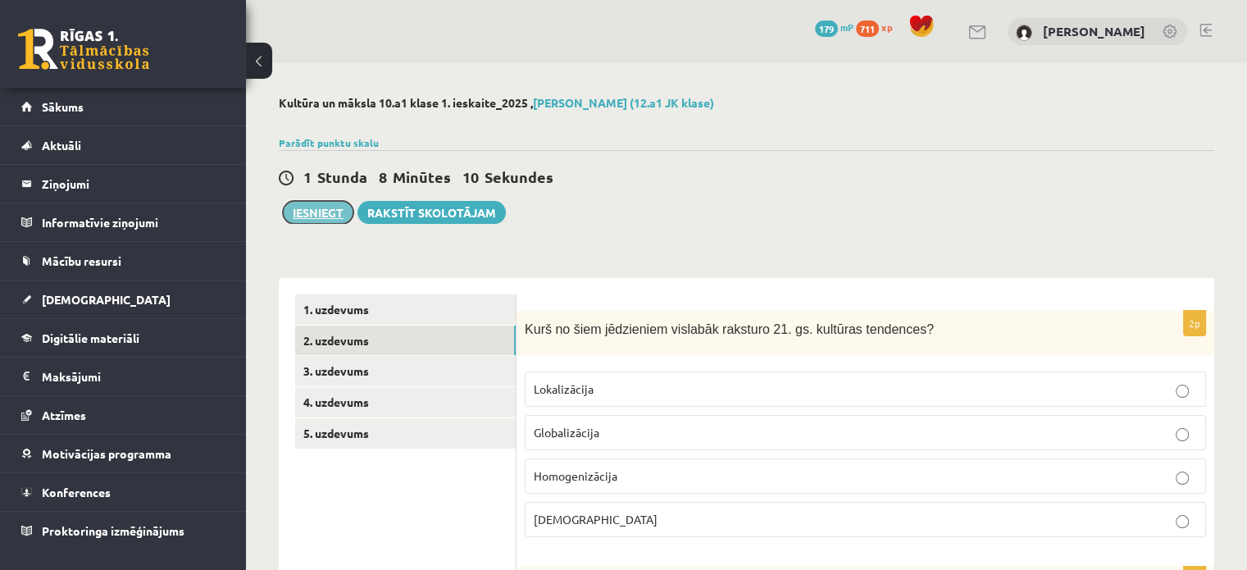
click at [323, 209] on button "Iesniegt" at bounding box center [318, 212] width 71 height 23
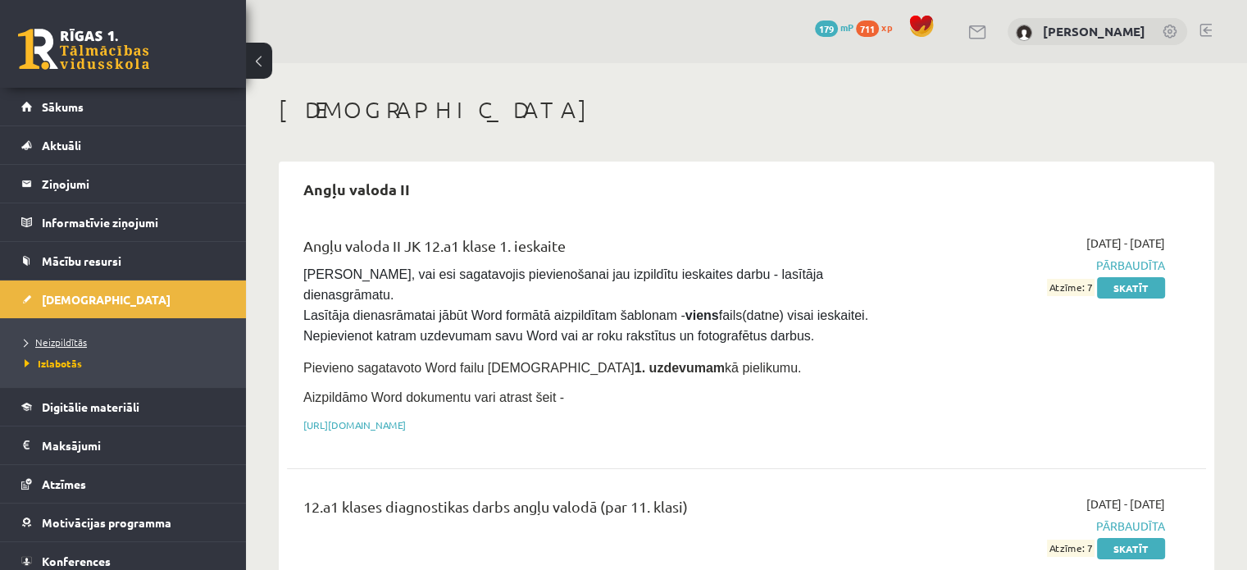
click at [53, 340] on span "Neizpildītās" at bounding box center [56, 341] width 62 height 13
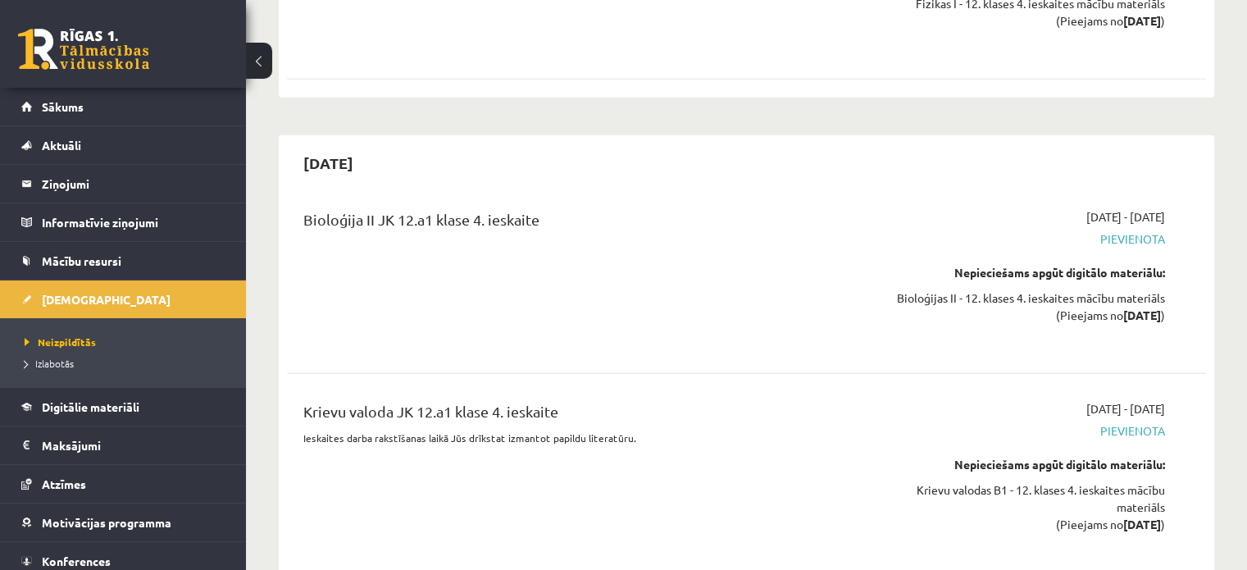
scroll to position [10514, 0]
